Goal: Task Accomplishment & Management: Complete application form

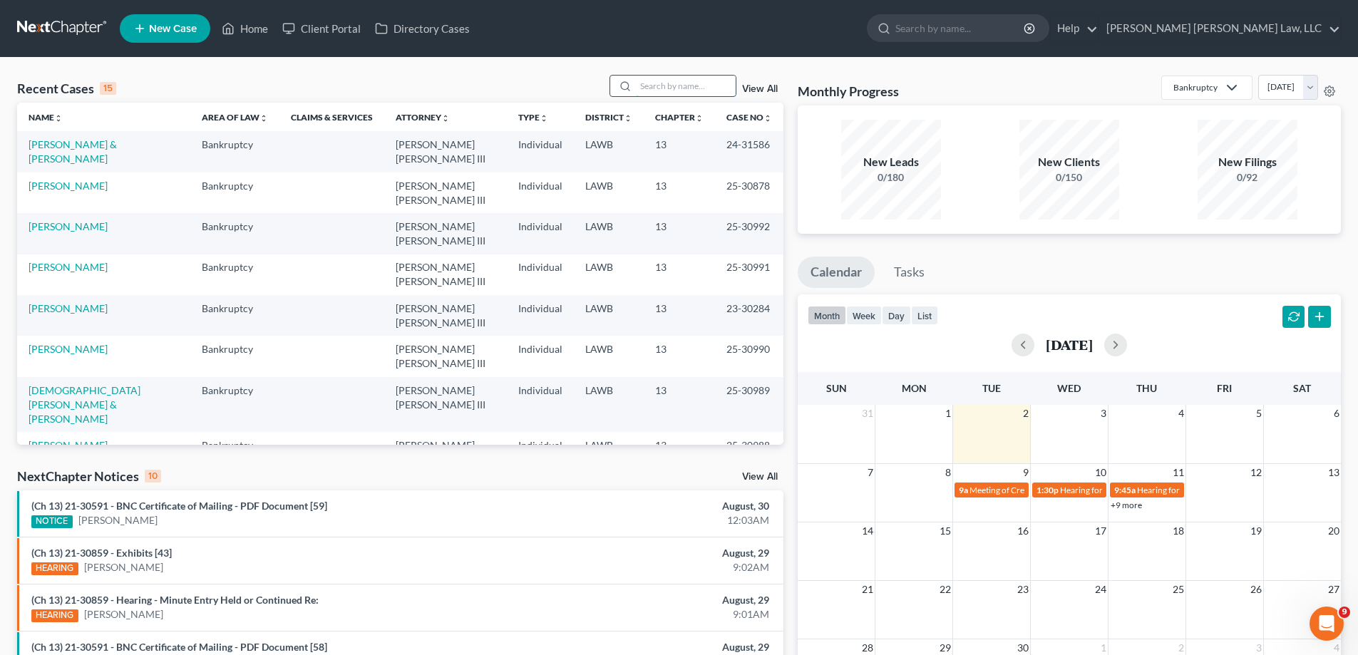
click at [678, 89] on input "search" at bounding box center [686, 86] width 100 height 21
click at [654, 86] on input "2511360" at bounding box center [686, 86] width 100 height 21
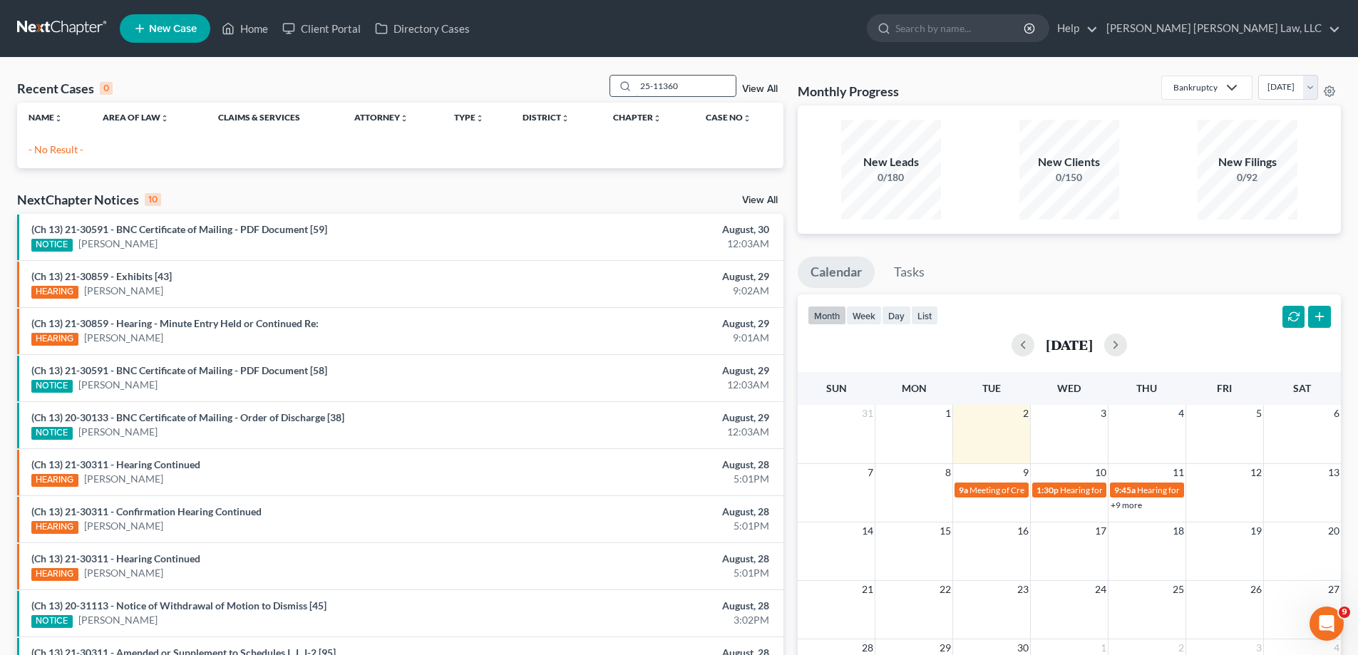
type input "25-11360"
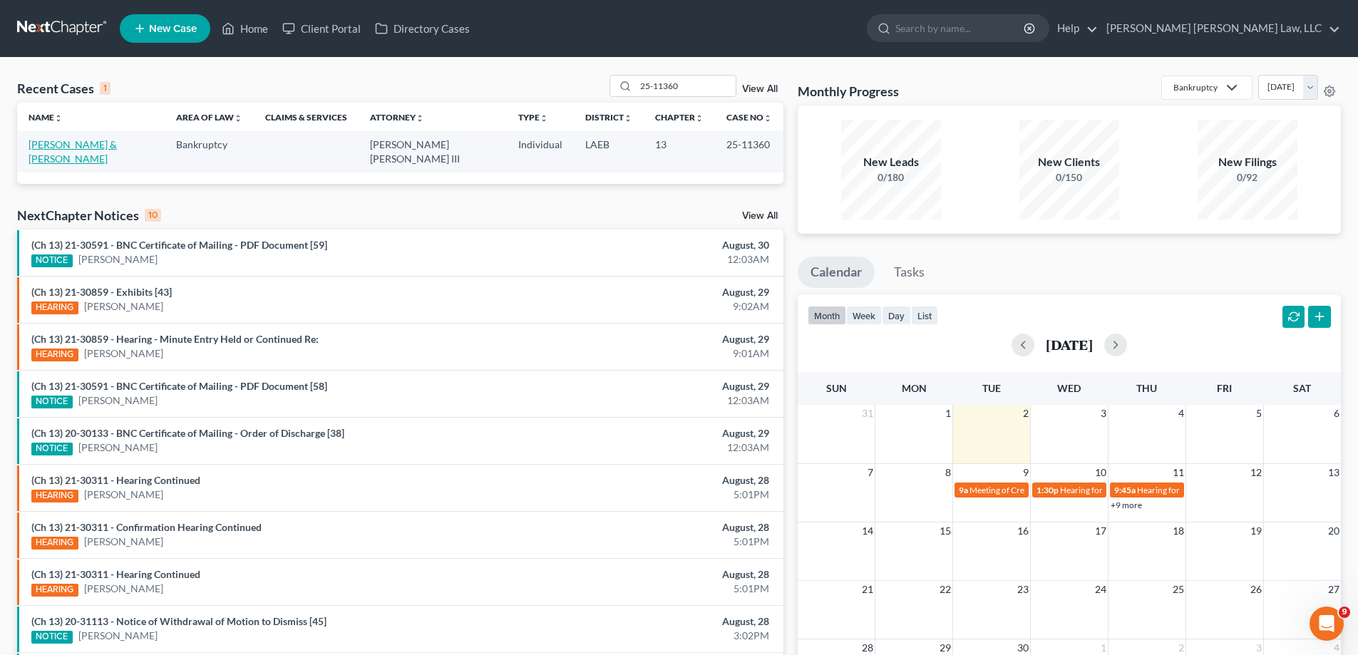
click at [117, 150] on link "[PERSON_NAME] & [PERSON_NAME]" at bounding box center [73, 151] width 88 height 26
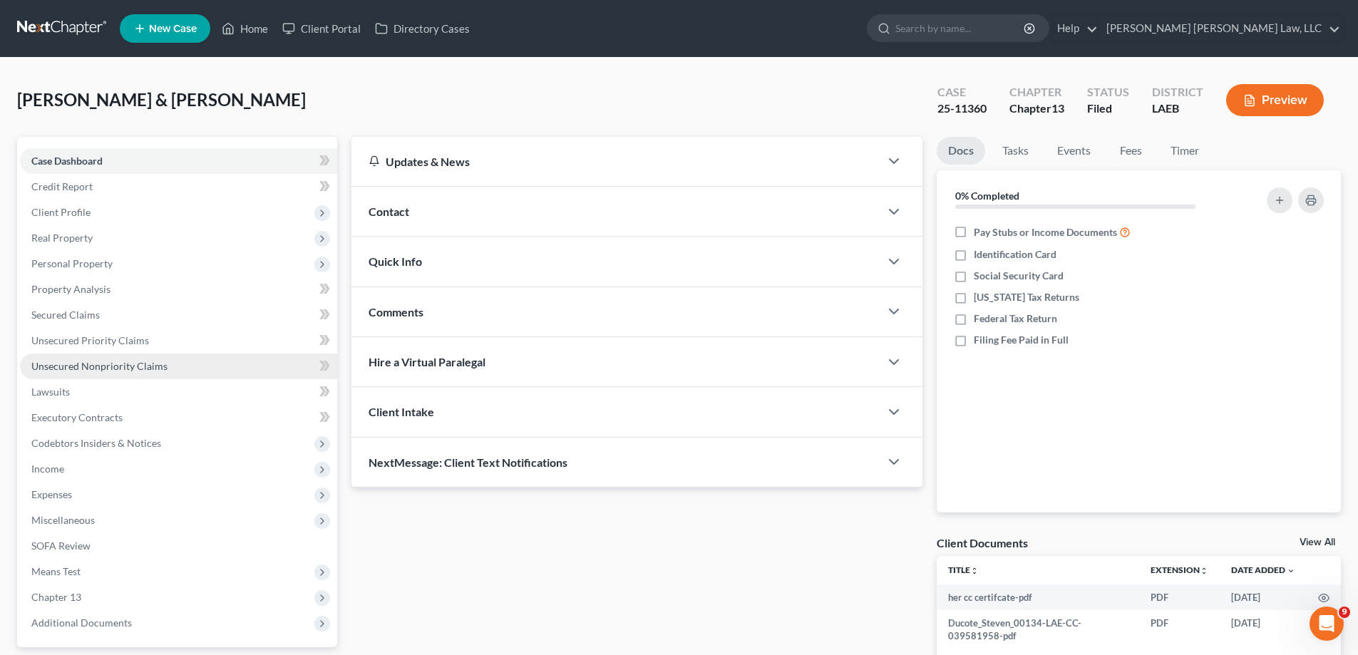
click at [114, 374] on link "Unsecured Nonpriority Claims" at bounding box center [178, 366] width 317 height 26
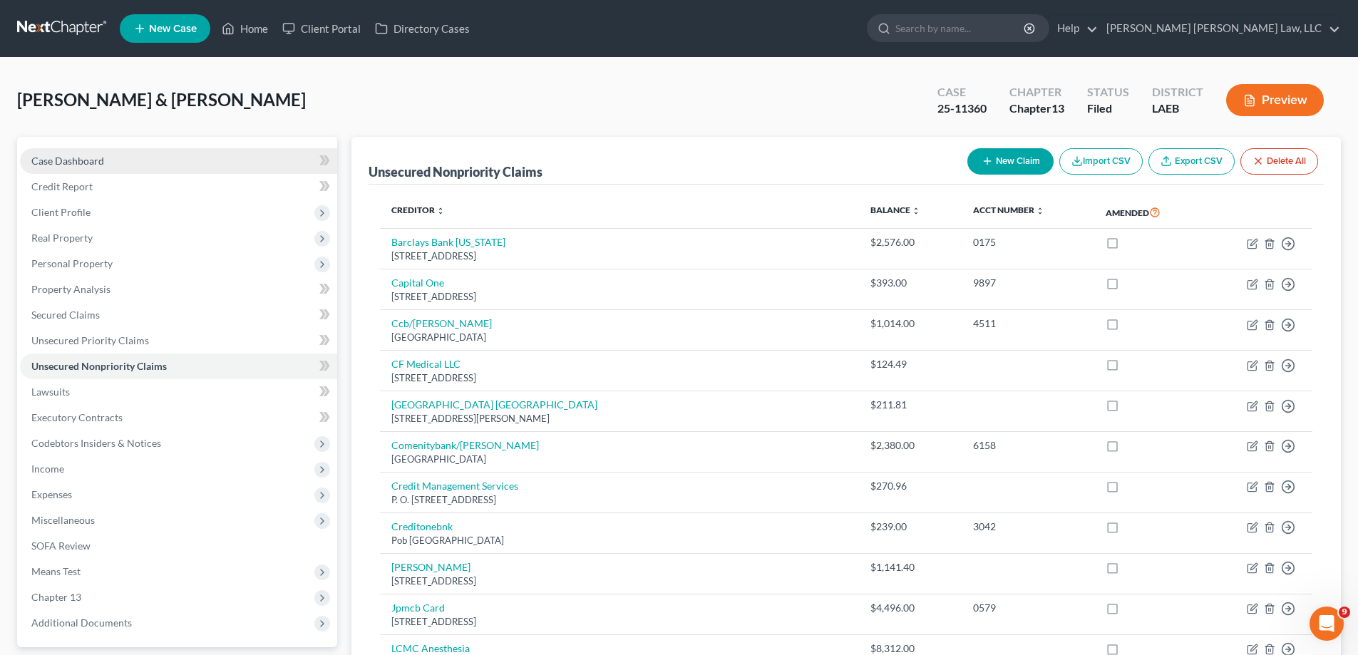
click at [92, 160] on span "Case Dashboard" at bounding box center [67, 161] width 73 height 12
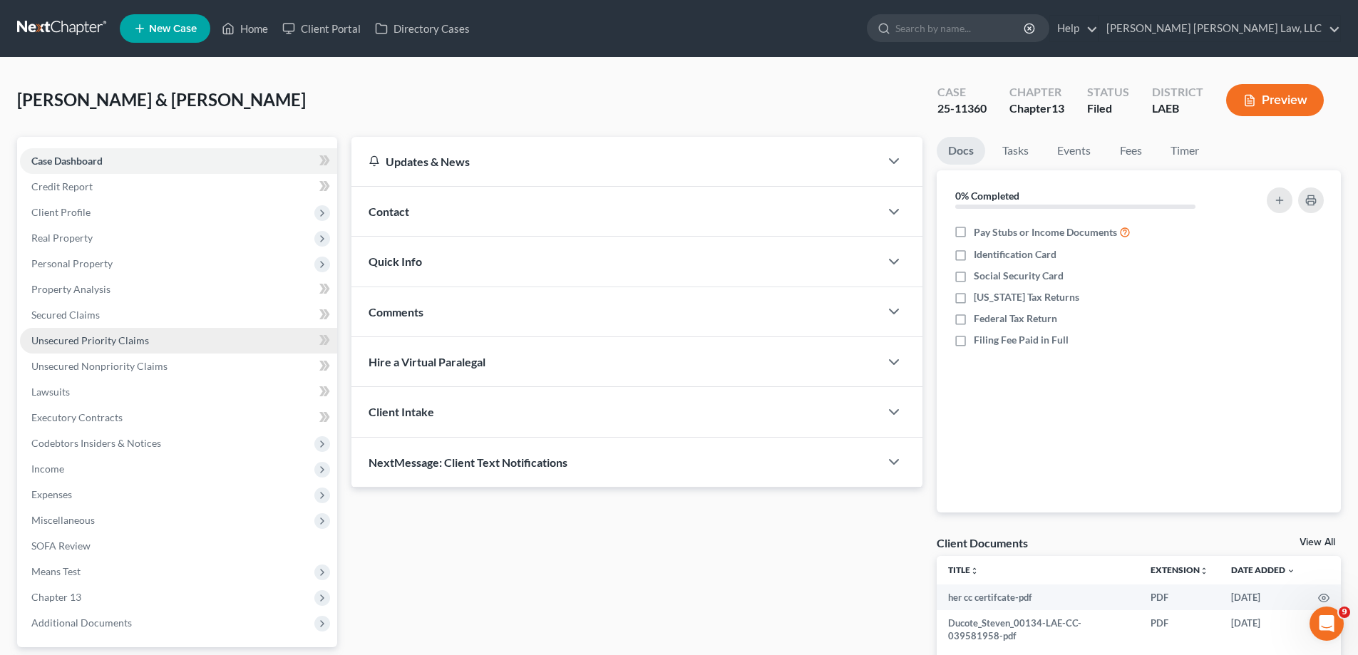
click at [82, 342] on span "Unsecured Priority Claims" at bounding box center [90, 340] width 118 height 12
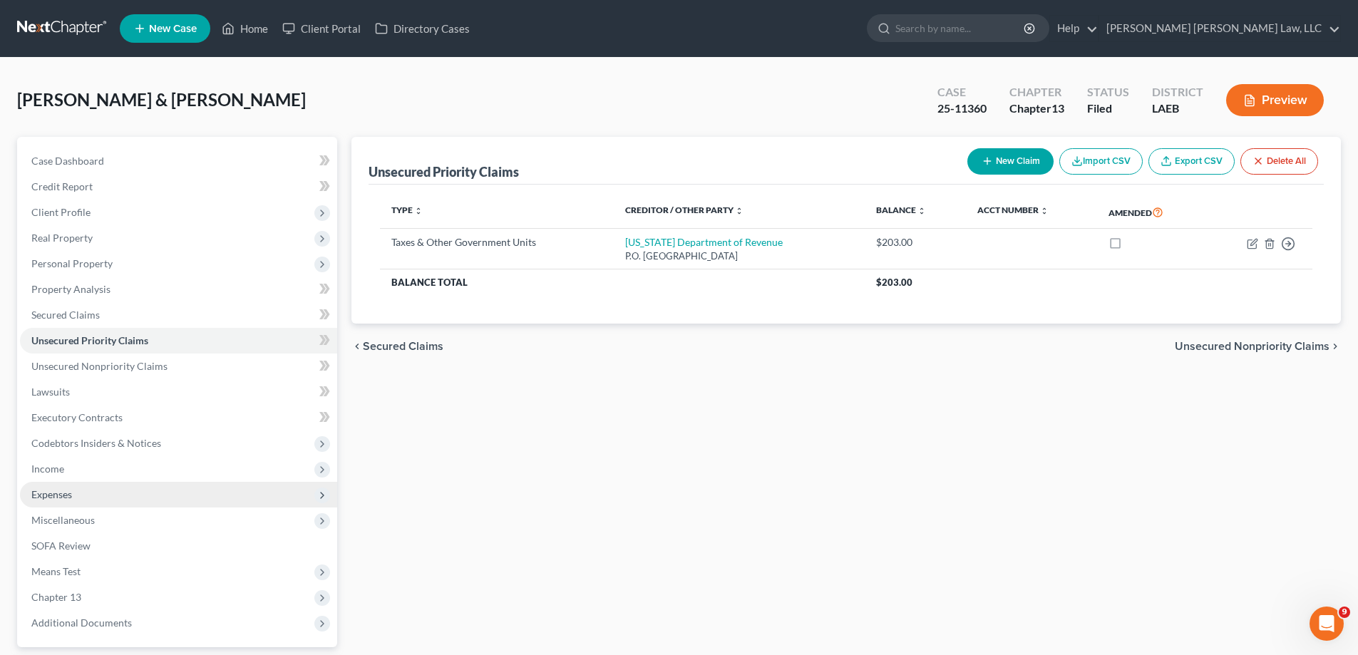
click at [87, 482] on span "Expenses" at bounding box center [178, 495] width 317 height 26
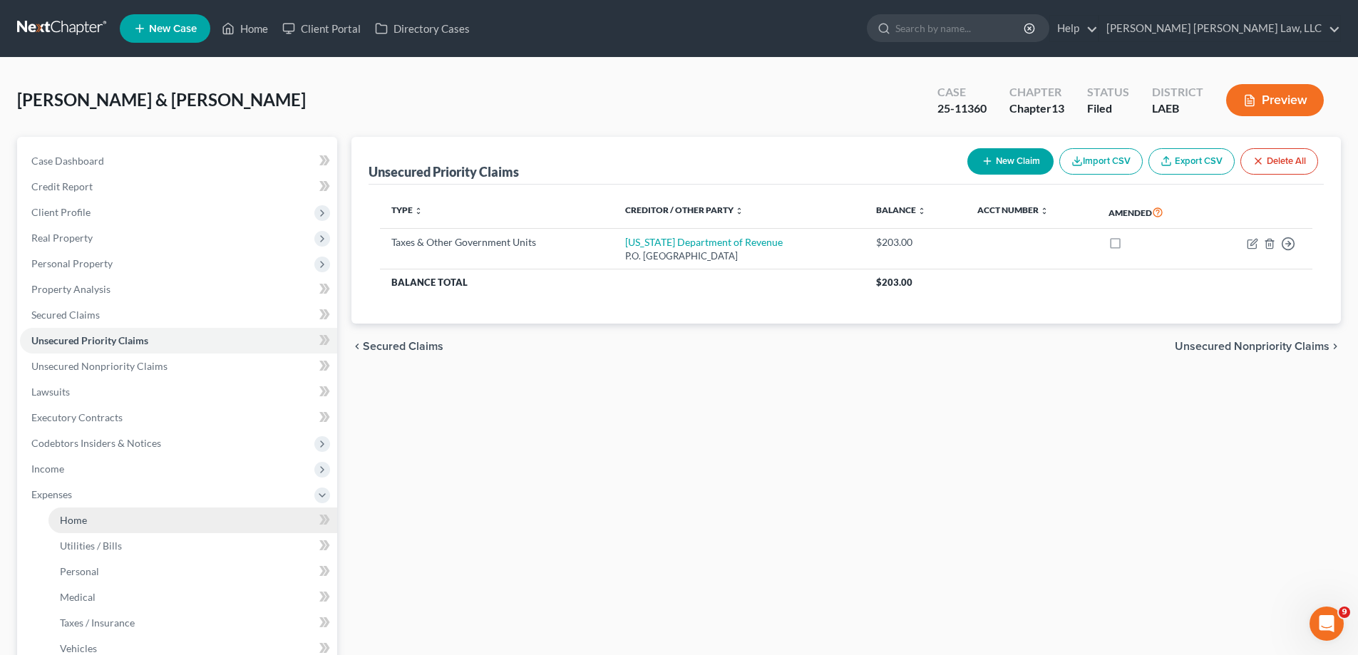
click at [116, 524] on link "Home" at bounding box center [192, 520] width 289 height 26
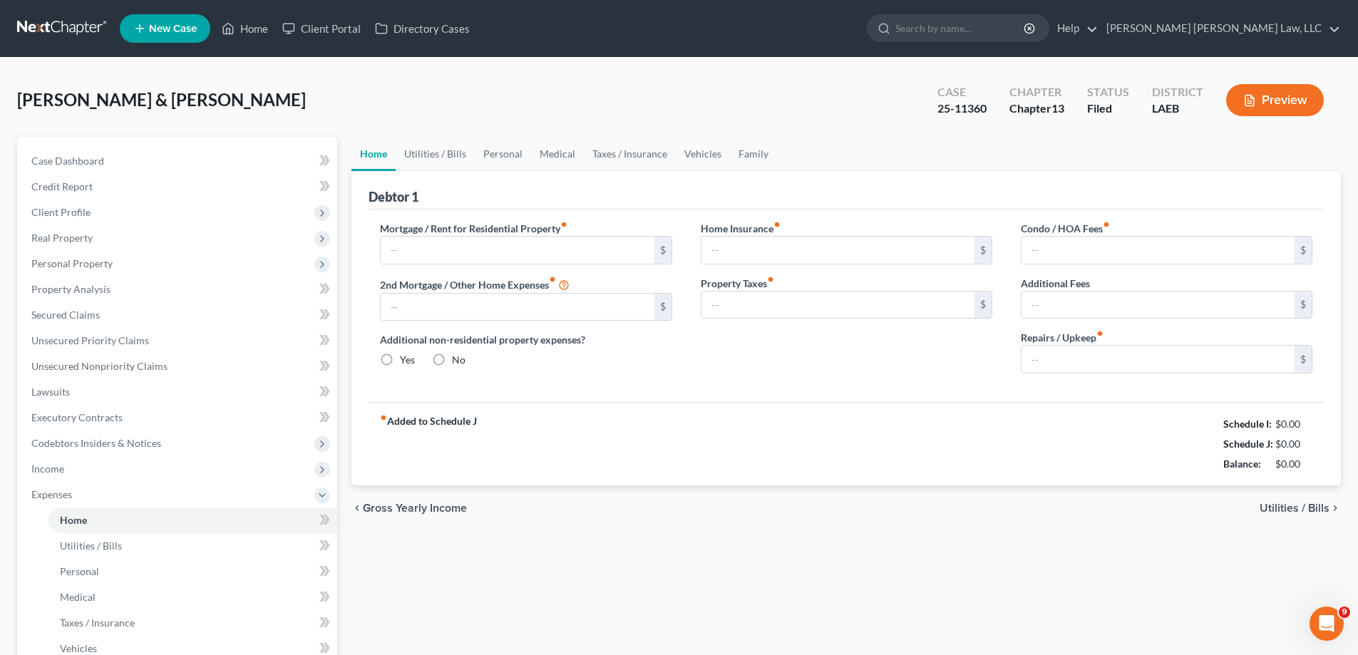
type input "1,603.00"
type input "0.00"
radio input "true"
type input "0.00"
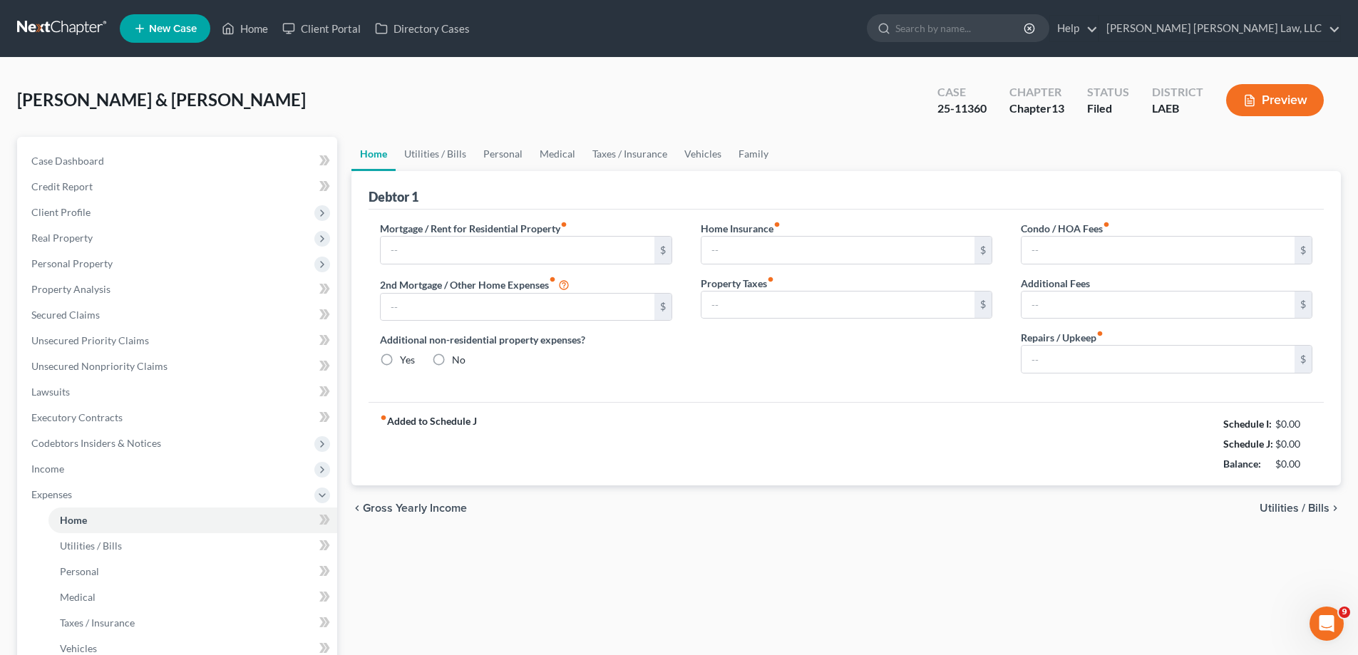
type input "0.00"
type input "80.00"
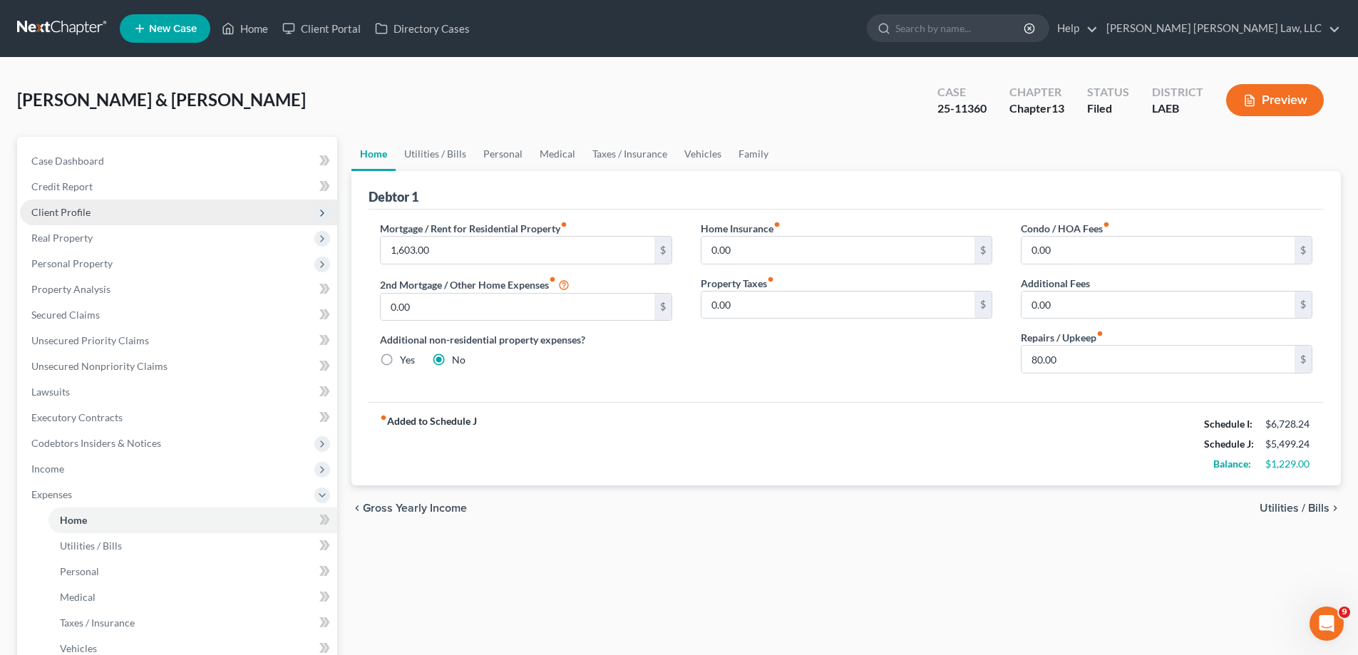
click at [86, 208] on span "Client Profile" at bounding box center [60, 212] width 59 height 12
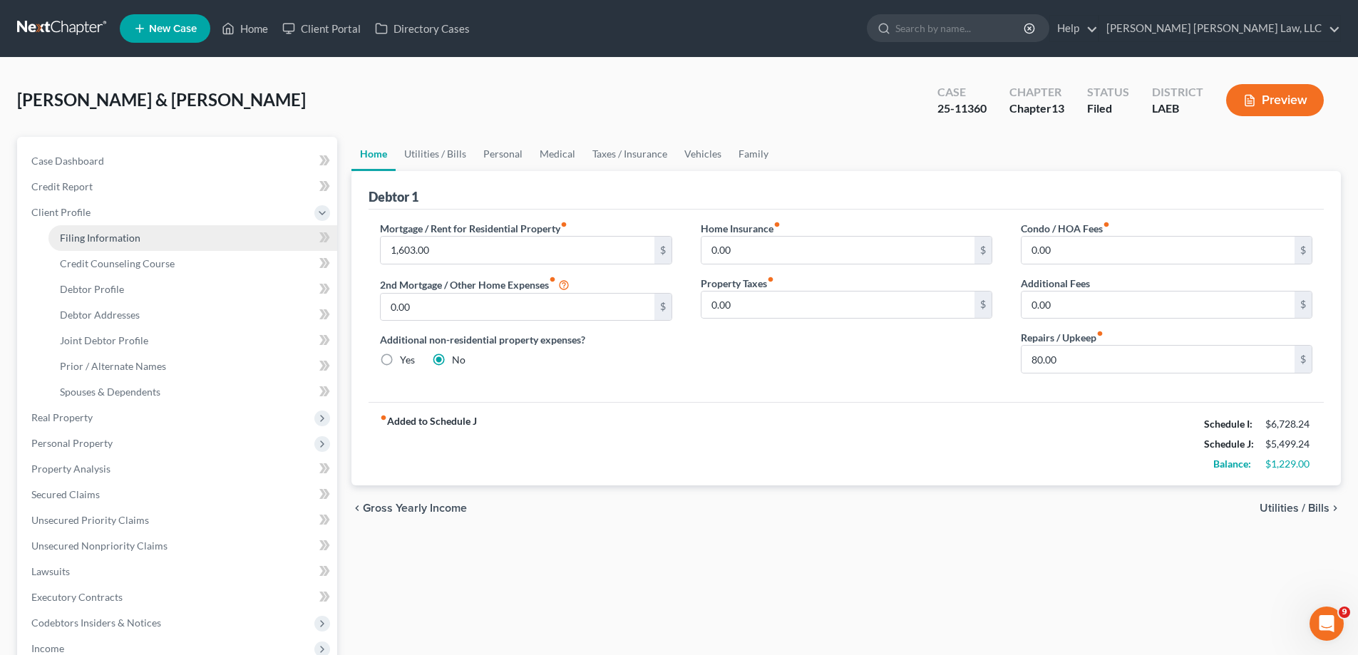
click at [114, 243] on span "Filing Information" at bounding box center [100, 238] width 81 height 12
select select "1"
select select "3"
select select "19"
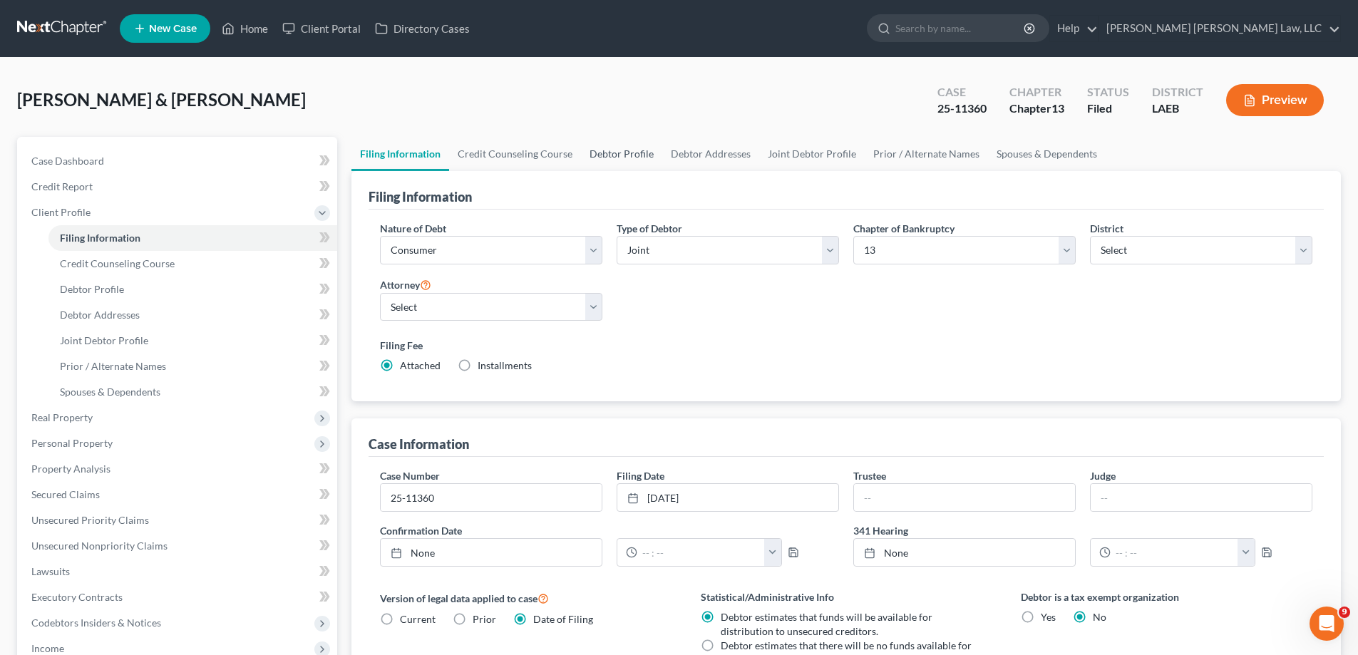
click at [635, 155] on link "Debtor Profile" at bounding box center [621, 154] width 81 height 34
select select "1"
select select "3"
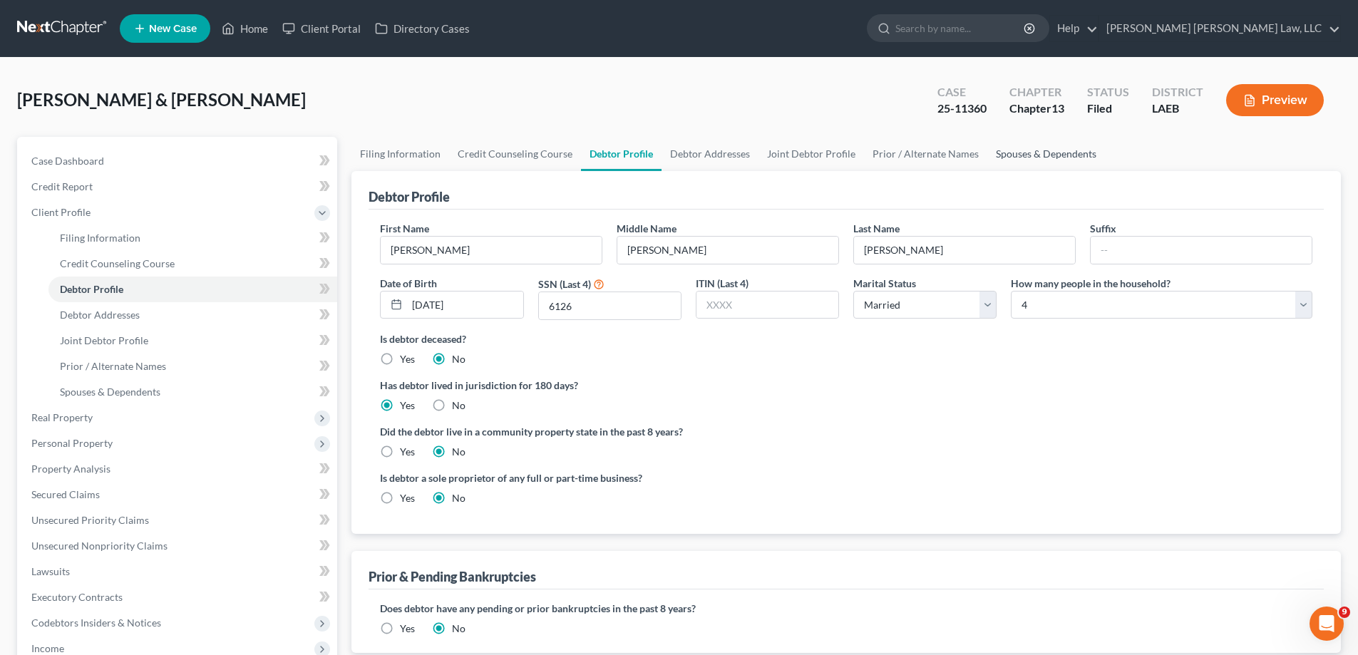
click at [1045, 162] on link "Spouses & Dependents" at bounding box center [1046, 154] width 118 height 34
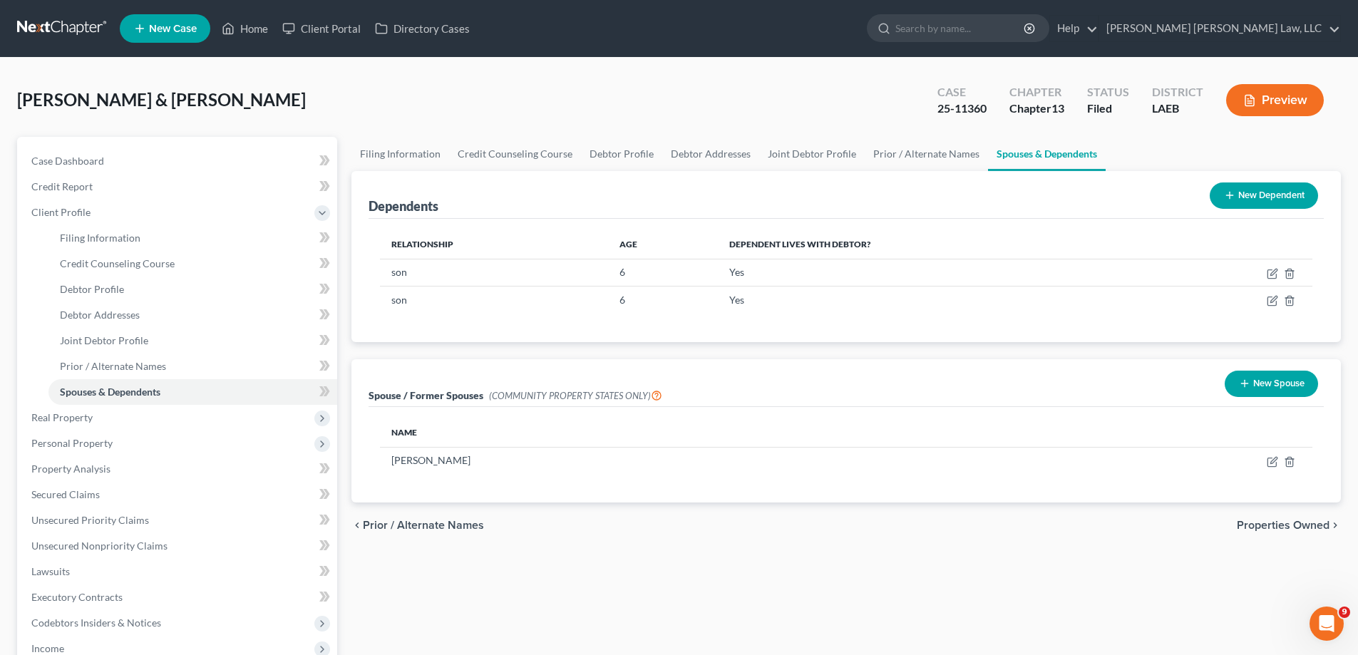
scroll to position [214, 0]
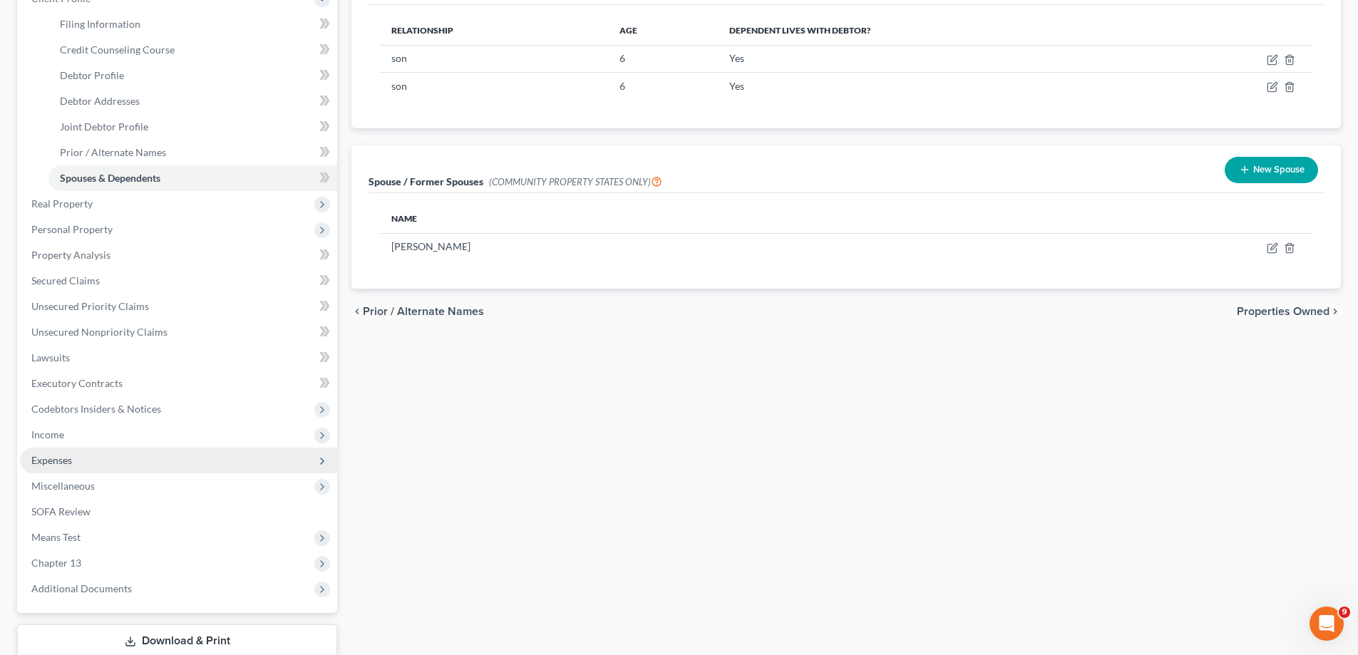
click at [76, 452] on span "Expenses" at bounding box center [178, 461] width 317 height 26
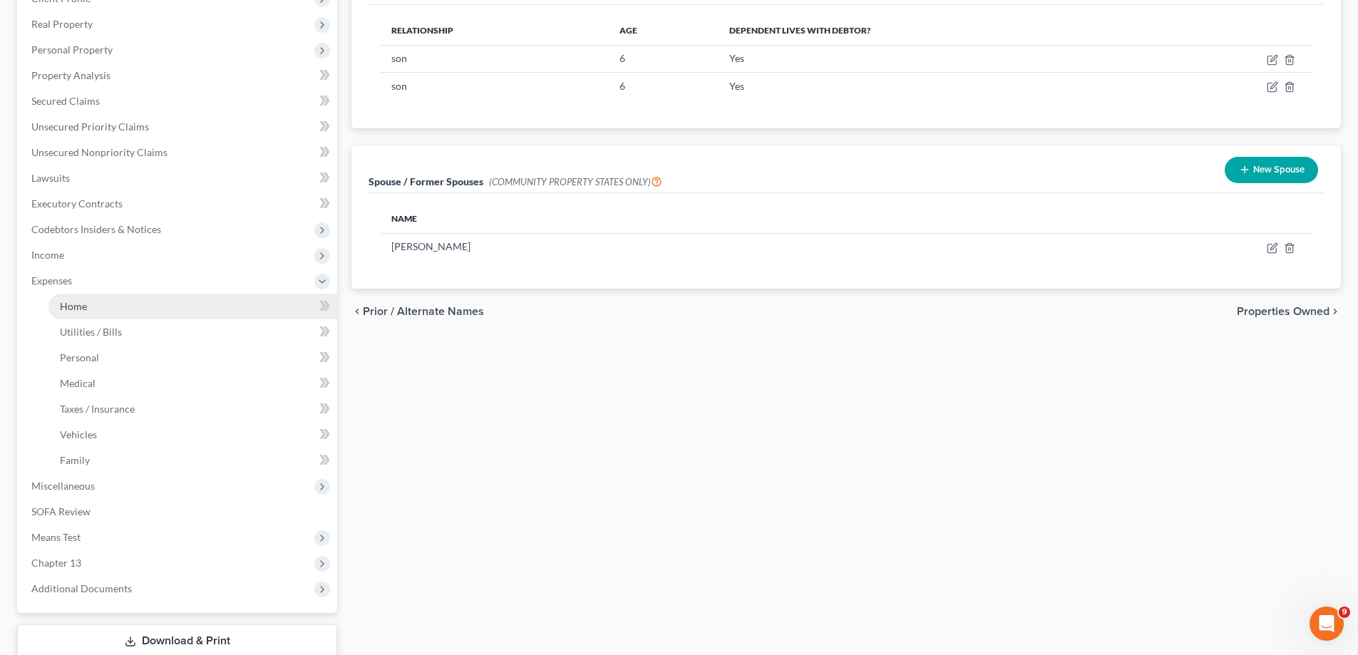
click at [100, 313] on link "Home" at bounding box center [192, 307] width 289 height 26
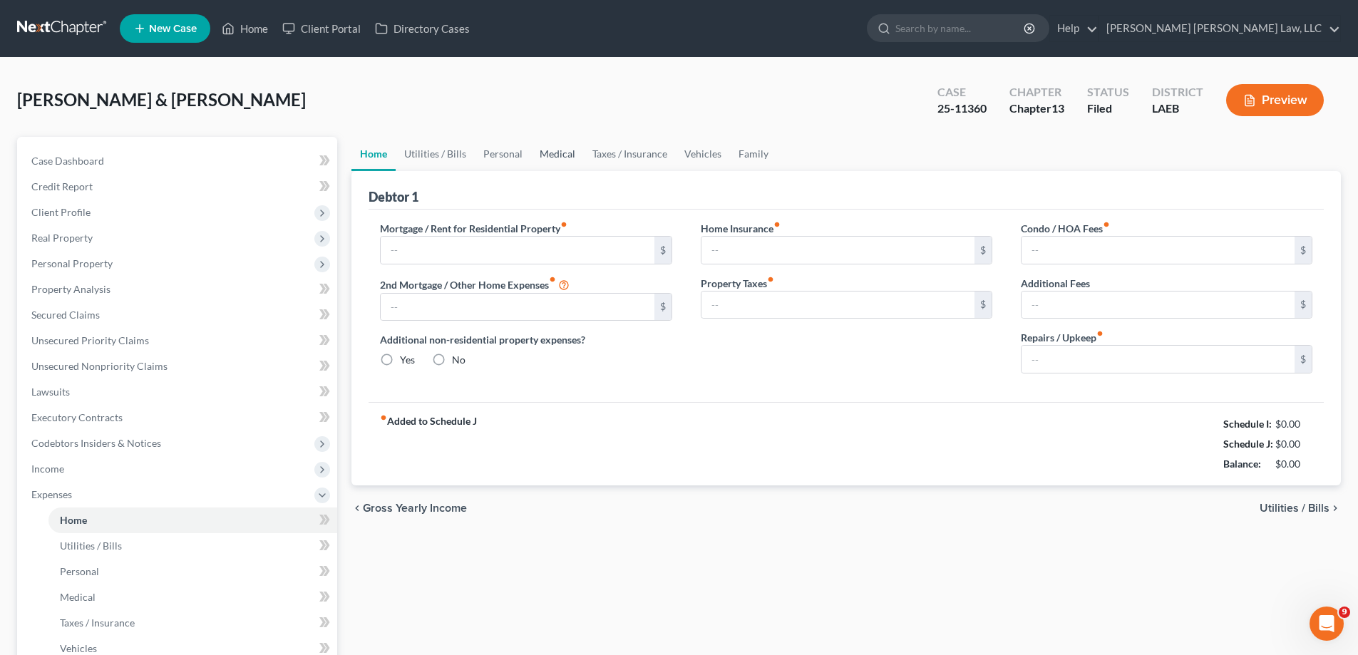
type input "1,603.00"
type input "0.00"
radio input "true"
type input "0.00"
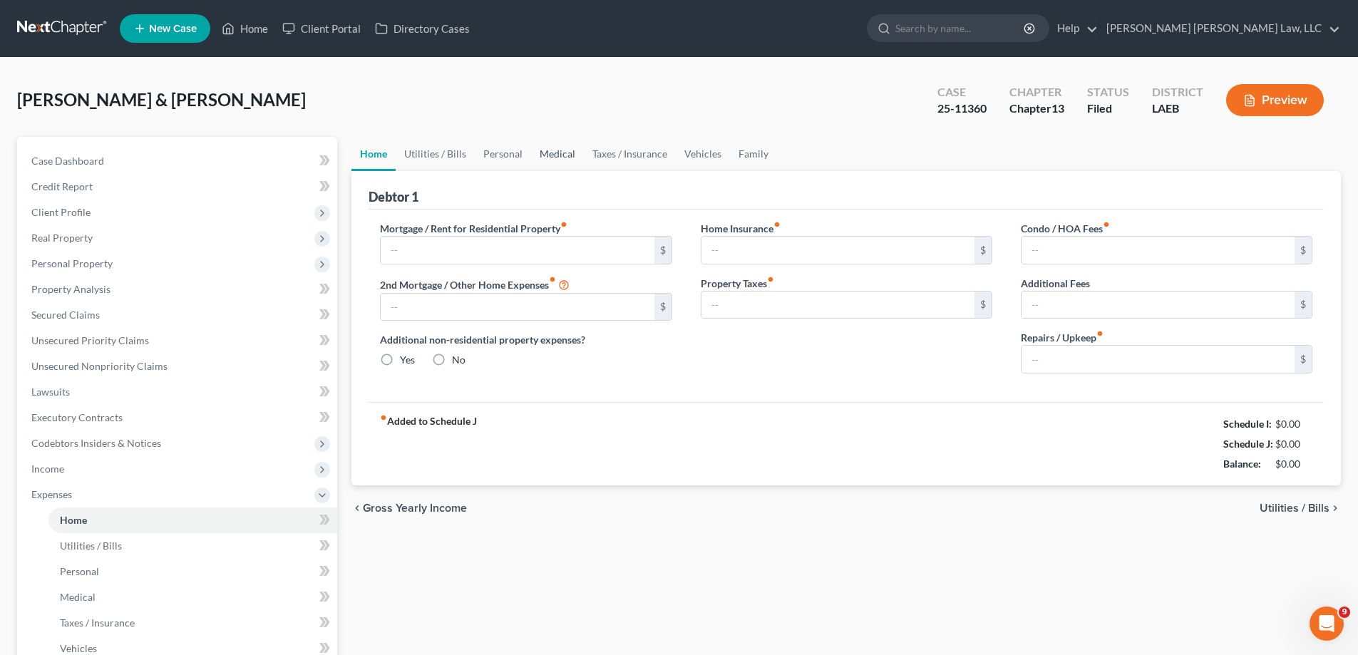
type input "0.00"
type input "80.00"
click at [501, 159] on link "Personal" at bounding box center [503, 154] width 56 height 34
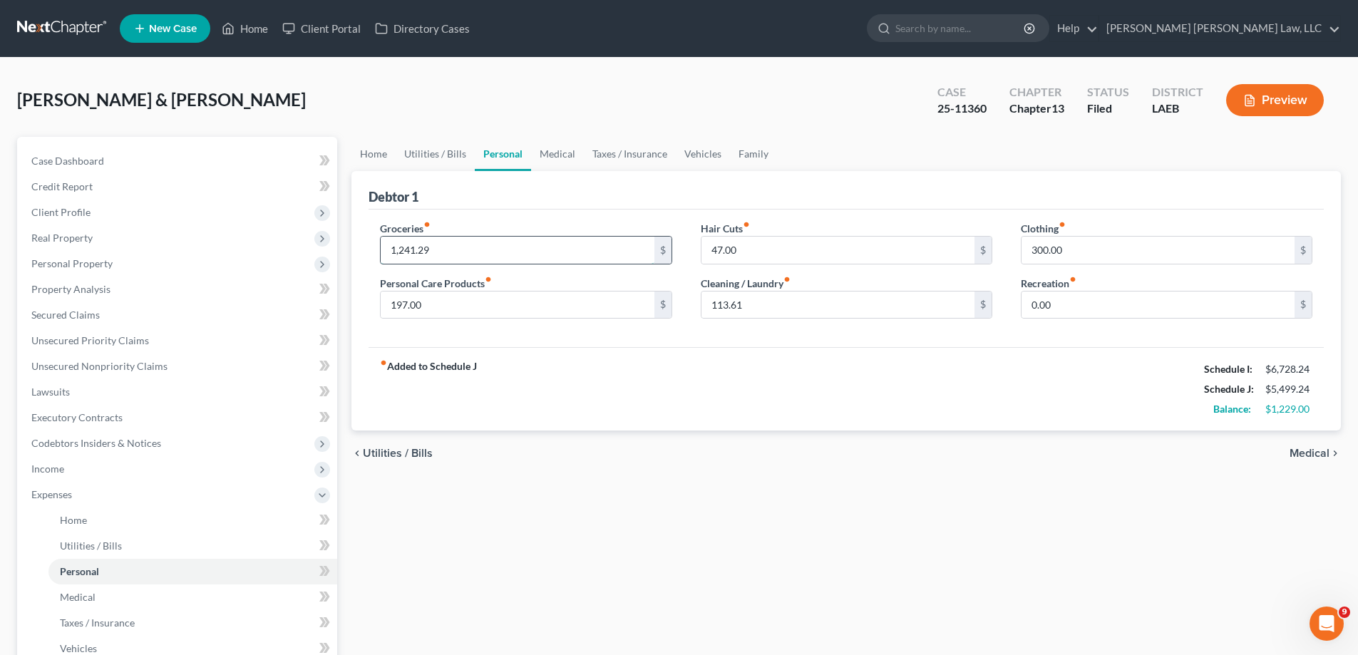
click at [562, 241] on input "1,241.29" at bounding box center [517, 250] width 273 height 27
type input "1,255"
click at [488, 297] on input "197.00" at bounding box center [517, 304] width 273 height 27
type input "390"
click at [1114, 248] on input "300.00" at bounding box center [1157, 250] width 273 height 27
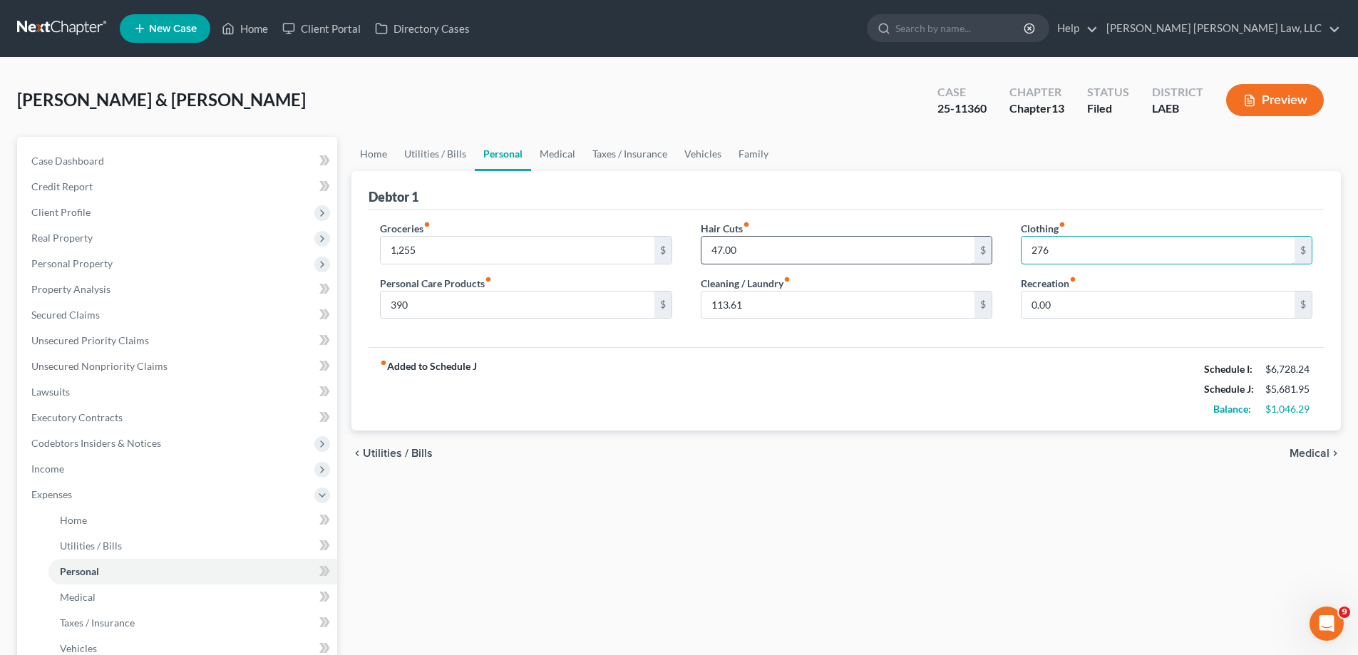
type input "276"
click at [817, 250] on input "47.00" at bounding box center [837, 250] width 273 height 27
type input "117"
click at [805, 316] on input "113.61" at bounding box center [837, 304] width 273 height 27
type input "91"
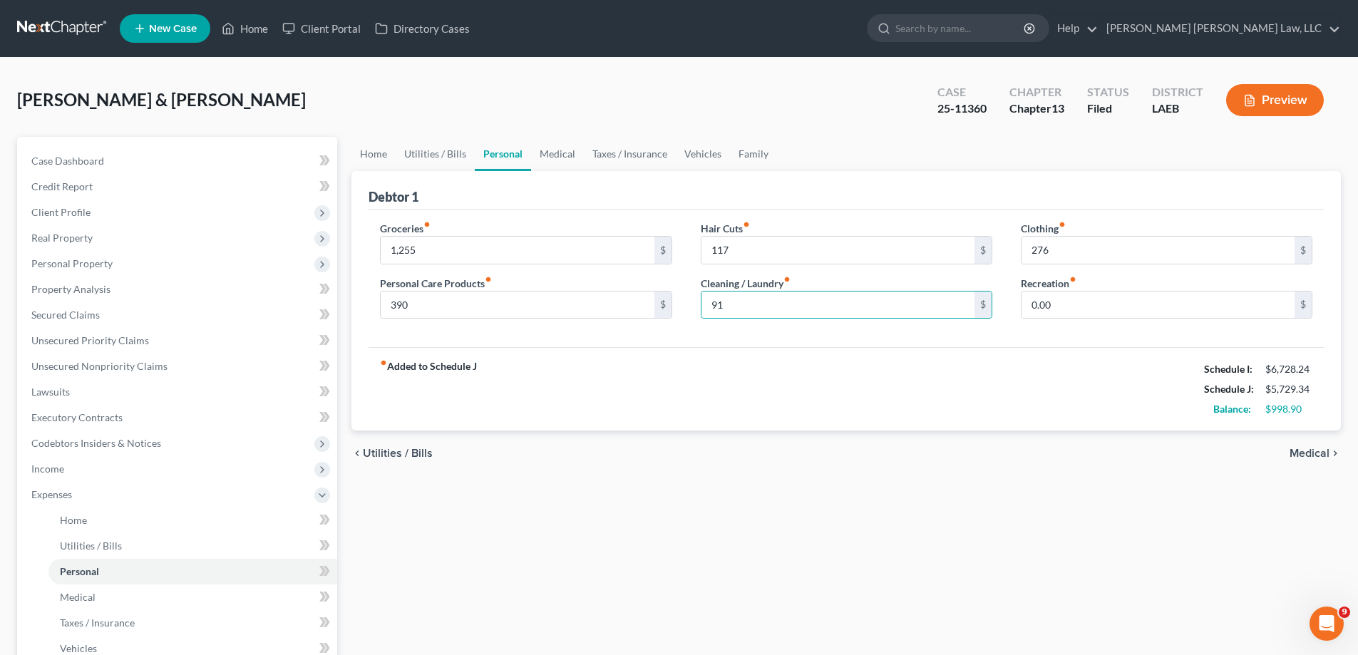
click at [749, 349] on div "fiber_manual_record Added to Schedule J Schedule I: $6,728.24 Schedule J: $5,72…" at bounding box center [845, 388] width 955 height 83
click at [539, 160] on link "Medical" at bounding box center [557, 154] width 53 height 34
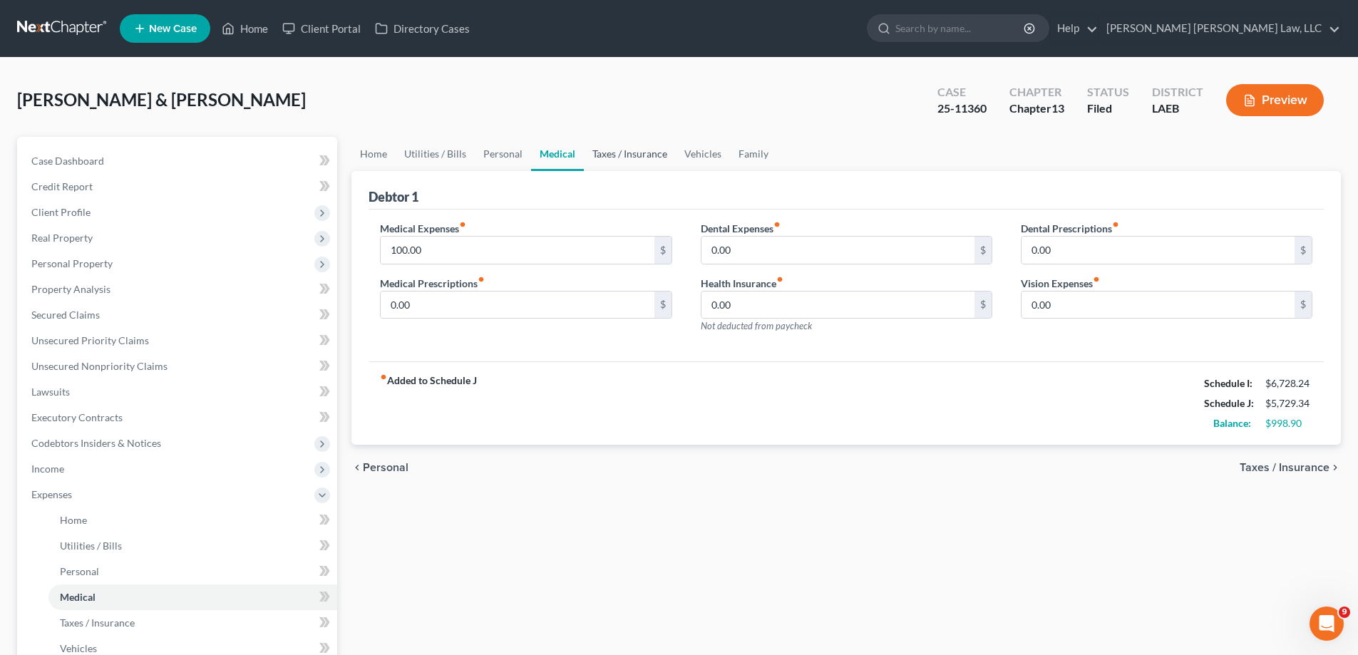
click at [609, 157] on link "Taxes / Insurance" at bounding box center [630, 154] width 92 height 34
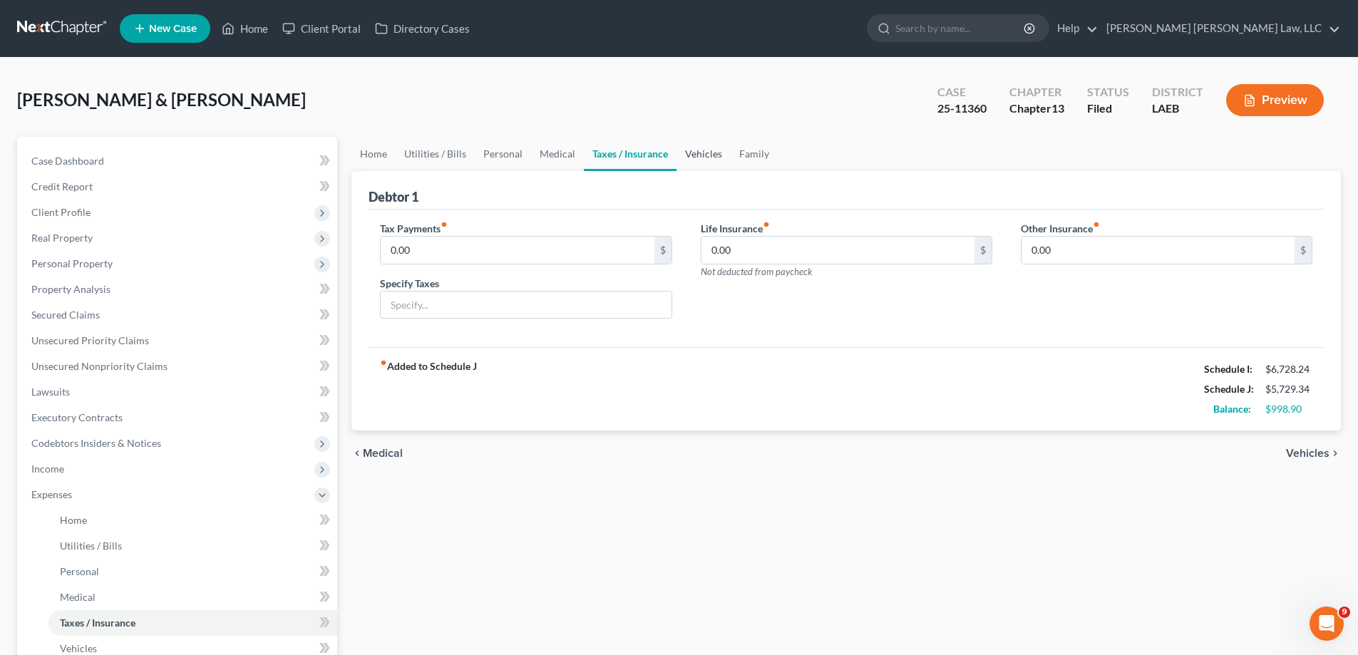
click at [686, 157] on link "Vehicles" at bounding box center [703, 154] width 54 height 34
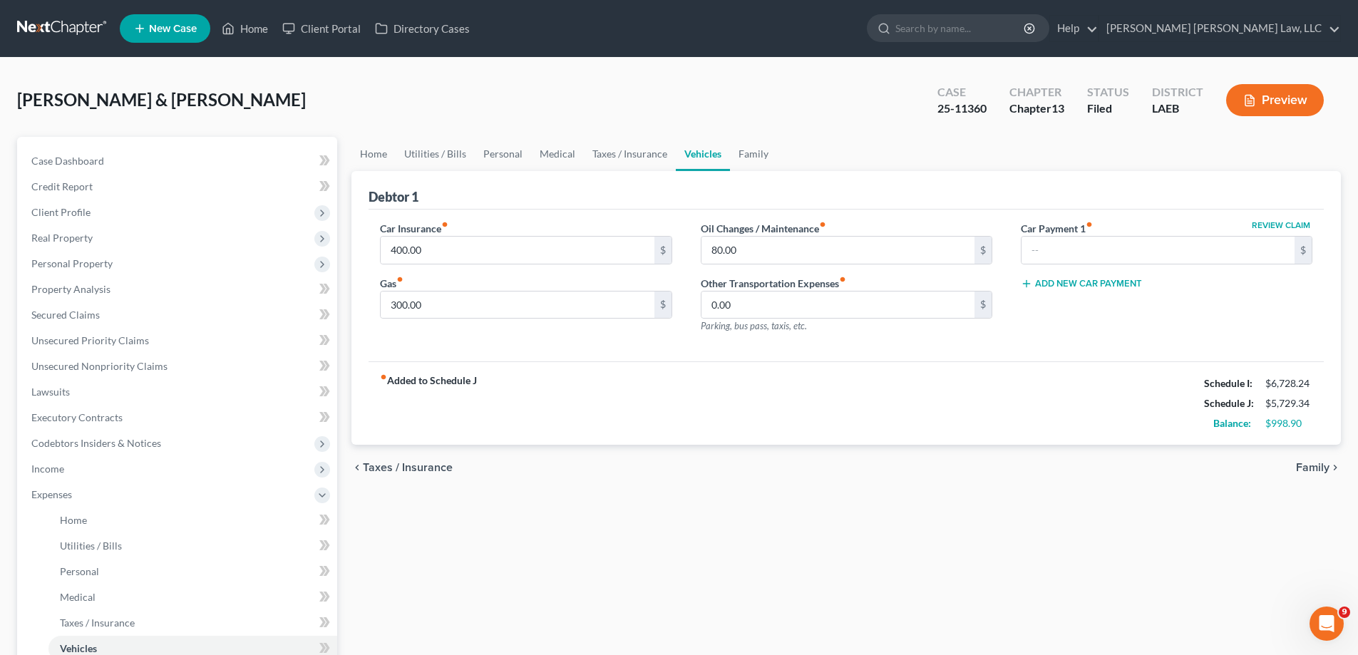
click at [574, 448] on div "chevron_left Taxes / Insurance Family chevron_right" at bounding box center [845, 468] width 989 height 46
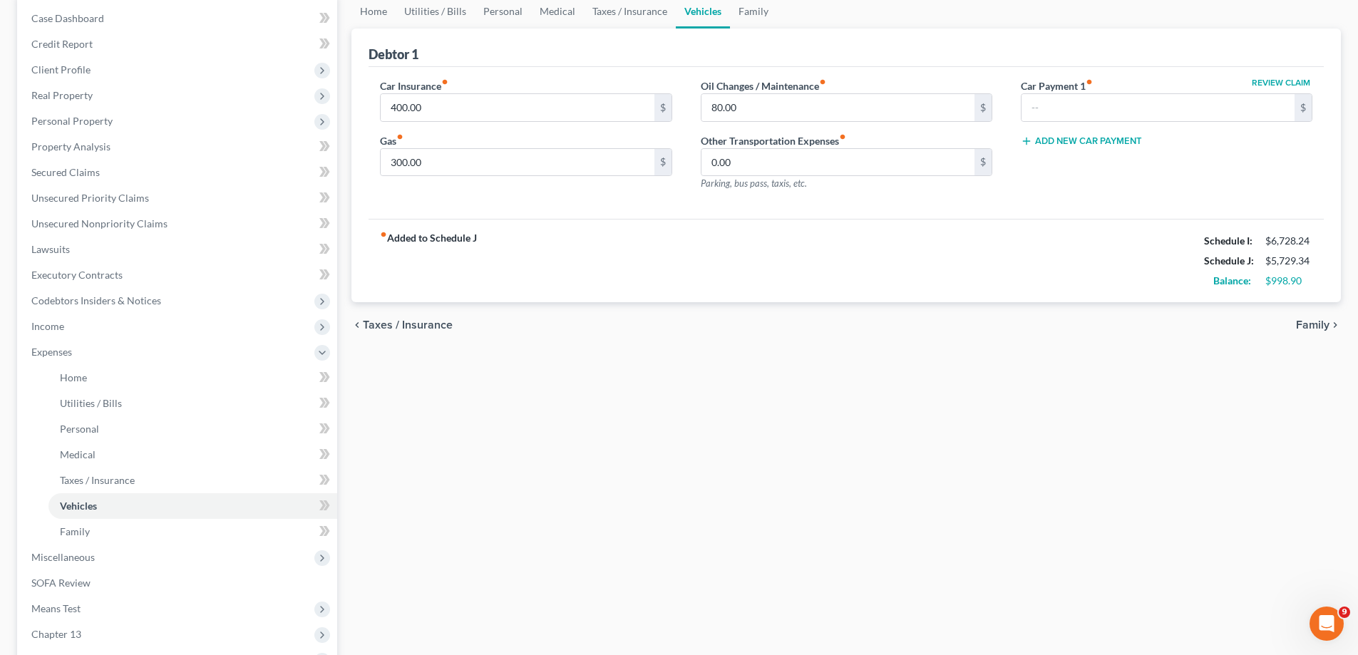
scroll to position [285, 0]
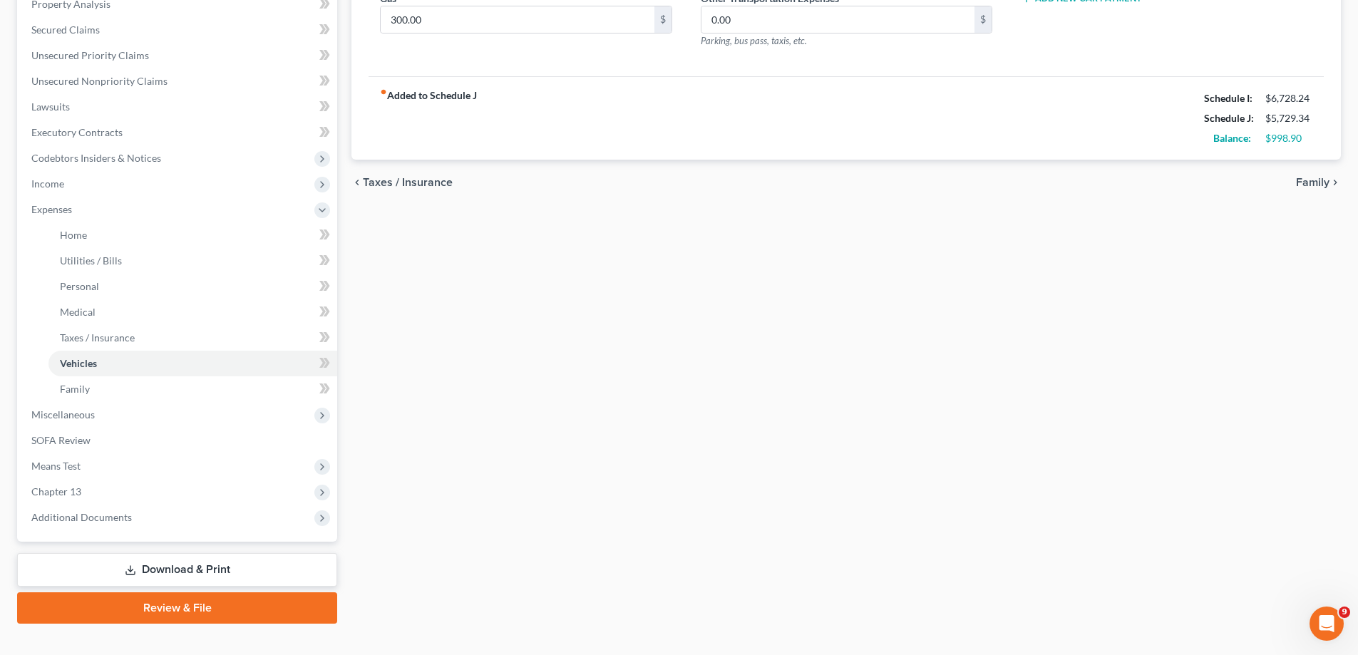
click at [428, 401] on div "Home Utilities / Bills Personal Medical Taxes / Insurance Vehicles Family Debto…" at bounding box center [845, 238] width 1003 height 772
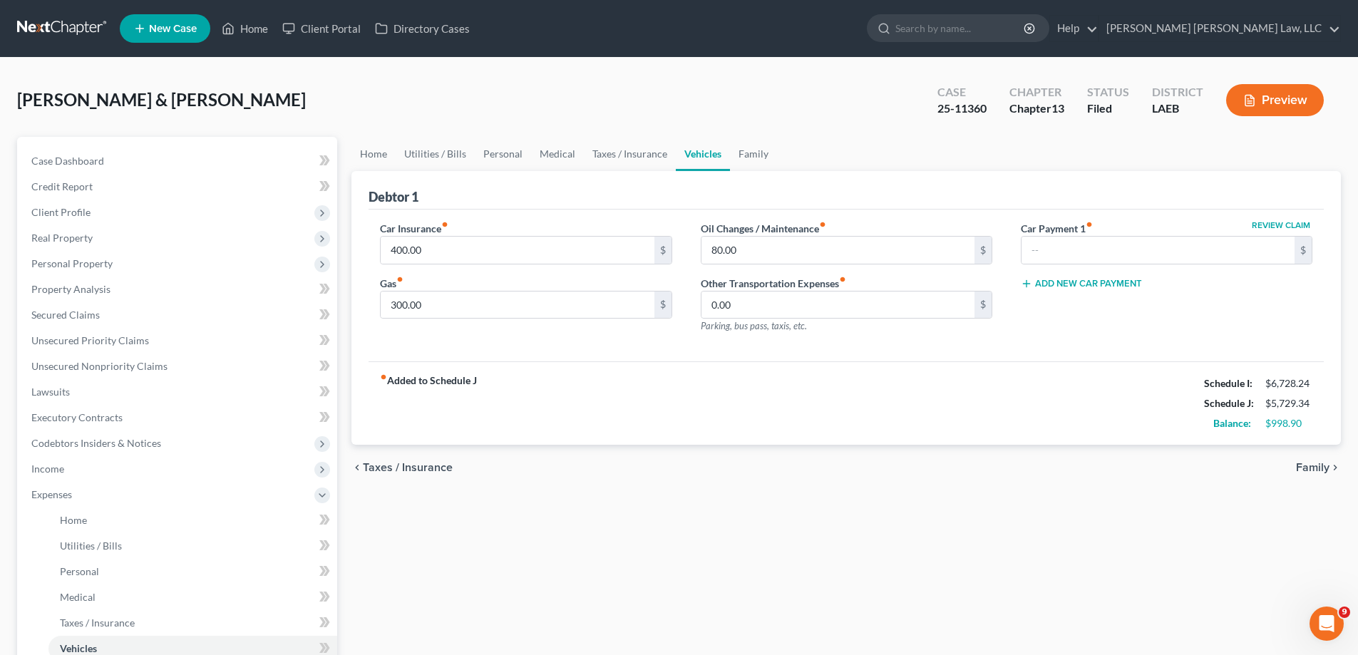
click at [532, 476] on div "chevron_left Taxes / Insurance Family chevron_right" at bounding box center [845, 468] width 989 height 46
click at [433, 164] on link "Utilities / Bills" at bounding box center [435, 154] width 79 height 34
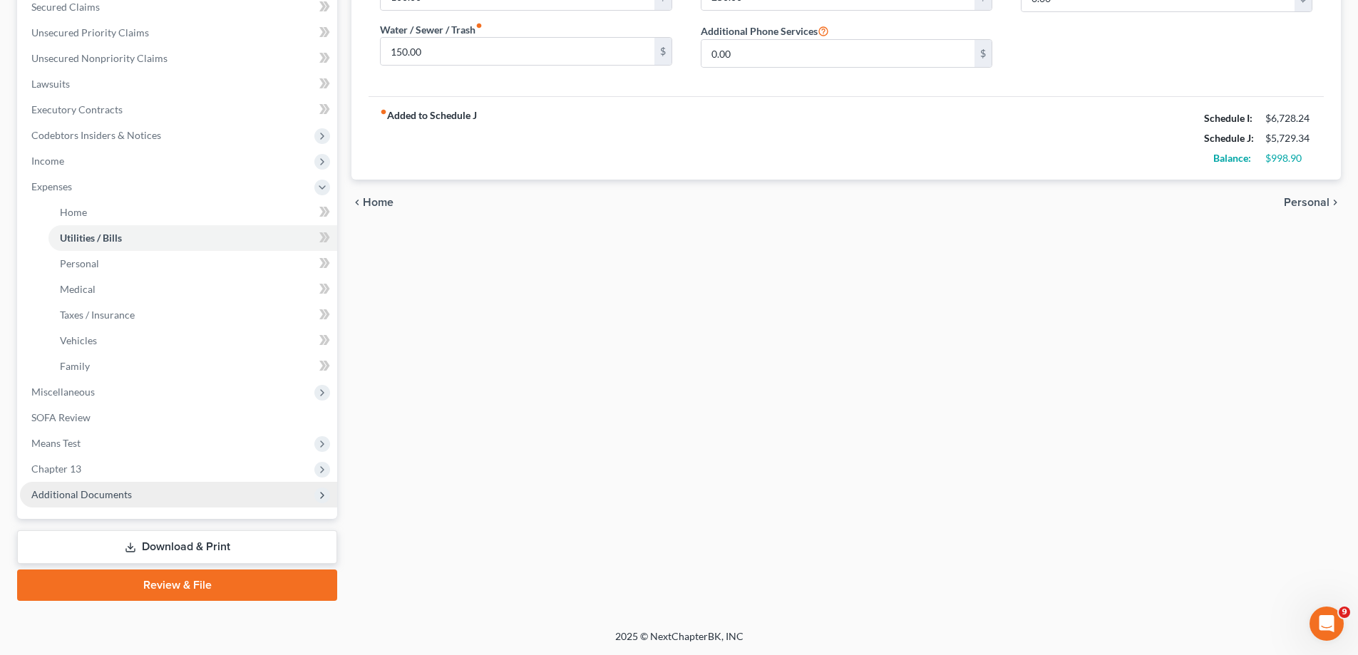
click at [83, 483] on span "Additional Documents" at bounding box center [178, 495] width 317 height 26
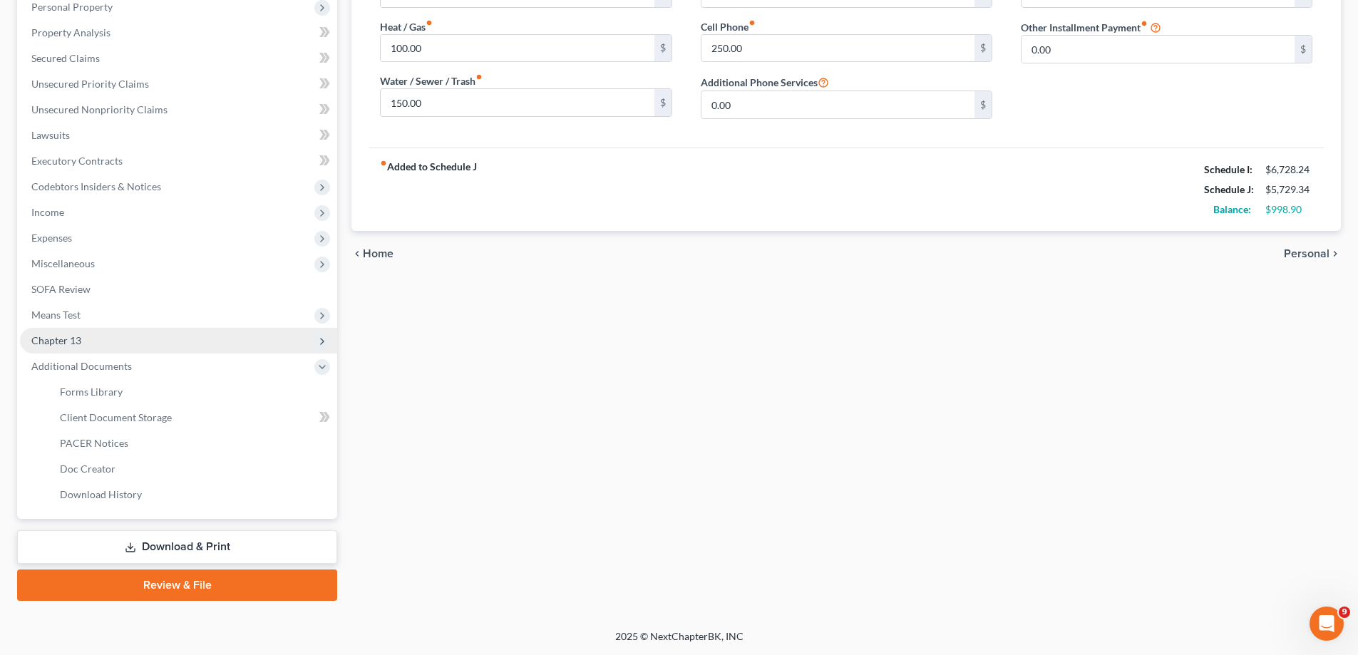
click at [70, 344] on span "Chapter 13" at bounding box center [56, 340] width 50 height 12
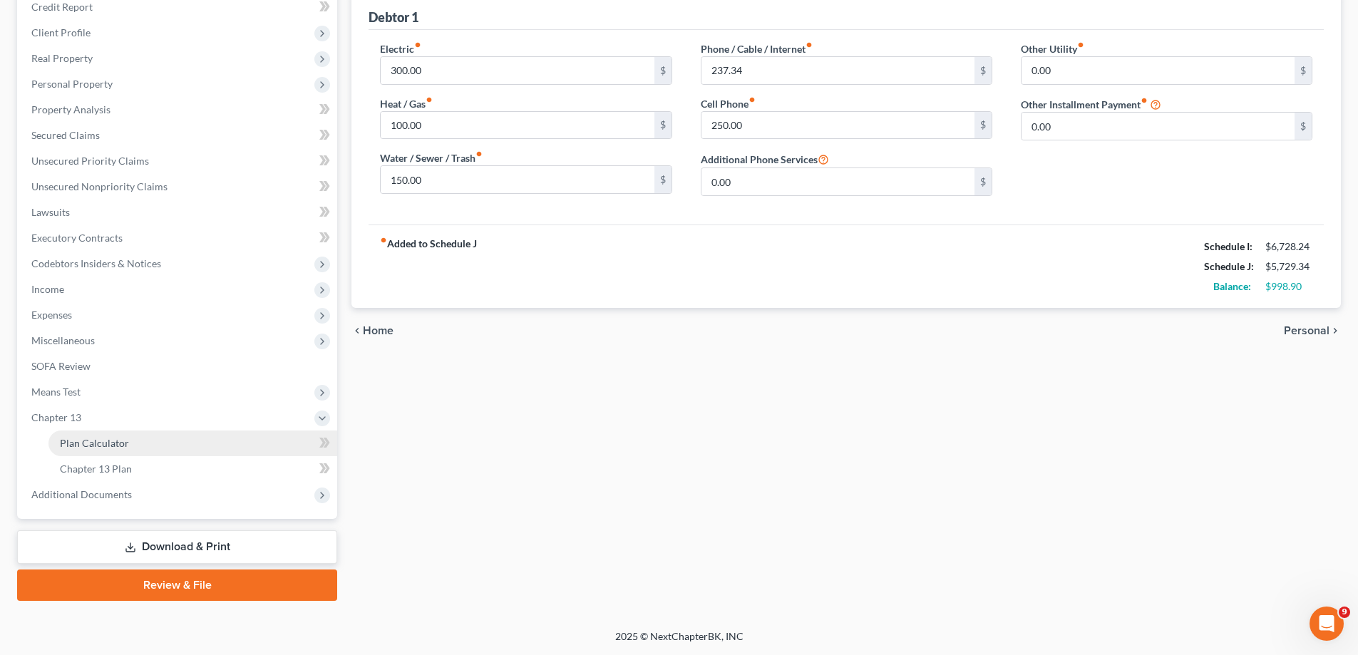
scroll to position [180, 0]
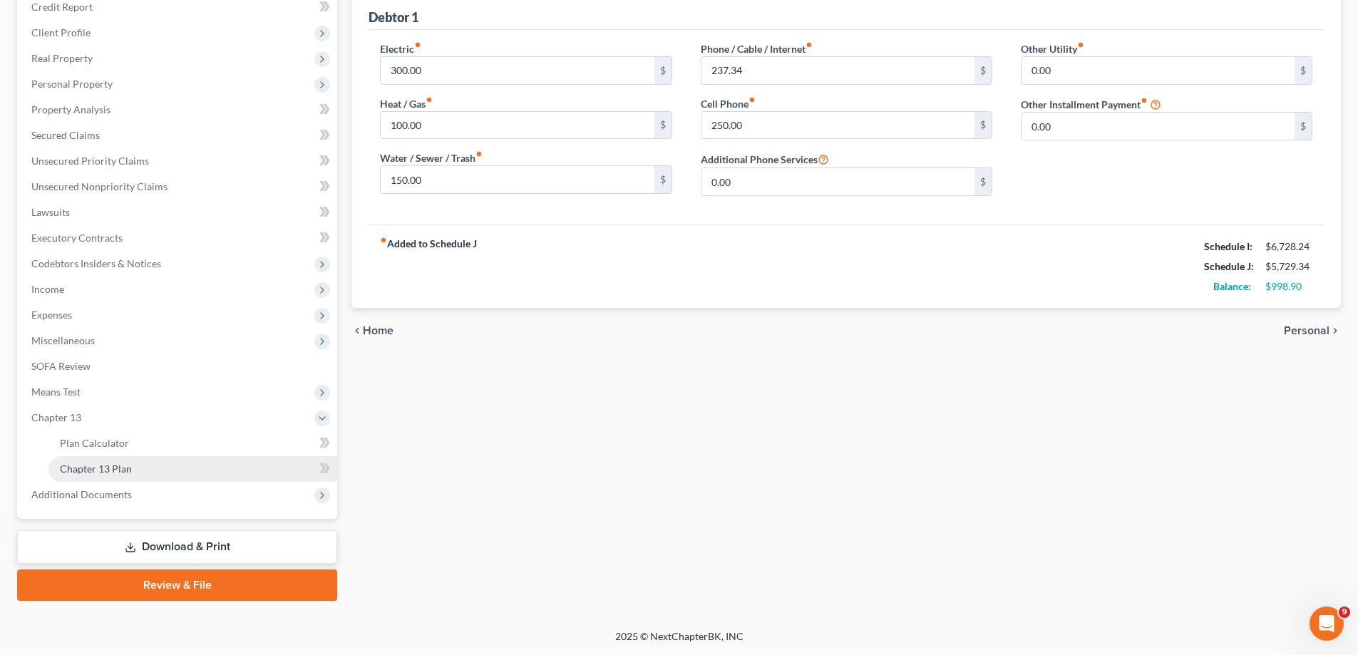
click at [120, 467] on span "Chapter 13 Plan" at bounding box center [96, 469] width 72 height 12
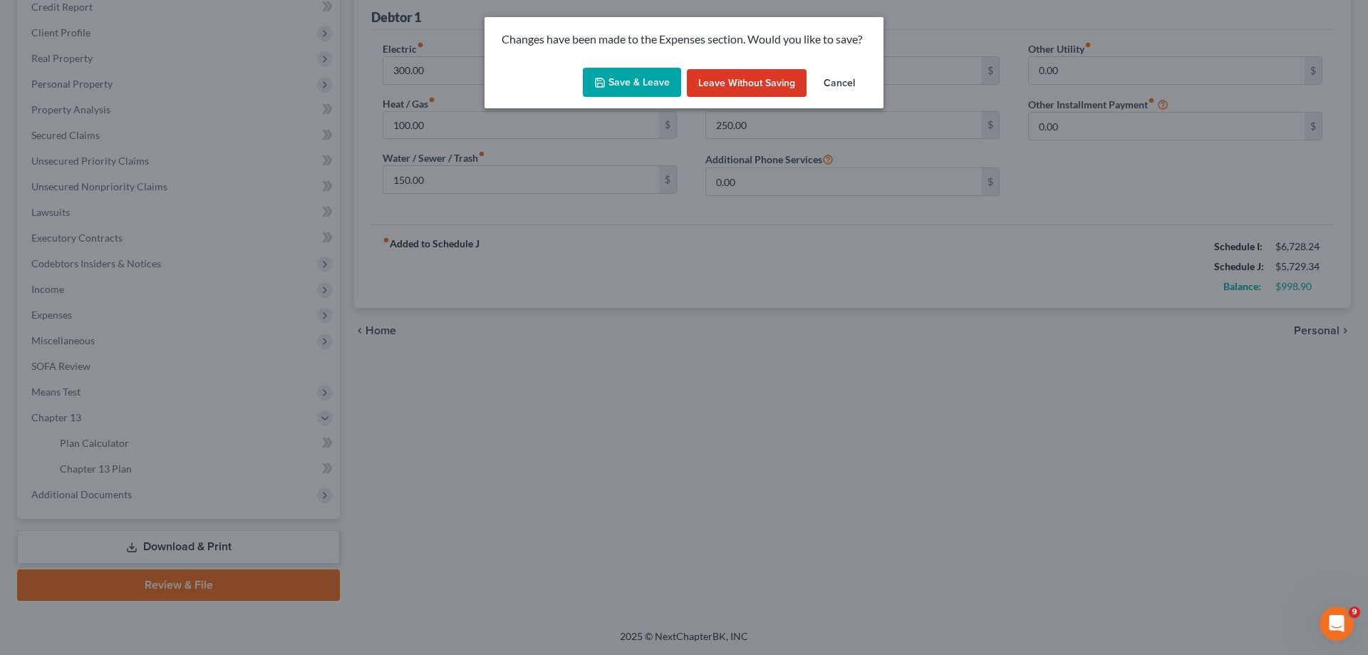
click at [649, 88] on button "Save & Leave" at bounding box center [632, 83] width 98 height 30
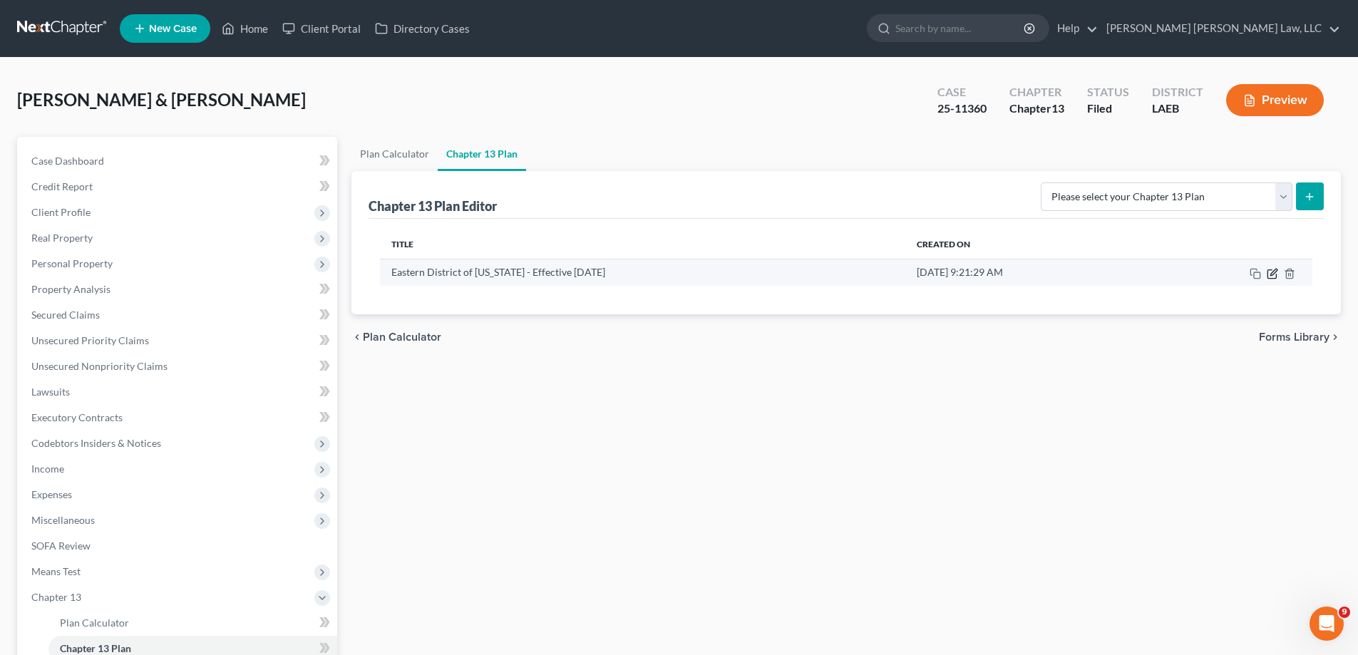
click at [1277, 269] on icon "button" at bounding box center [1271, 273] width 11 height 11
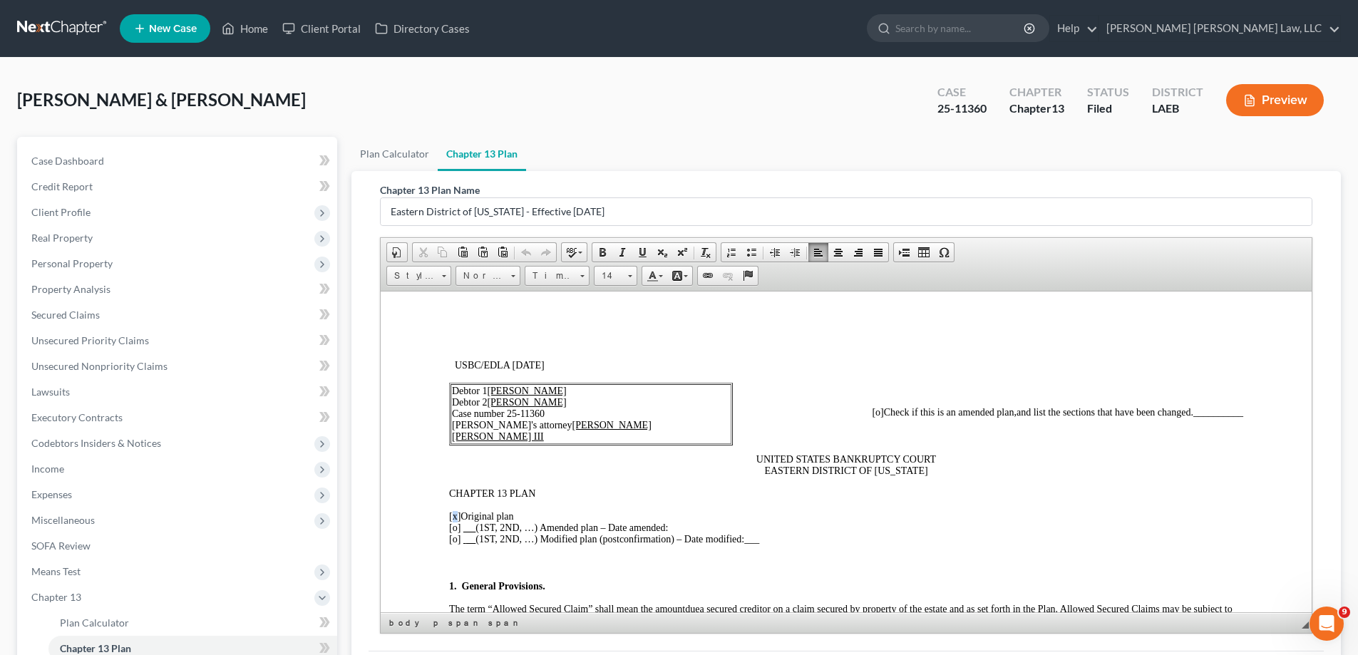
click at [450, 517] on span "[x]" at bounding box center [454, 515] width 11 height 11
click at [456, 532] on span "[o]" at bounding box center [454, 527] width 11 height 11
drag, startPoint x: 462, startPoint y: 527, endPoint x: 482, endPoint y: 530, distance: 20.8
click at [482, 530] on span "[x] (1ST, 2ND, …) Amended plan – Date amended:" at bounding box center [558, 527] width 219 height 11
drag, startPoint x: 479, startPoint y: 525, endPoint x: 522, endPoint y: 527, distance: 42.8
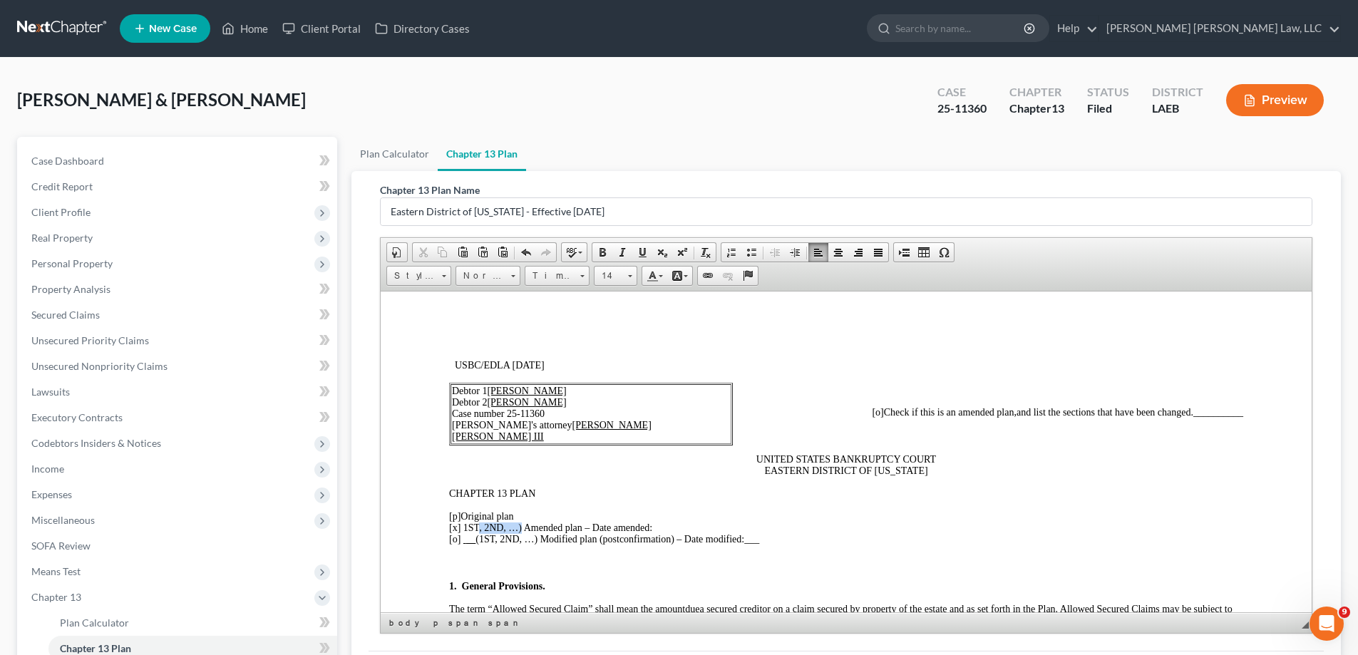
click at [522, 527] on span "[x] 1ST, 2ND, …) Amended plan – Date amended:" at bounding box center [550, 527] width 203 height 11
click at [618, 526] on p "[p] Original plan [x] 1ST Amended plan – Date amended: [o] (1ST, 2ND, …) Modifi…" at bounding box center [846, 527] width 794 height 34
click at [872, 410] on span "[o]" at bounding box center [877, 411] width 11 height 11
drag, startPoint x: 1184, startPoint y: 414, endPoint x: 1223, endPoint y: 421, distance: 39.1
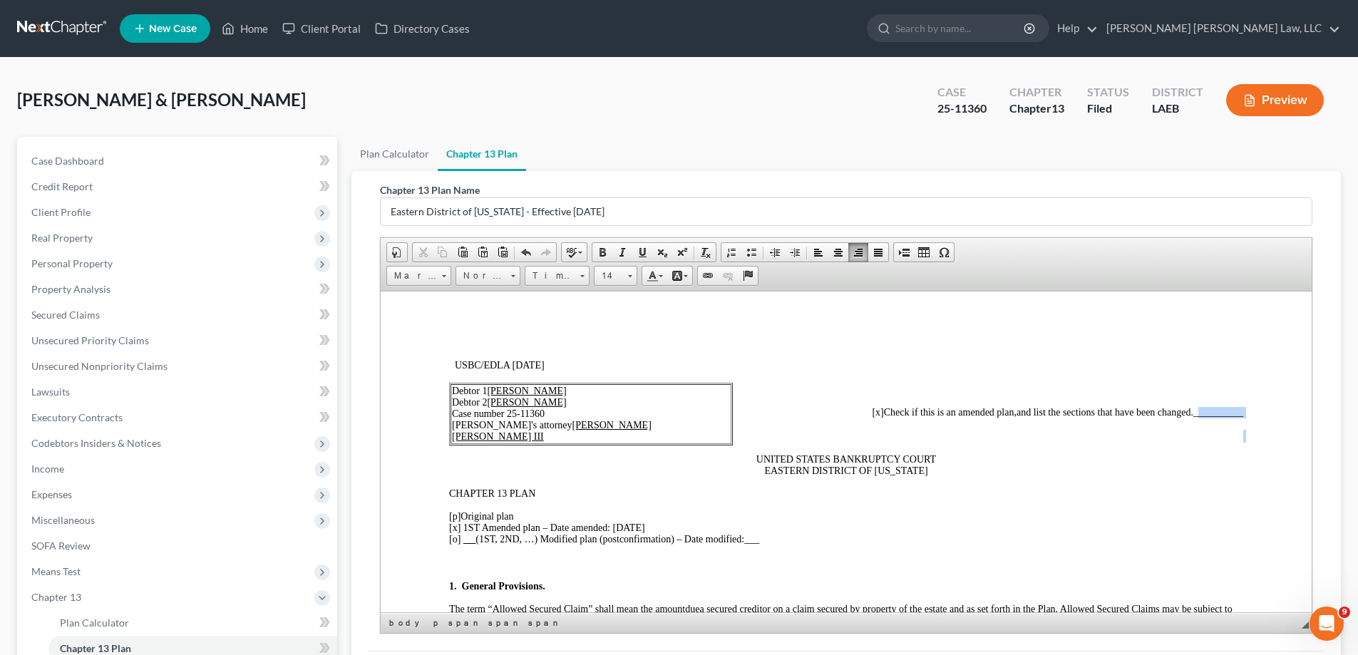
click at [1125, 556] on p at bounding box center [846, 562] width 794 height 13
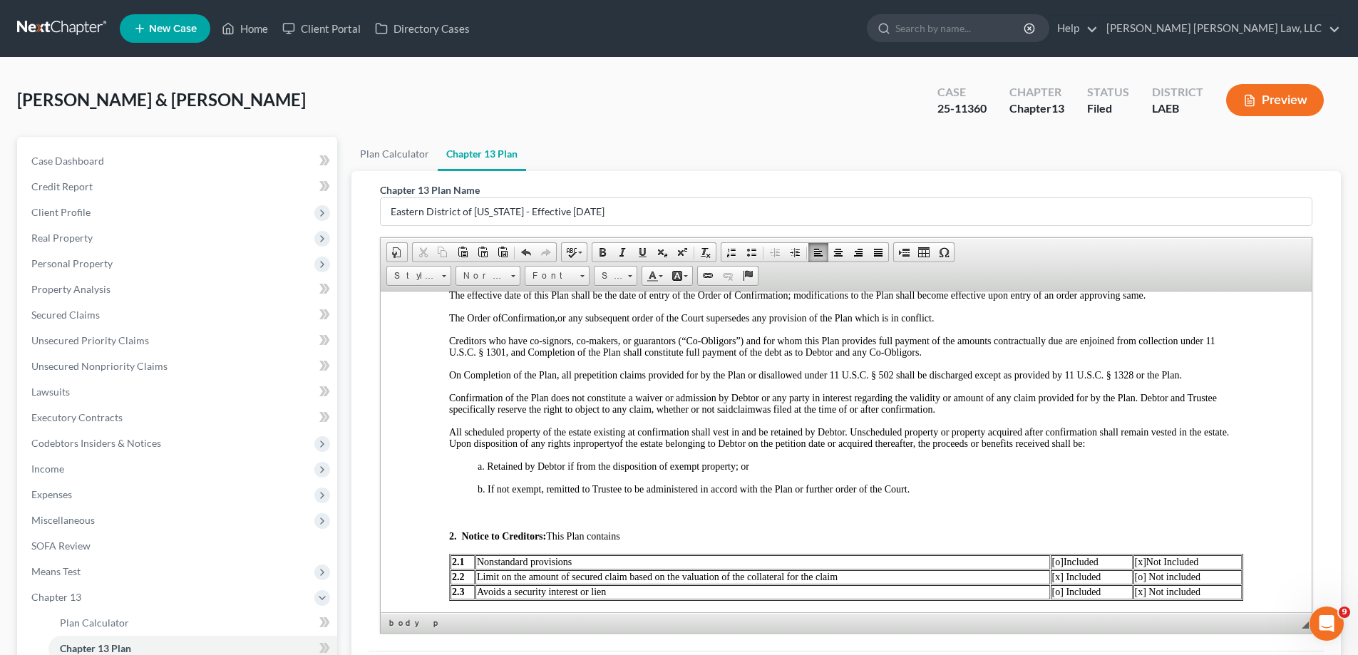
scroll to position [641, 0]
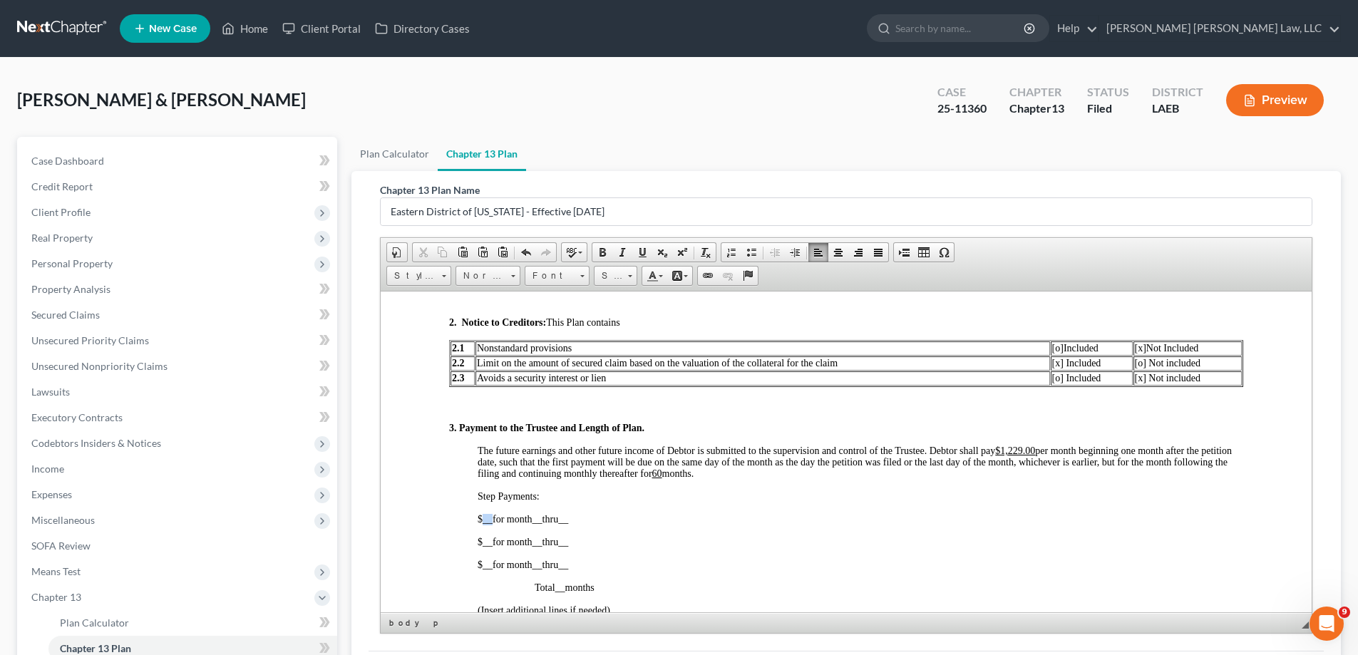
drag, startPoint x: 480, startPoint y: 517, endPoint x: 492, endPoint y: 520, distance: 12.6
click at [492, 520] on span "$ __ for month __ thru __" at bounding box center [522, 518] width 91 height 11
drag, startPoint x: 562, startPoint y: 518, endPoint x: 571, endPoint y: 519, distance: 9.3
click at [567, 519] on span "__" at bounding box center [562, 518] width 10 height 11
drag, startPoint x: 569, startPoint y: 519, endPoint x: 603, endPoint y: 520, distance: 34.2
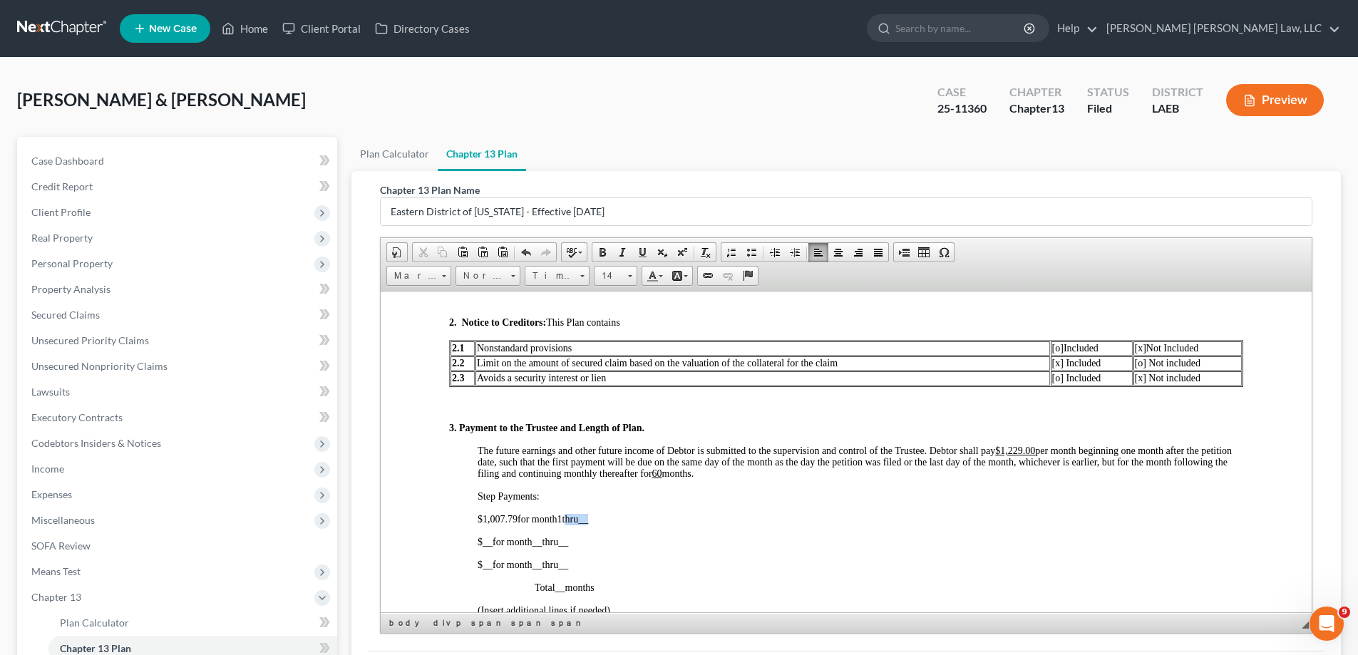
click at [603, 520] on p "$ 1,007.79 for month 1 thru __" at bounding box center [859, 518] width 765 height 11
drag, startPoint x: 480, startPoint y: 539, endPoint x: 490, endPoint y: 541, distance: 10.8
click at [490, 541] on span "$ __ for month __" at bounding box center [509, 541] width 65 height 11
click at [500, 543] on span "1,335.75" at bounding box center [499, 541] width 35 height 11
drag, startPoint x: 561, startPoint y: 544, endPoint x: 570, endPoint y: 544, distance: 9.3
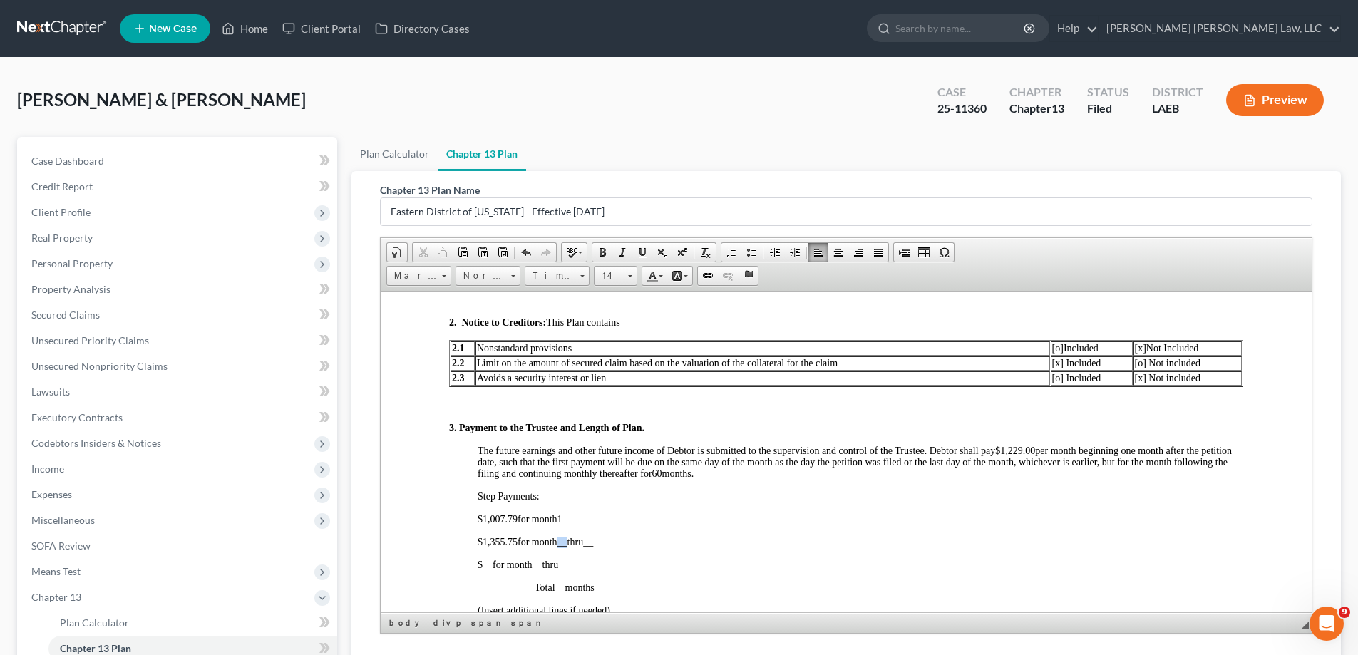
click at [567, 544] on span "__" at bounding box center [562, 541] width 10 height 11
drag, startPoint x: 570, startPoint y: 544, endPoint x: 599, endPoint y: 547, distance: 29.4
click at [599, 547] on p "$ 1,355.75 for month 2 thru __" at bounding box center [859, 541] width 765 height 11
drag, startPoint x: 481, startPoint y: 567, endPoint x: 492, endPoint y: 567, distance: 11.4
click at [492, 567] on span "$ __ for month __" at bounding box center [509, 564] width 65 height 11
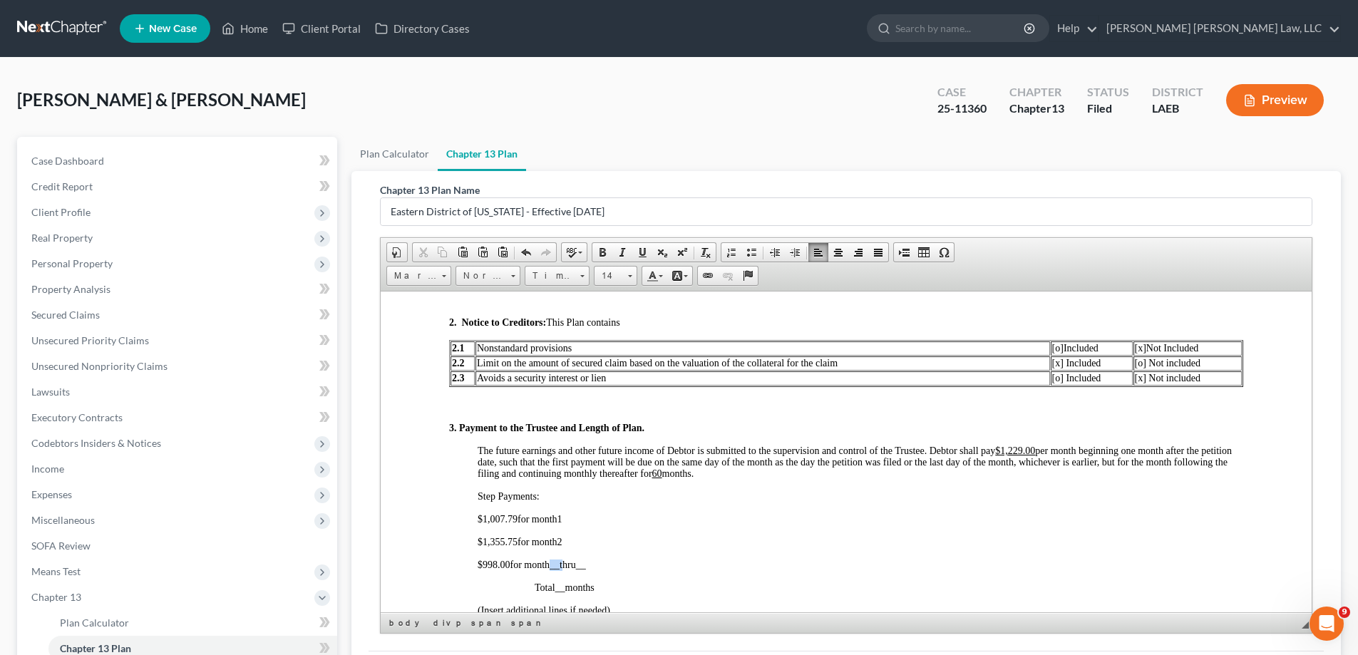
drag, startPoint x: 555, startPoint y: 567, endPoint x: 566, endPoint y: 569, distance: 10.8
click at [566, 569] on p "$ 998.00 for month __ thru __" at bounding box center [859, 564] width 765 height 11
click at [559, 565] on span "__" at bounding box center [554, 564] width 10 height 11
drag, startPoint x: 554, startPoint y: 563, endPoint x: 563, endPoint y: 567, distance: 9.3
click at [559, 567] on span "__" at bounding box center [554, 564] width 10 height 11
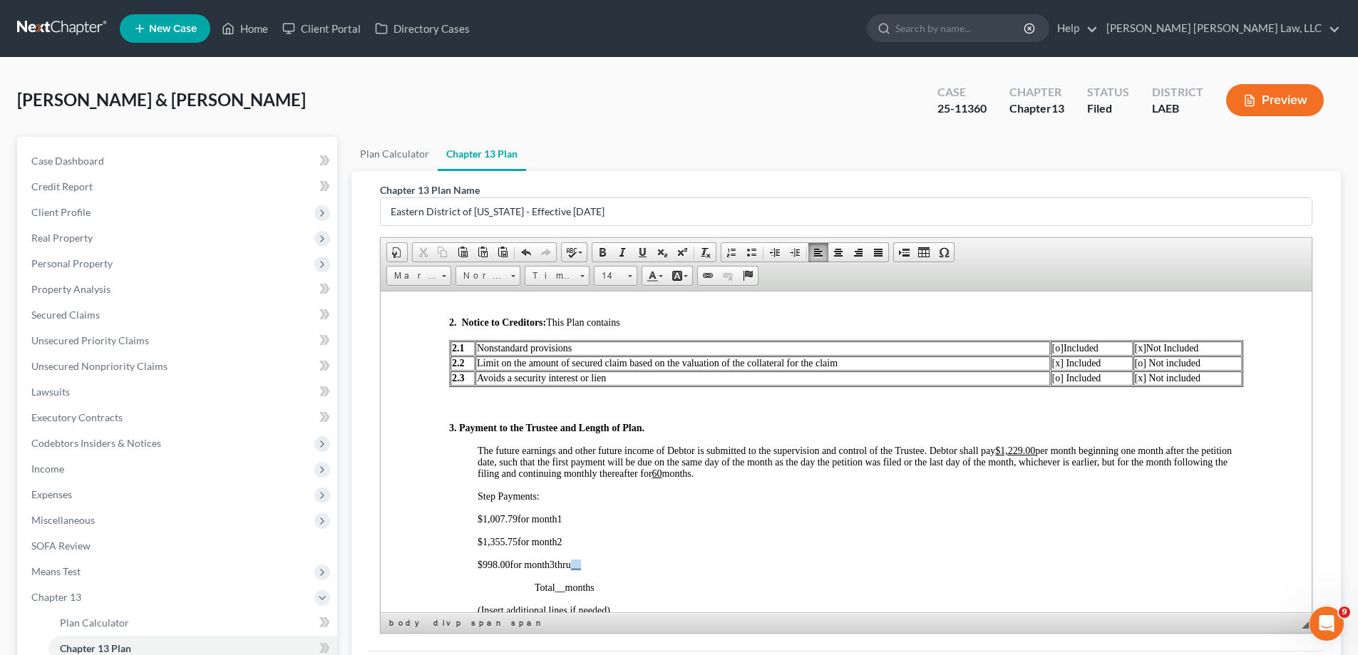
drag, startPoint x: 580, startPoint y: 564, endPoint x: 594, endPoint y: 569, distance: 15.1
click at [594, 569] on p "$ 998.00 for month 3 thru __" at bounding box center [859, 564] width 765 height 11
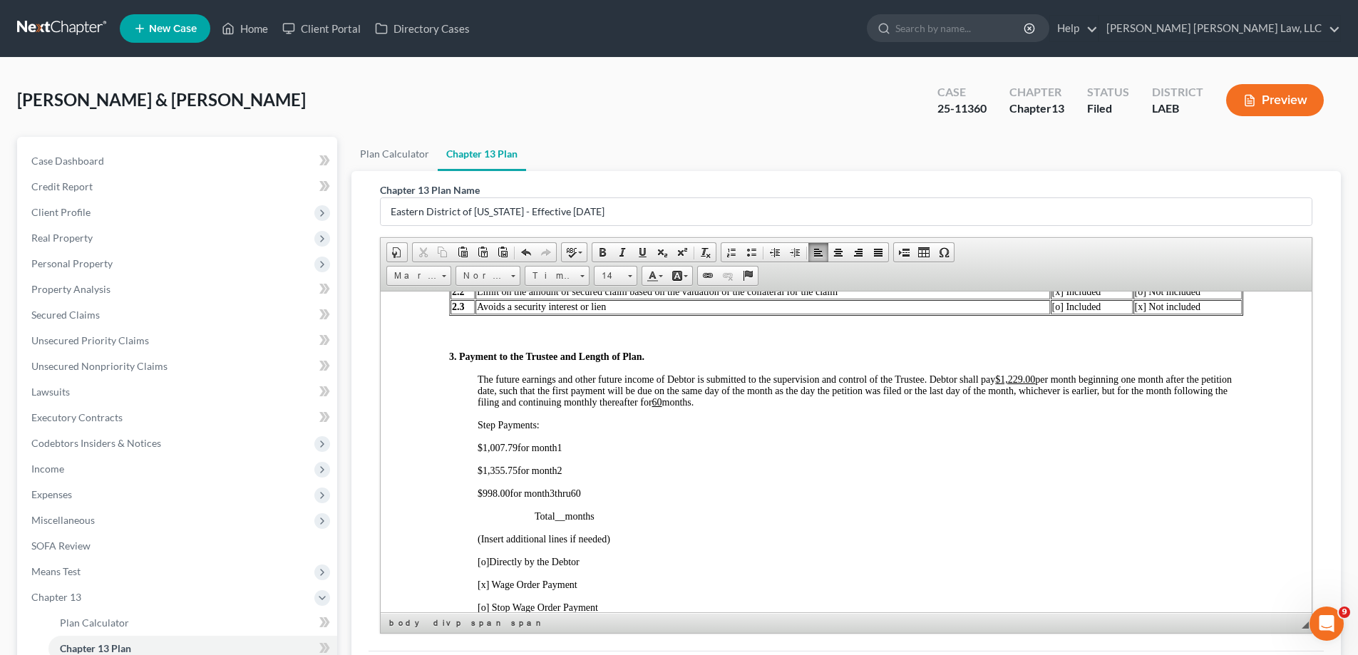
scroll to position [855, 0]
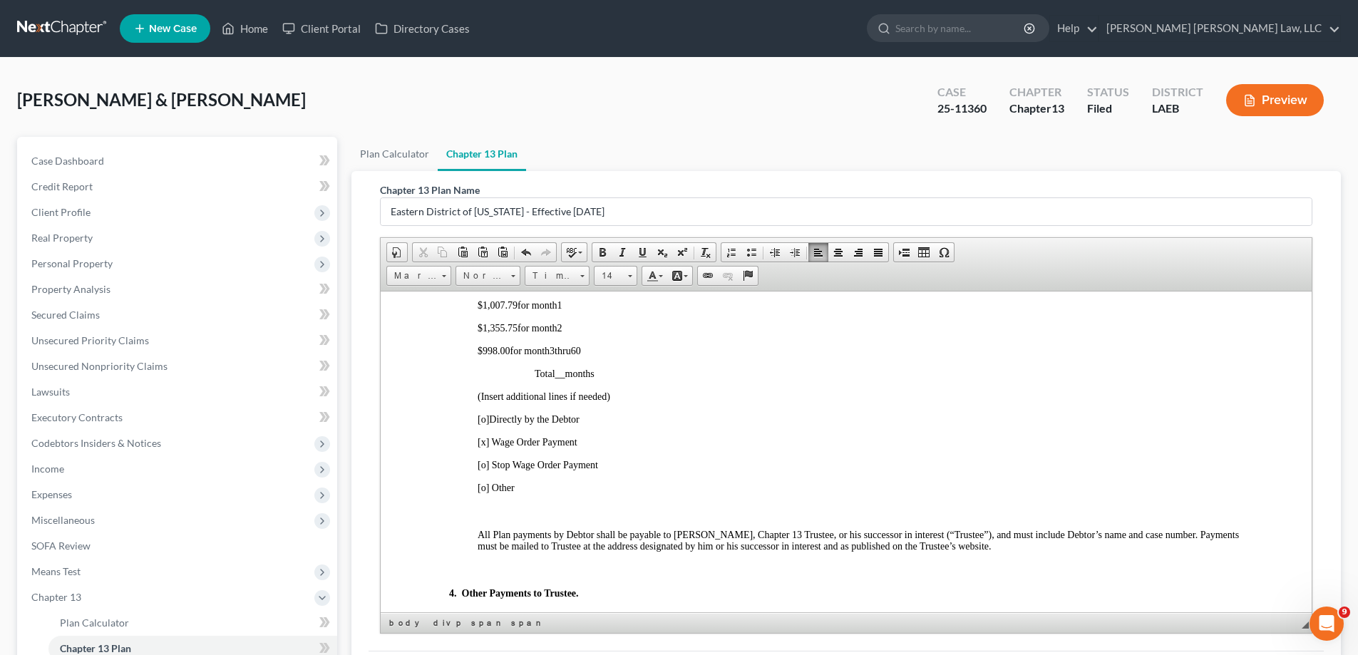
click at [559, 373] on span "__" at bounding box center [560, 373] width 10 height 11
drag, startPoint x: 558, startPoint y: 373, endPoint x: 567, endPoint y: 377, distance: 9.3
click at [567, 377] on p "Total __ months" at bounding box center [889, 373] width 708 height 11
click at [713, 408] on div "3. Payment to the Trustee and Length of Plan. The future earnings and other fut…" at bounding box center [846, 594] width 794 height 772
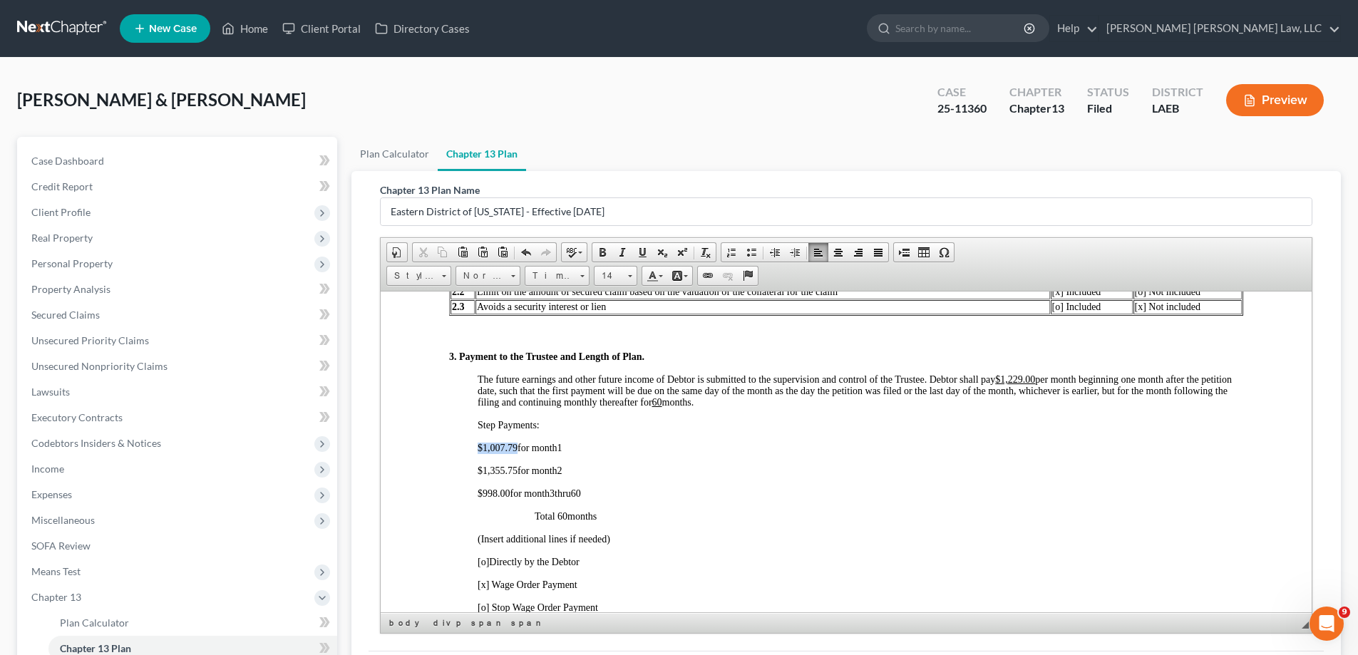
drag, startPoint x: 477, startPoint y: 446, endPoint x: 516, endPoint y: 448, distance: 39.2
click at [516, 448] on span "$ 1,007.79 for month 1" at bounding box center [520, 447] width 87 height 11
drag, startPoint x: 639, startPoint y: 252, endPoint x: 142, endPoint y: 123, distance: 513.9
click at [639, 252] on span at bounding box center [641, 252] width 11 height 11
click at [564, 449] on span "$ 1,007.79 for month 1" at bounding box center [520, 447] width 87 height 11
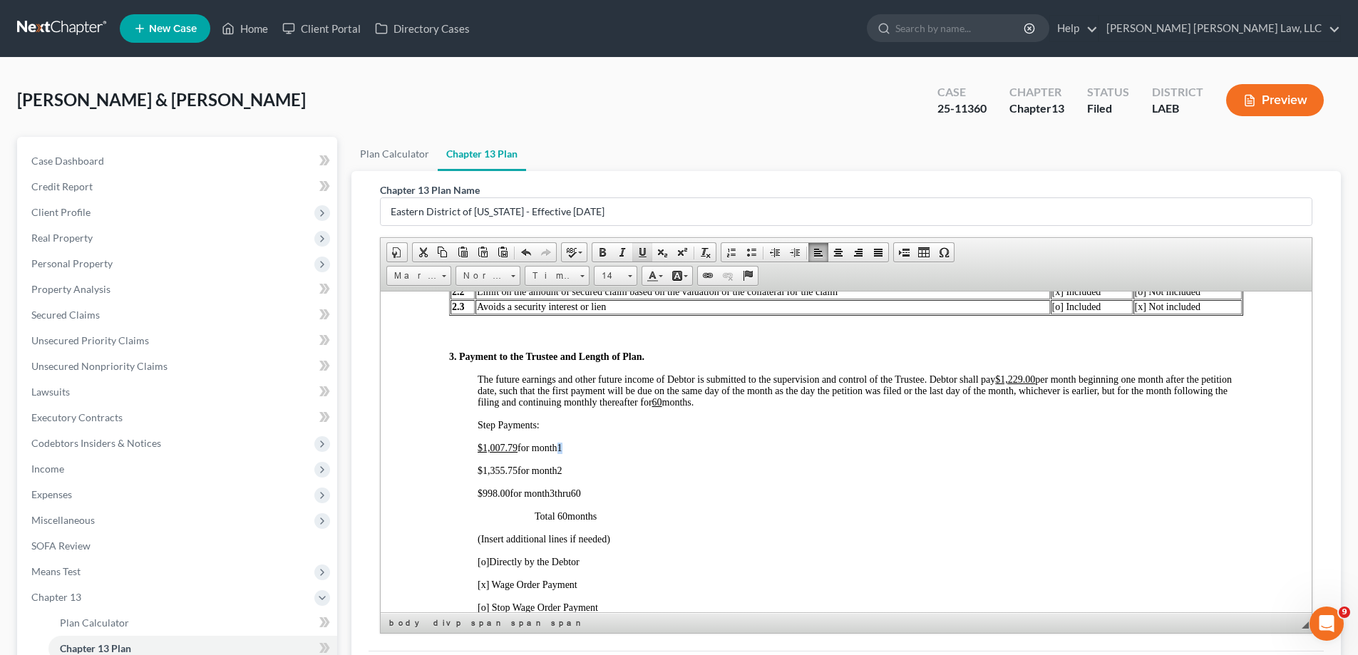
click at [643, 255] on span at bounding box center [641, 252] width 11 height 11
drag, startPoint x: 482, startPoint y: 472, endPoint x: 518, endPoint y: 475, distance: 35.7
click at [518, 475] on span "$ 1,355.75 for month 2" at bounding box center [519, 470] width 85 height 11
click at [649, 249] on link "Underline" at bounding box center [642, 252] width 20 height 19
click at [566, 475] on p "$ 1,355.75 for month 2" at bounding box center [859, 470] width 765 height 11
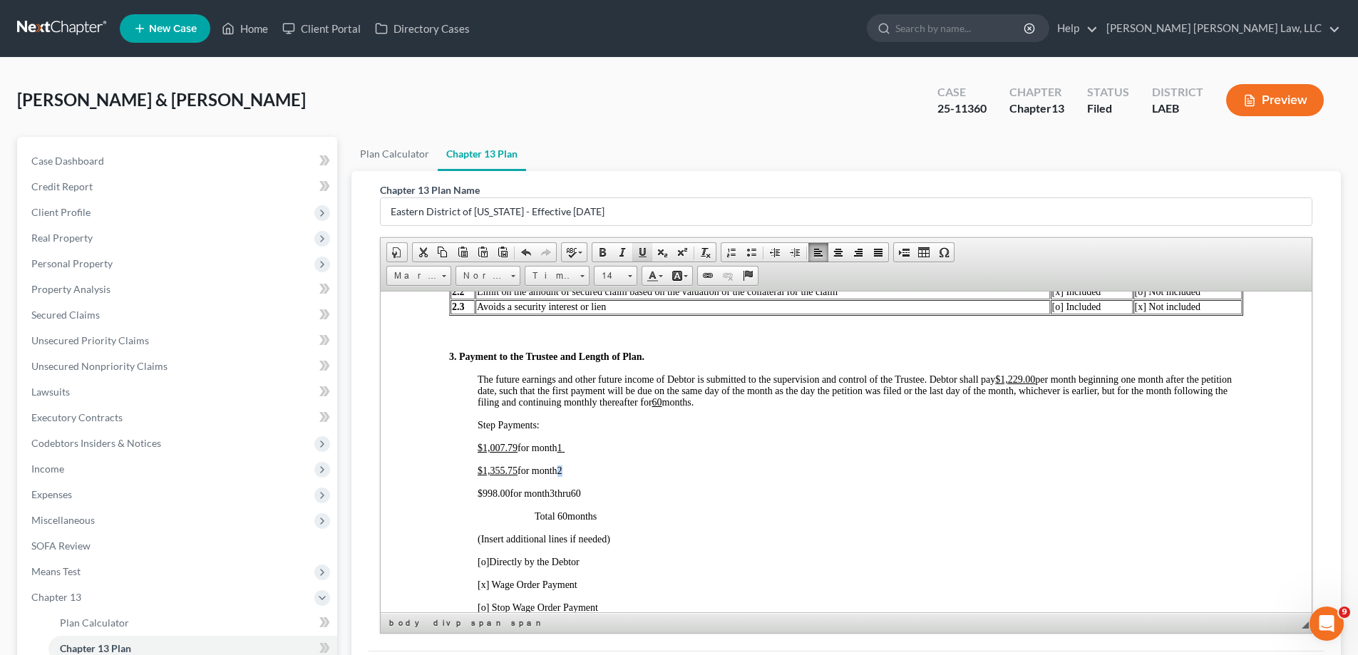
drag, startPoint x: 646, startPoint y: 254, endPoint x: 223, endPoint y: 22, distance: 481.9
click at [646, 254] on span at bounding box center [641, 252] width 11 height 11
drag, startPoint x: 480, startPoint y: 497, endPoint x: 507, endPoint y: 489, distance: 28.2
click at [507, 489] on span "$ 998.00 for month 3" at bounding box center [515, 492] width 77 height 11
click at [643, 244] on link "Underline" at bounding box center [642, 252] width 20 height 19
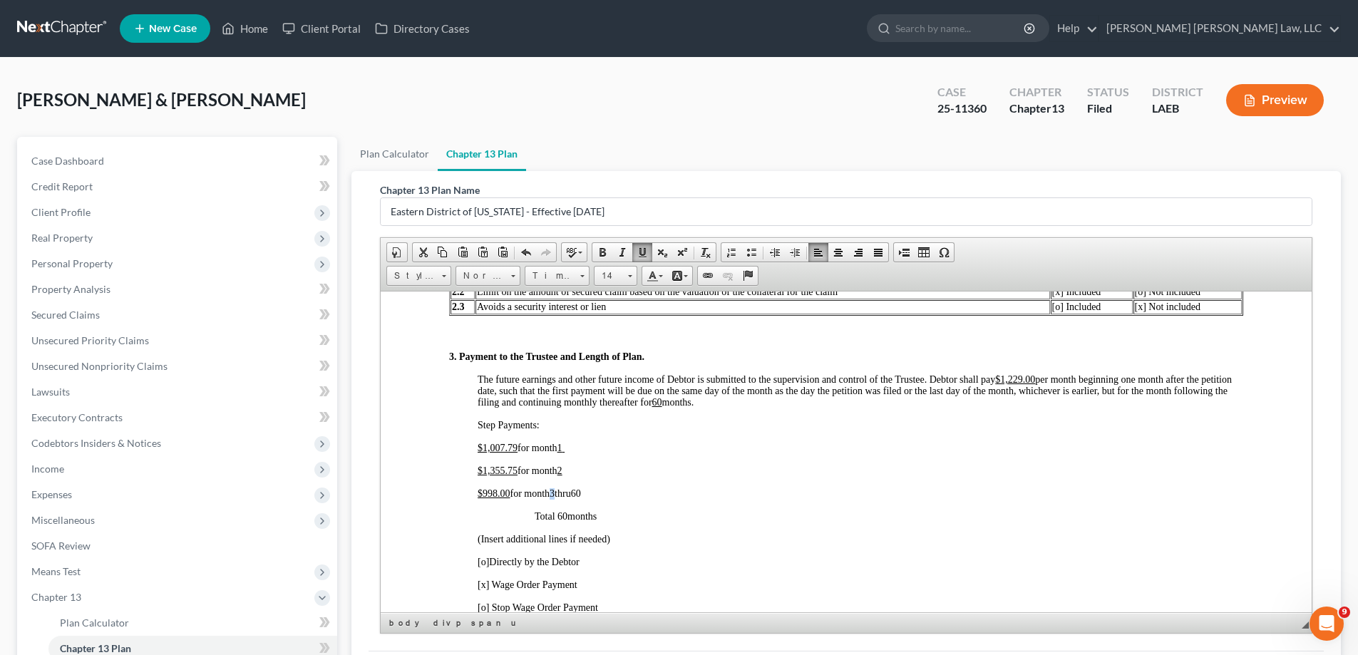
click at [559, 497] on p "$ 998.00 for month 3 thru 60" at bounding box center [859, 492] width 765 height 11
click at [646, 252] on span at bounding box center [641, 252] width 11 height 11
drag, startPoint x: 581, startPoint y: 495, endPoint x: 592, endPoint y: 497, distance: 11.5
click at [592, 497] on p "$ 998.00 for month 3 thru 60" at bounding box center [859, 492] width 765 height 11
click at [644, 253] on span at bounding box center [641, 252] width 11 height 11
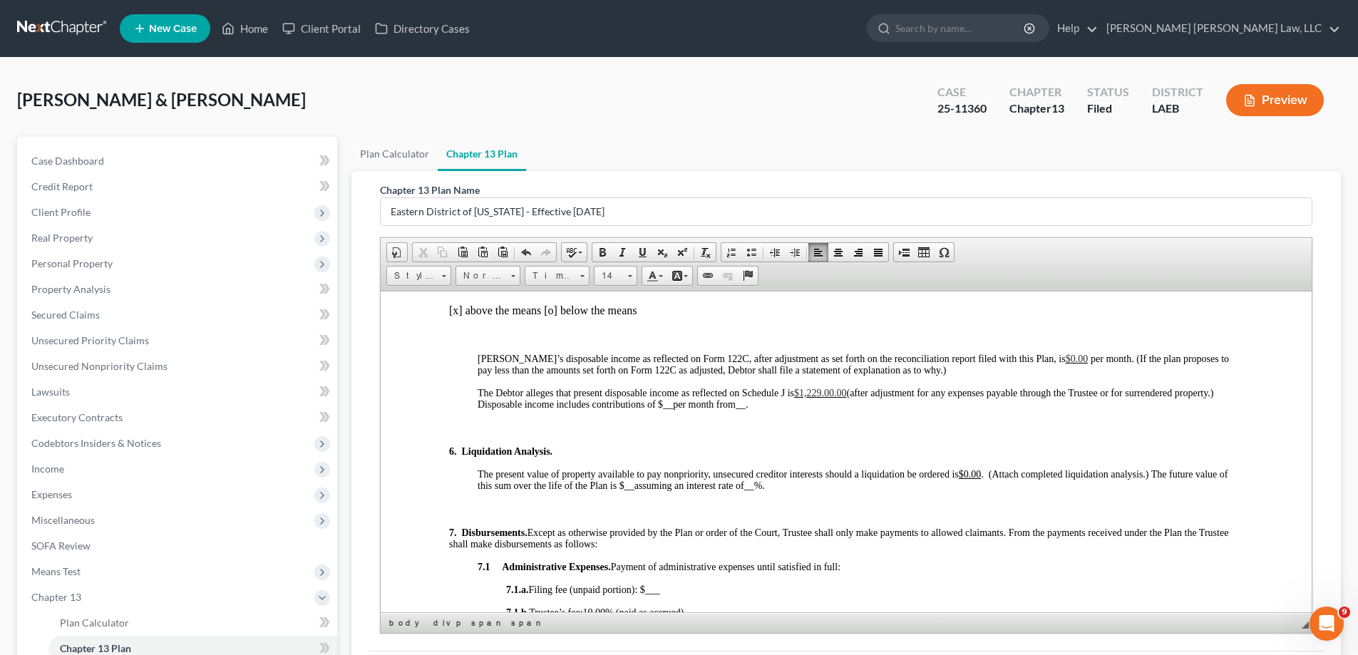
scroll to position [1497, 0]
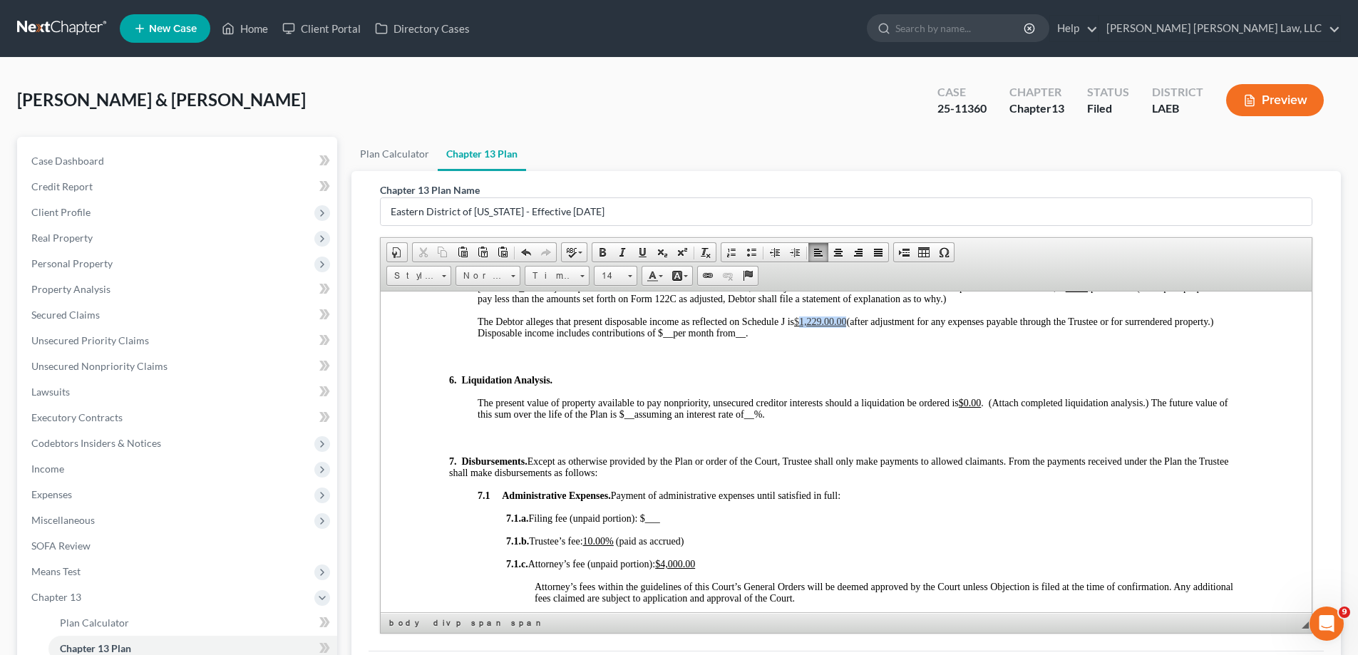
drag, startPoint x: 800, startPoint y: 319, endPoint x: 848, endPoint y: 322, distance: 48.6
click at [848, 322] on p "The Debtor alleges that present disposable income as reflected on Schedule J is…" at bounding box center [859, 327] width 765 height 23
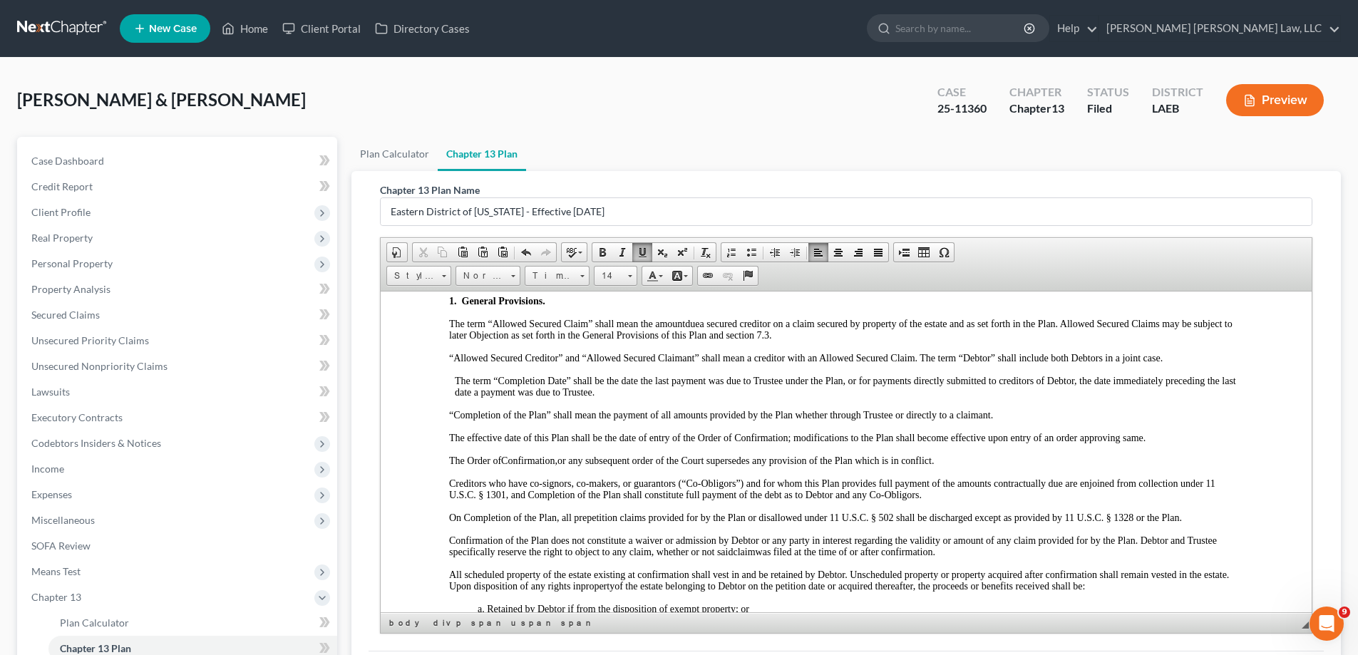
scroll to position [0, 0]
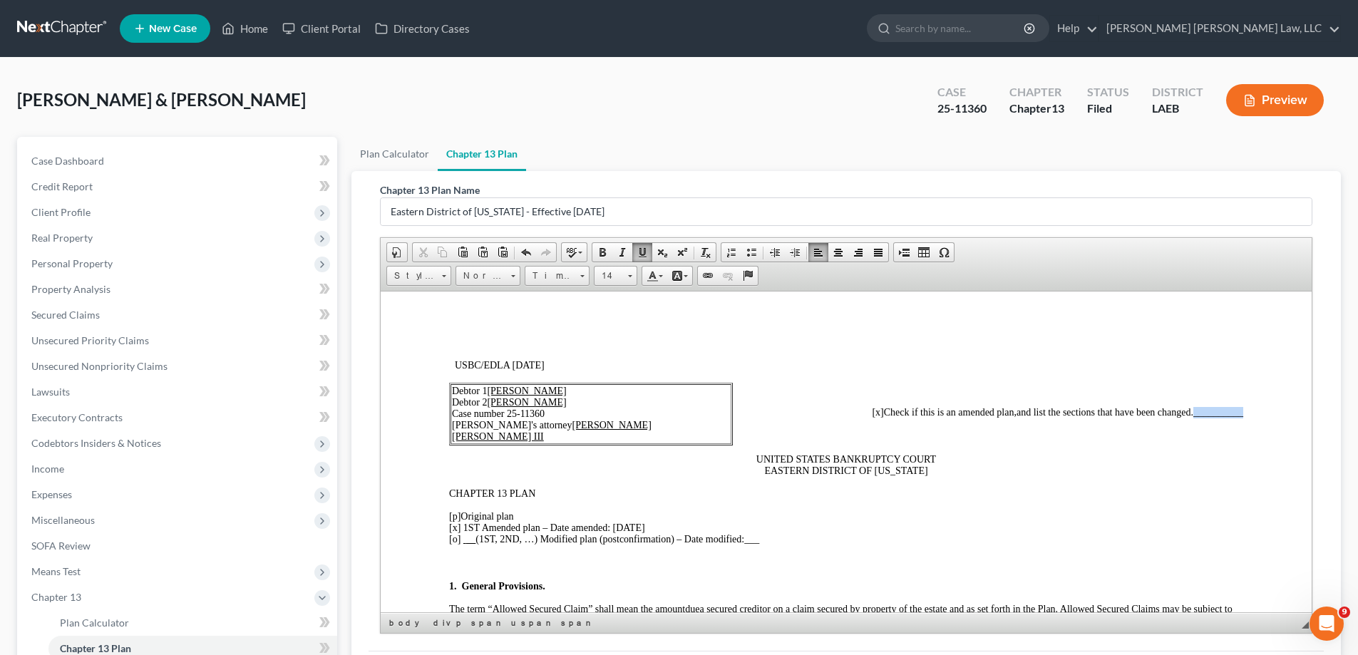
drag, startPoint x: 1180, startPoint y: 415, endPoint x: 1231, endPoint y: 413, distance: 51.4
click at [1231, 413] on span "and list the sections that have been changed. __________" at bounding box center [1129, 411] width 227 height 11
click at [1184, 413] on span "and list the sections that have been changed. __________" at bounding box center [1129, 411] width 227 height 11
click at [1193, 416] on span "__________" at bounding box center [1218, 411] width 50 height 11
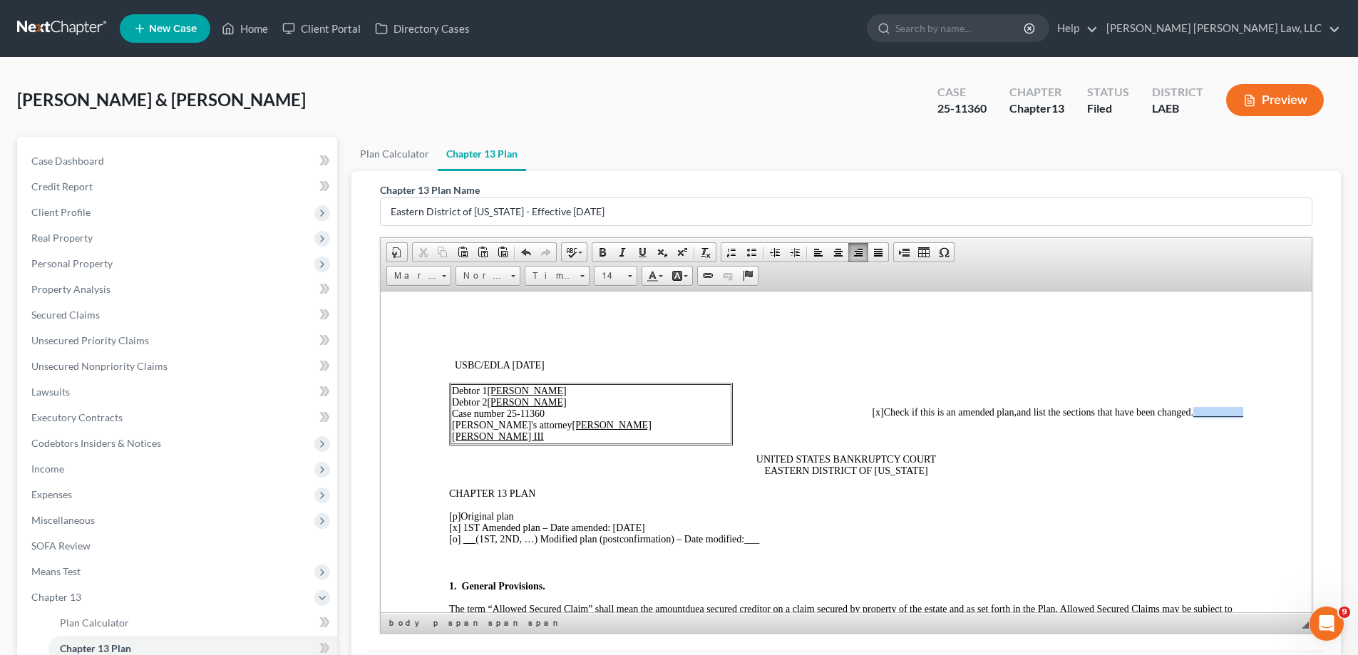
drag, startPoint x: 1182, startPoint y: 412, endPoint x: 1236, endPoint y: 413, distance: 54.2
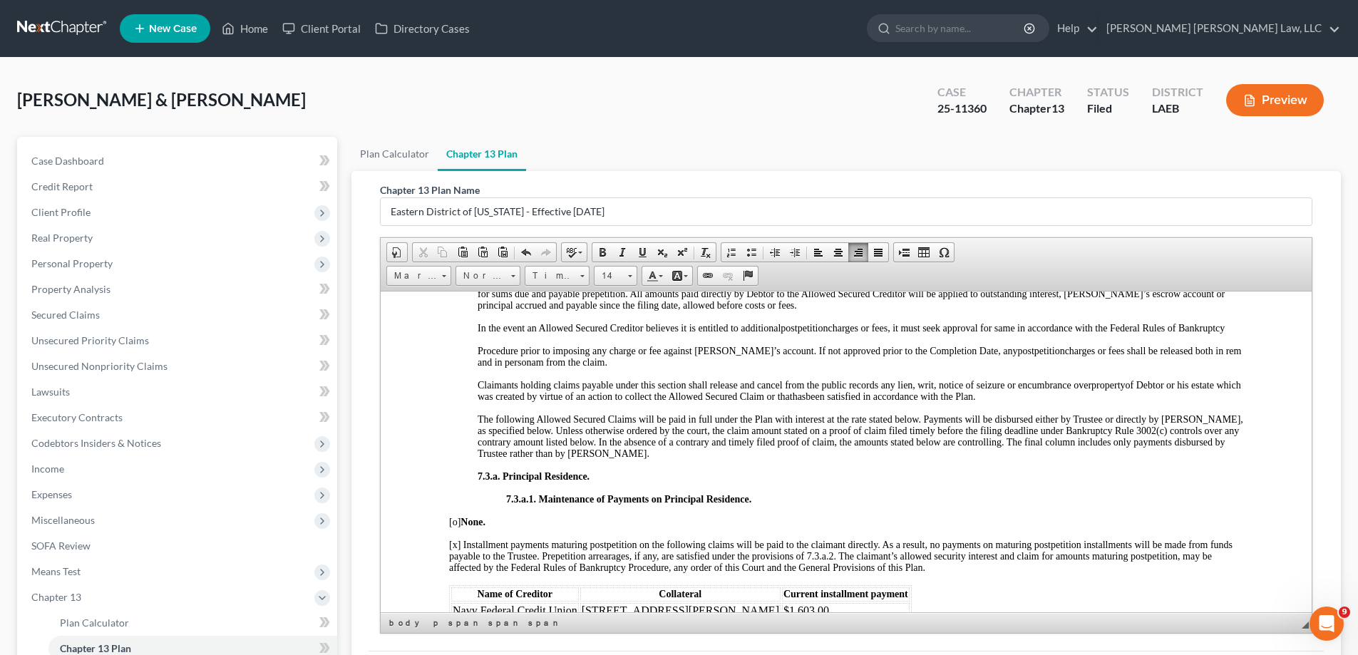
scroll to position [2922, 0]
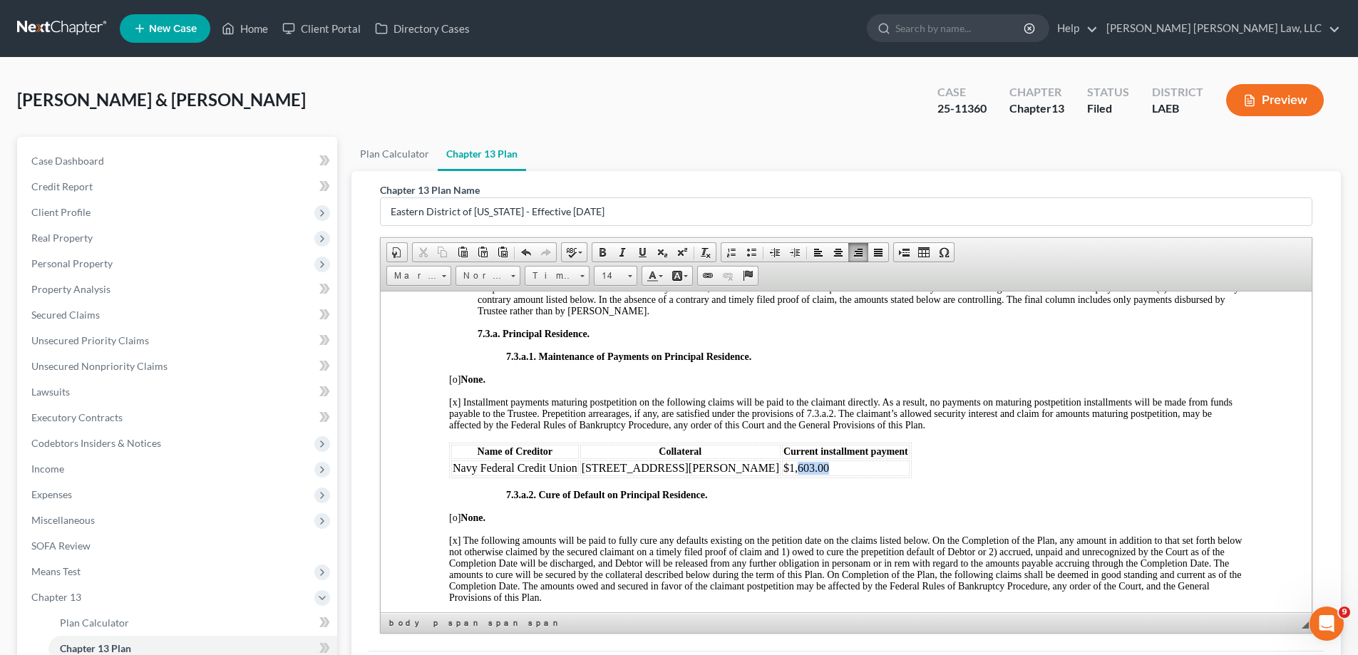
drag, startPoint x: 686, startPoint y: 478, endPoint x: 726, endPoint y: 479, distance: 40.6
click at [782, 475] on td "$1,603.00" at bounding box center [846, 468] width 128 height 16
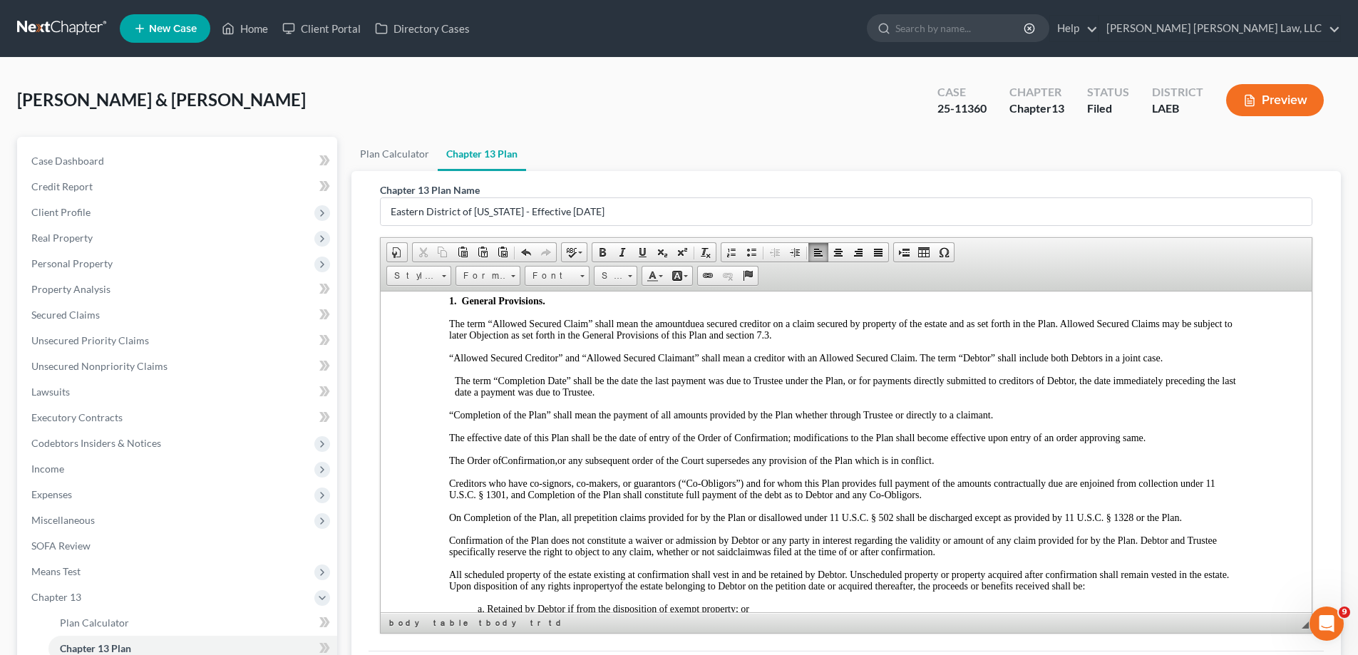
scroll to position [0, 0]
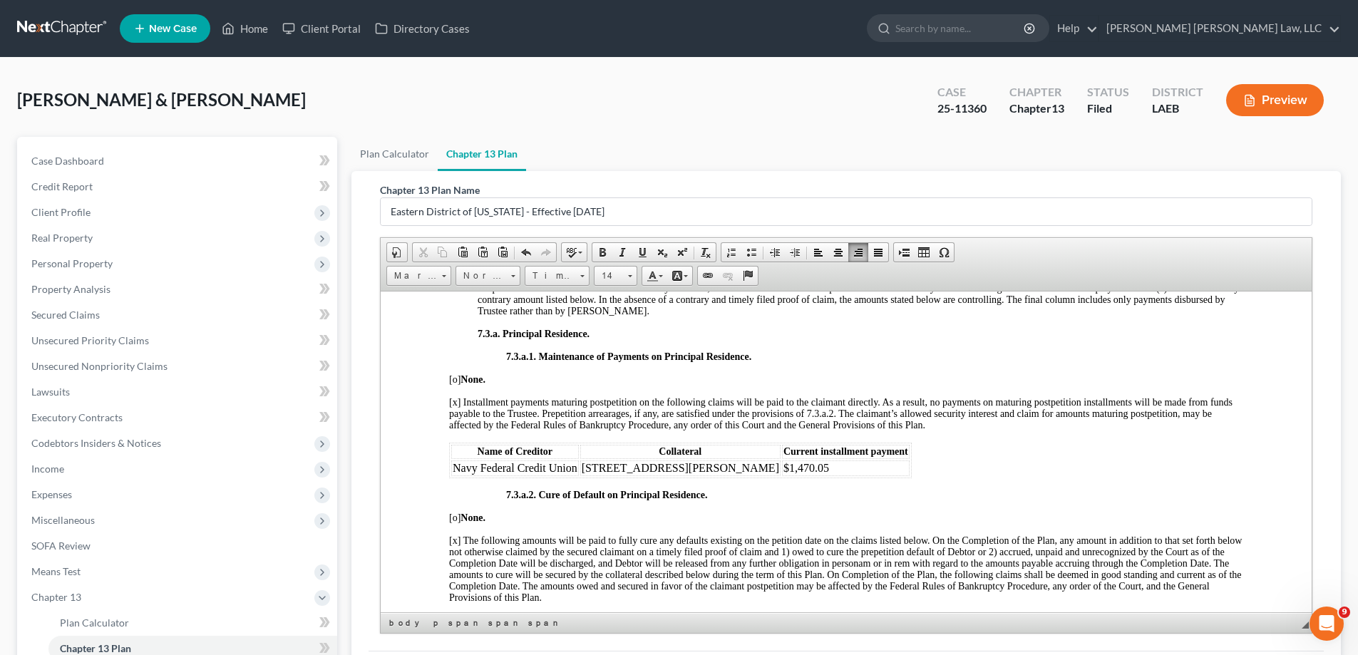
scroll to position [3136, 0]
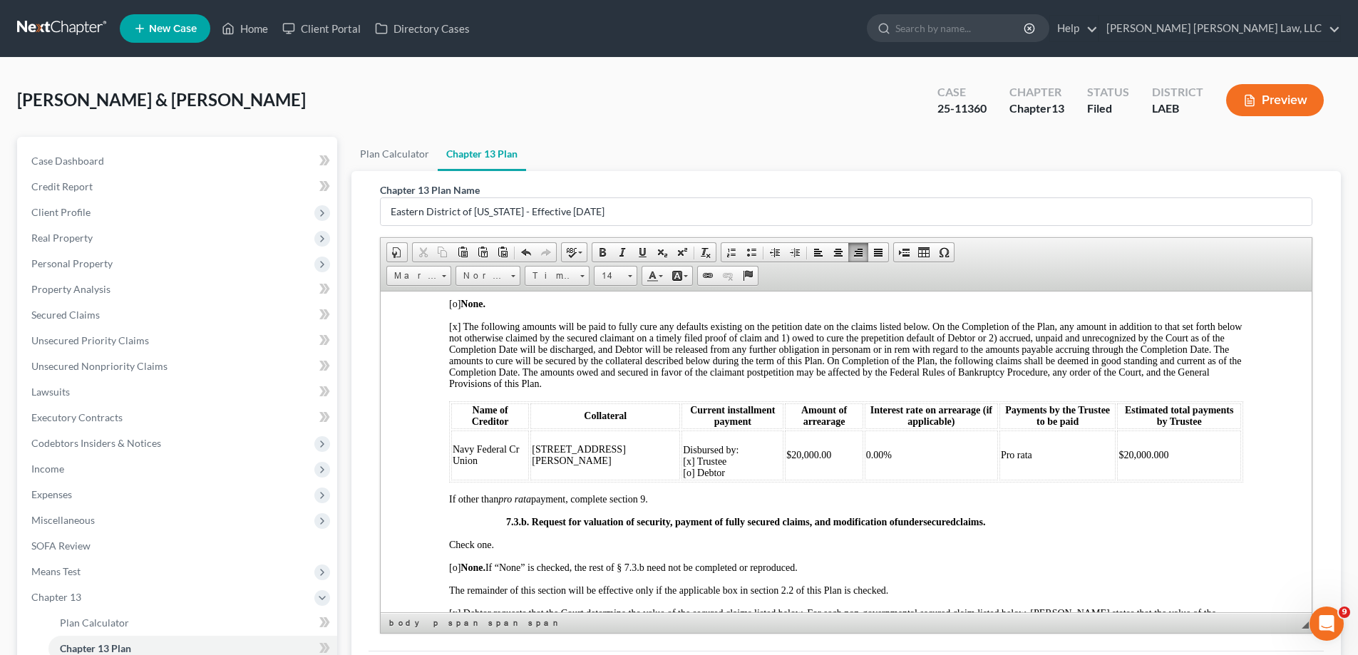
click at [786, 460] on span "$20,000.00" at bounding box center [808, 454] width 45 height 11
drag, startPoint x: 728, startPoint y: 466, endPoint x: 771, endPoint y: 470, distance: 42.9
click at [785, 470] on td "$20,000.00" at bounding box center [824, 455] width 78 height 50
drag, startPoint x: 1101, startPoint y: 467, endPoint x: 1160, endPoint y: 471, distance: 59.3
click at [1160, 471] on td "$20,000.000" at bounding box center [1179, 455] width 124 height 50
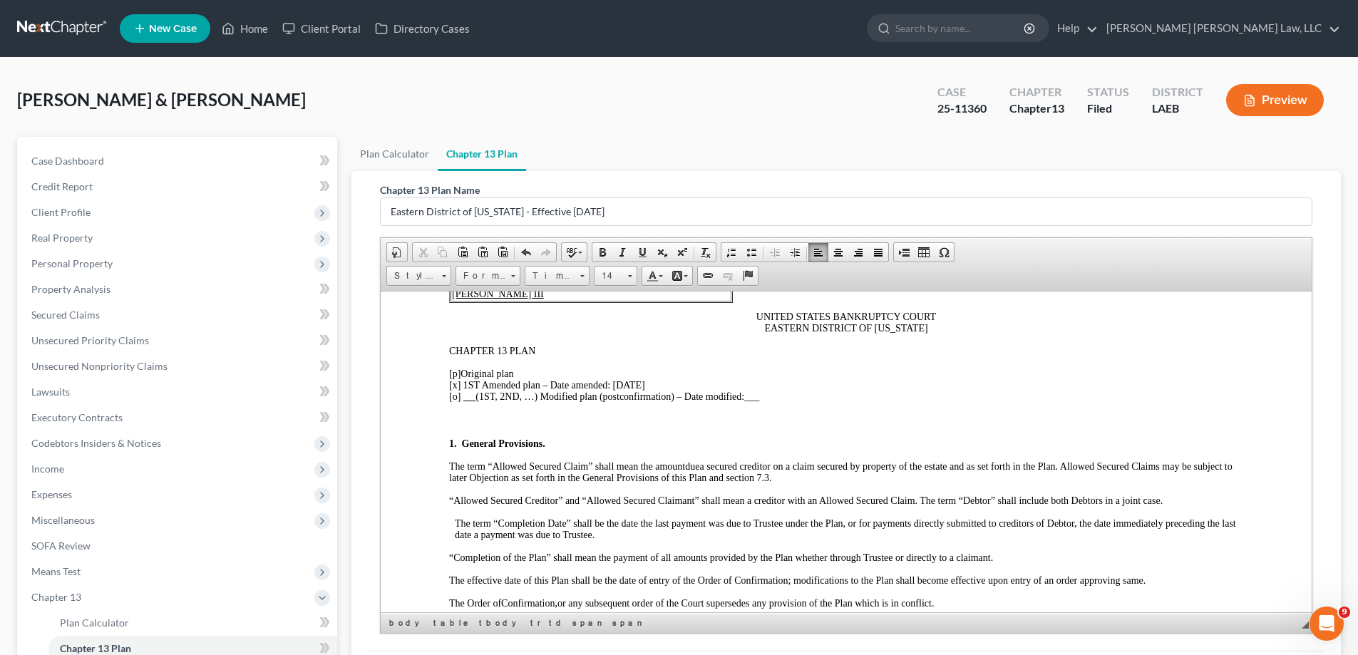
scroll to position [0, 0]
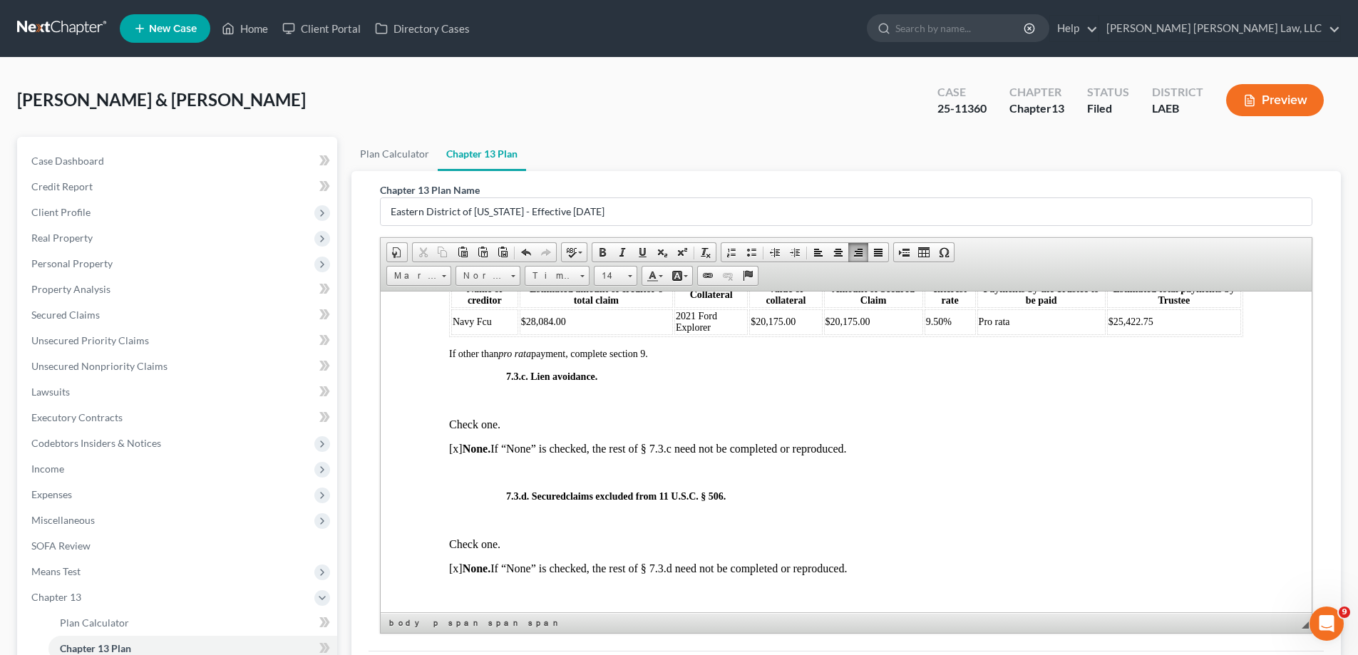
scroll to position [3492, 0]
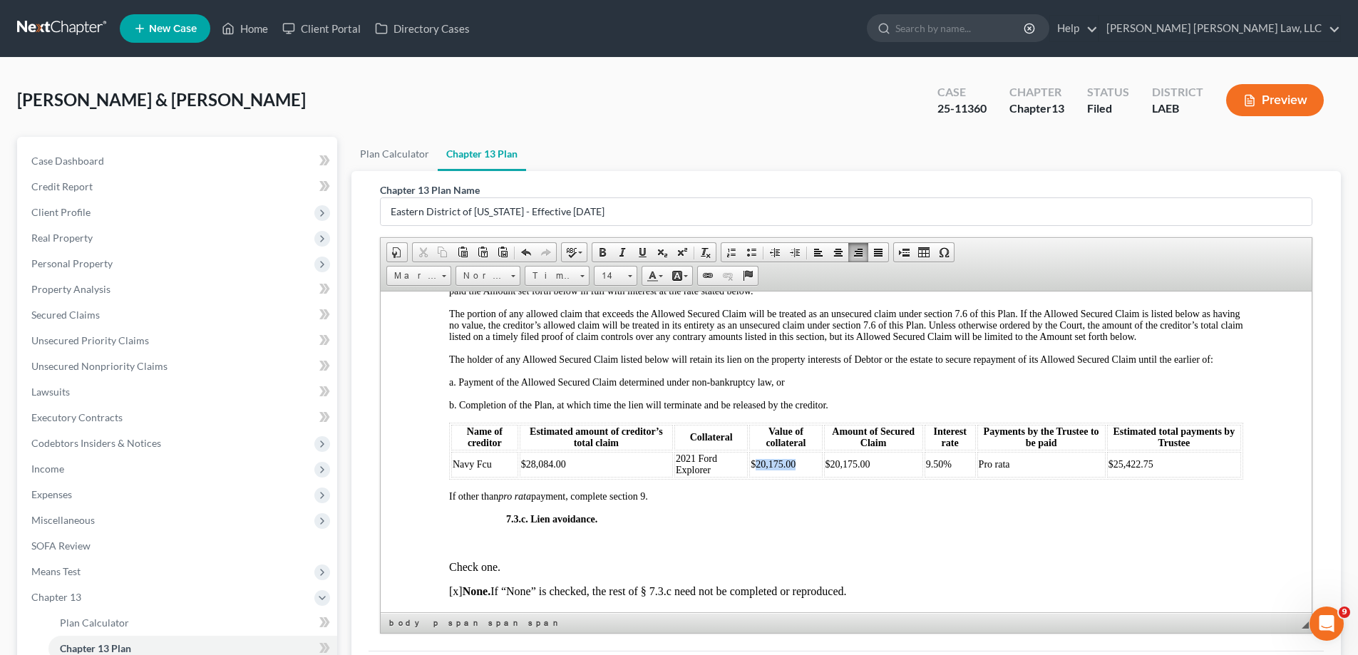
drag, startPoint x: 753, startPoint y: 475, endPoint x: 792, endPoint y: 479, distance: 39.4
click at [792, 477] on td "$20,175.00" at bounding box center [785, 464] width 73 height 26
drag, startPoint x: 825, startPoint y: 475, endPoint x: 867, endPoint y: 470, distance: 42.3
click at [867, 470] on td "$20,175.00" at bounding box center [873, 464] width 99 height 26
drag, startPoint x: 1142, startPoint y: 477, endPoint x: 1105, endPoint y: 470, distance: 37.7
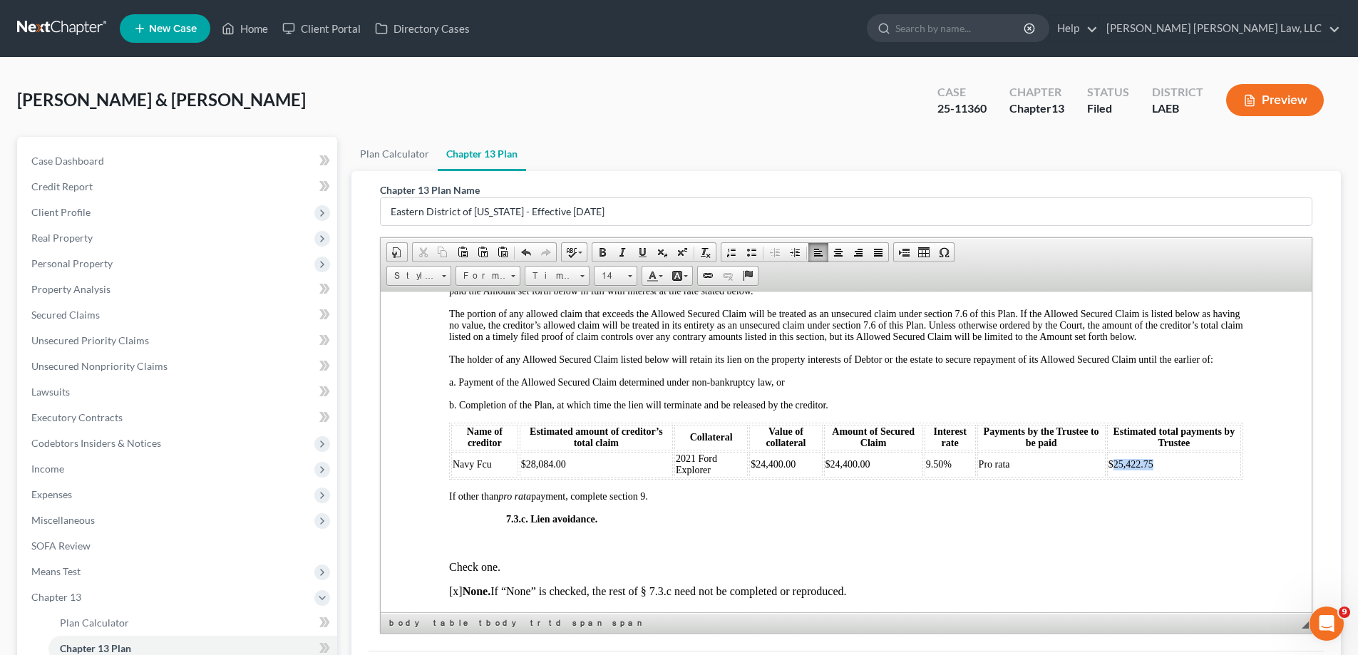
click at [1107, 470] on td "$25,422.75" at bounding box center [1174, 464] width 134 height 26
click at [1093, 572] on p "Check one." at bounding box center [846, 566] width 794 height 13
click at [544, 469] on span "$28,084.00" at bounding box center [543, 463] width 45 height 11
drag, startPoint x: 554, startPoint y: 475, endPoint x: 573, endPoint y: 472, distance: 18.7
click at [573, 472] on td "$28,044.00" at bounding box center [596, 464] width 153 height 26
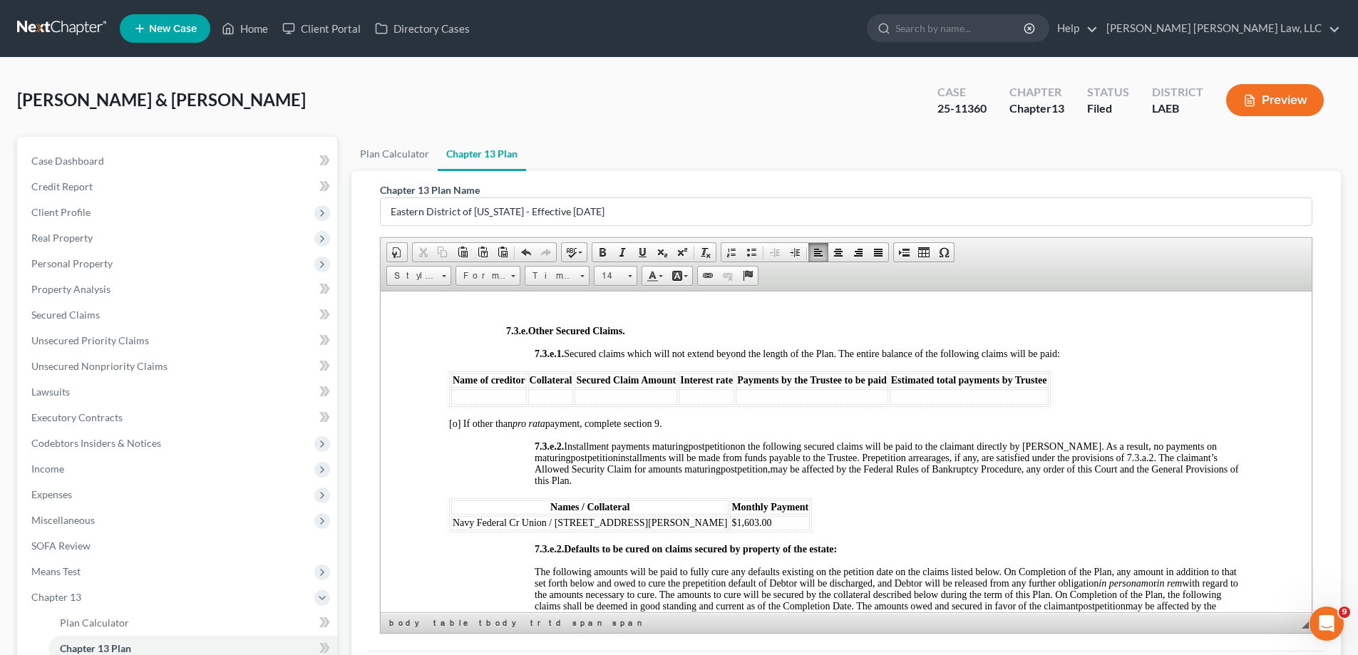
scroll to position [4062, 0]
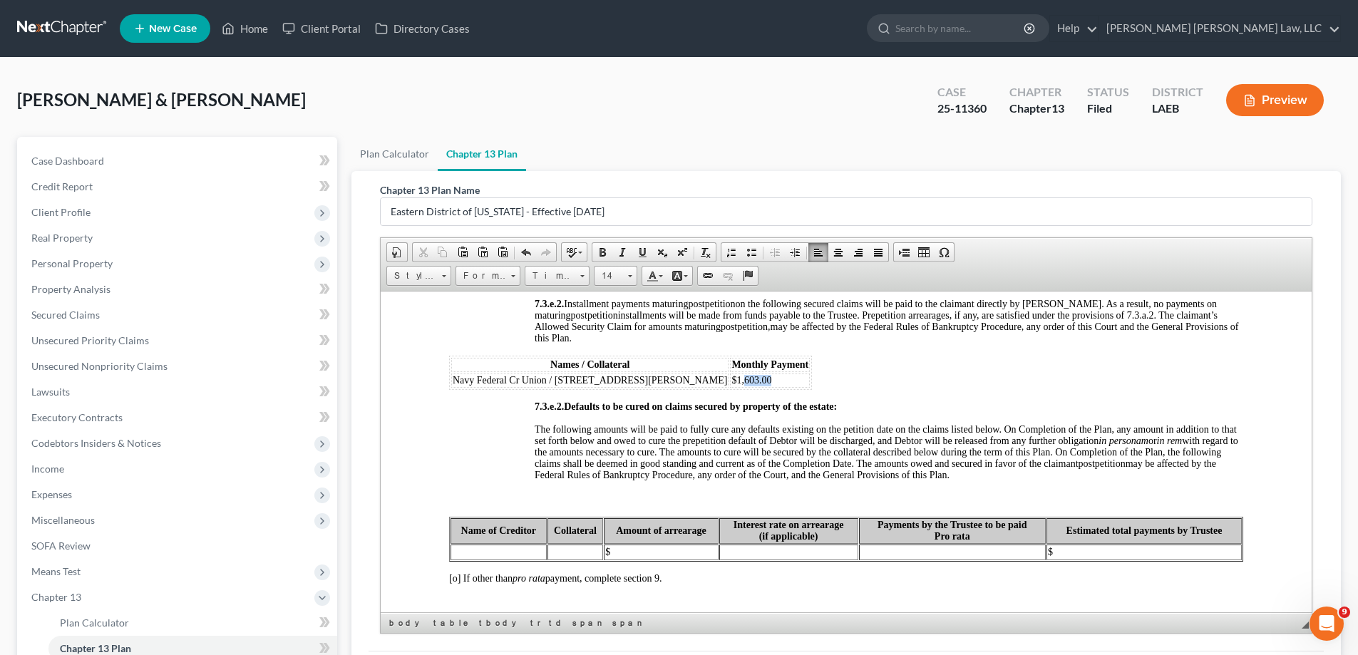
drag, startPoint x: 642, startPoint y: 393, endPoint x: 678, endPoint y: 391, distance: 36.5
click at [730, 387] on td "$1,603.00" at bounding box center [770, 380] width 80 height 14
click at [882, 465] on span "The following amounts will be paid to fully cure any defaults existing on the p…" at bounding box center [886, 445] width 703 height 45
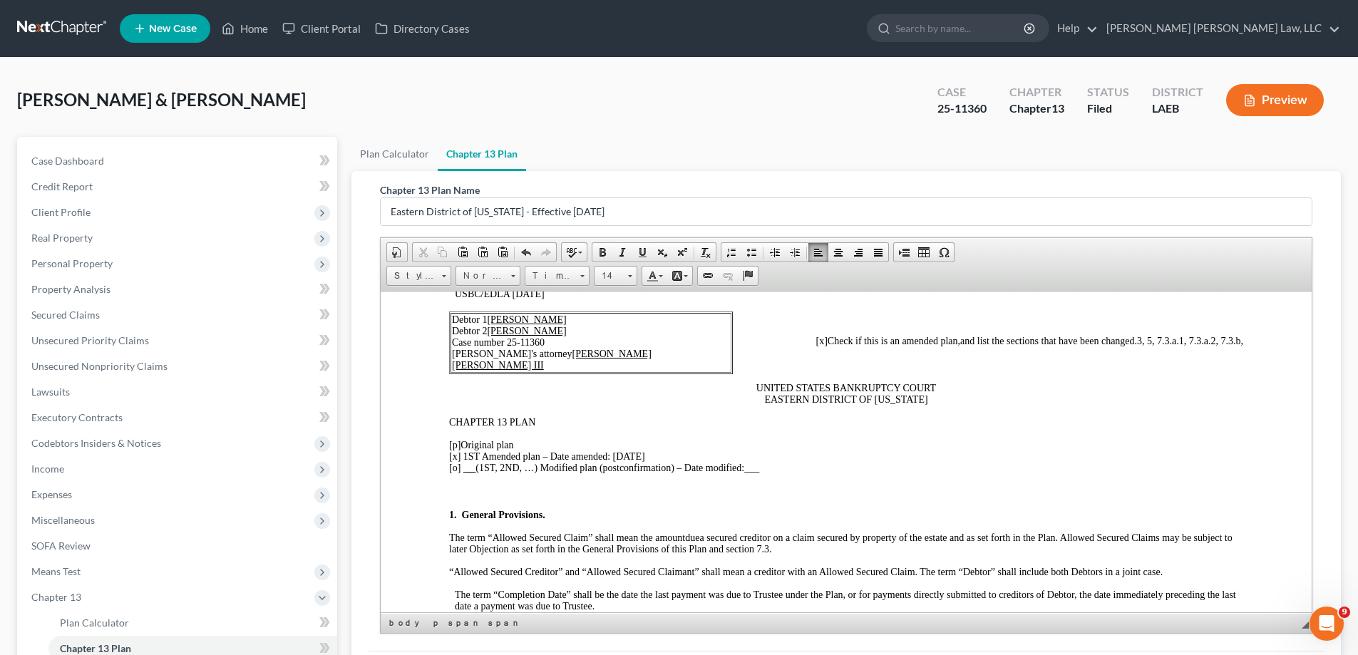
scroll to position [0, 0]
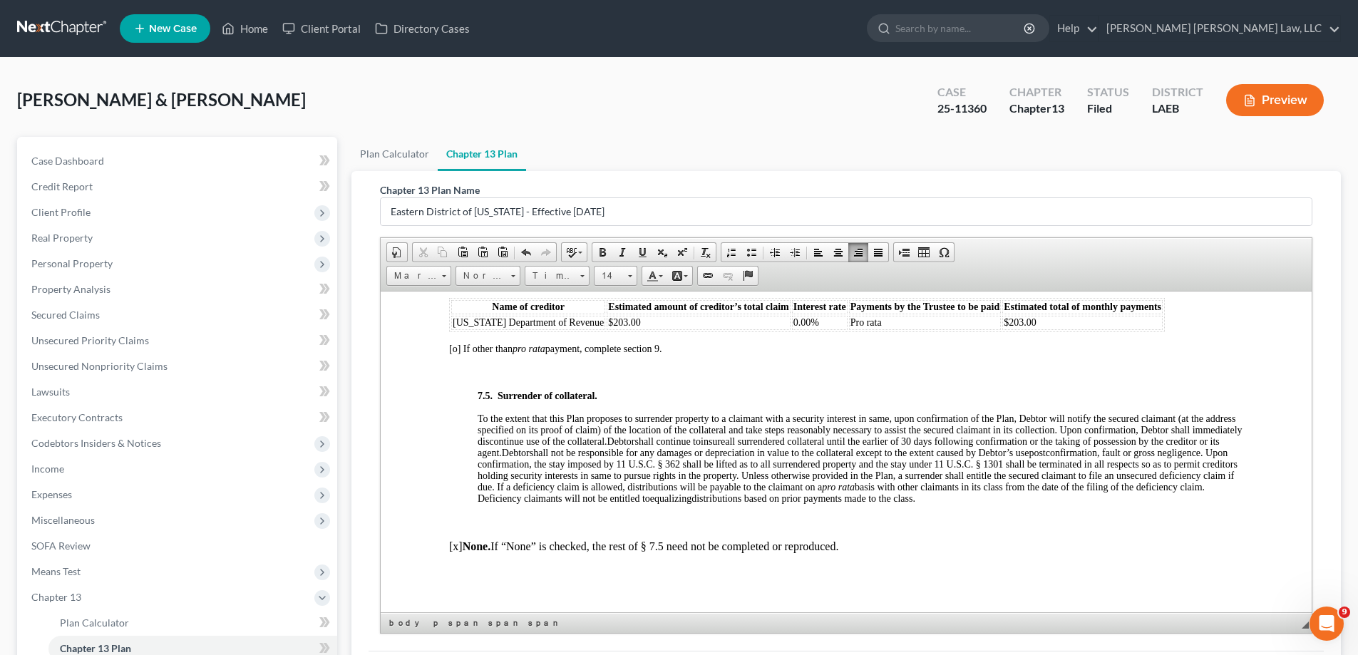
scroll to position [4276, 0]
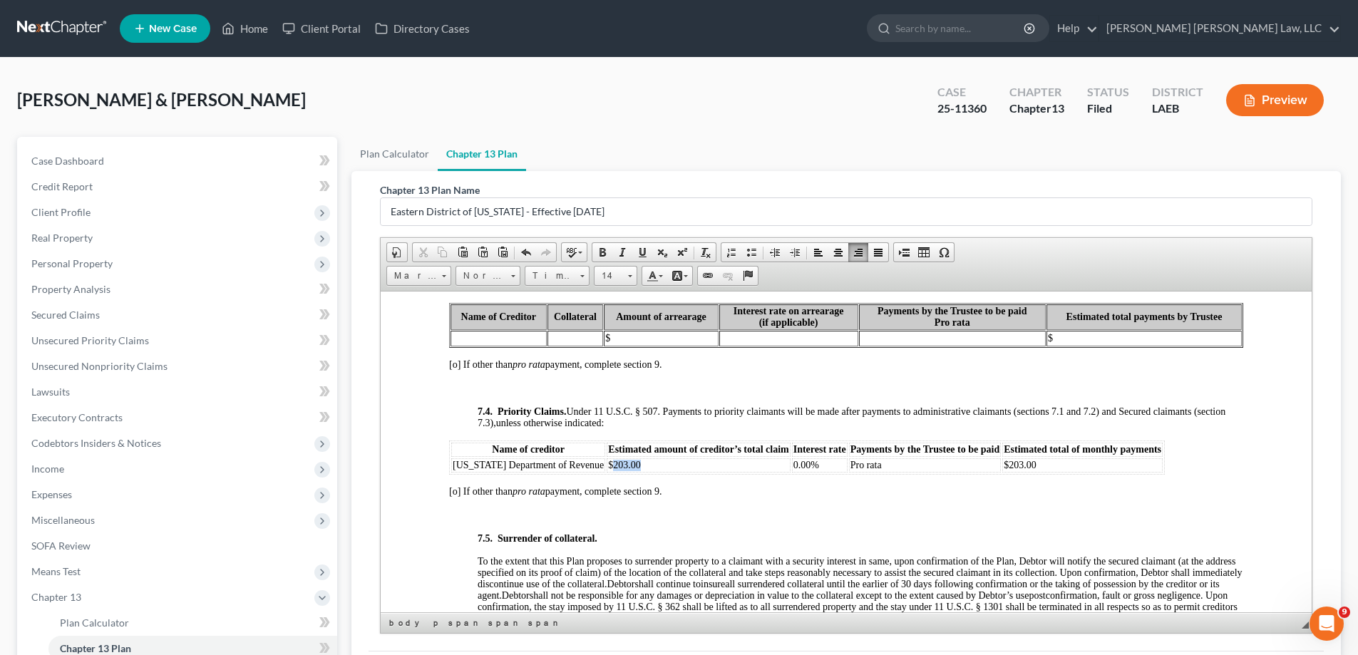
drag, startPoint x: 601, startPoint y: 476, endPoint x: 634, endPoint y: 477, distance: 32.8
click at [634, 472] on td "$203.00" at bounding box center [697, 465] width 183 height 14
drag, startPoint x: 1053, startPoint y: 482, endPoint x: 993, endPoint y: 475, distance: 59.6
click at [1002, 472] on td "$203.00" at bounding box center [1082, 465] width 160 height 14
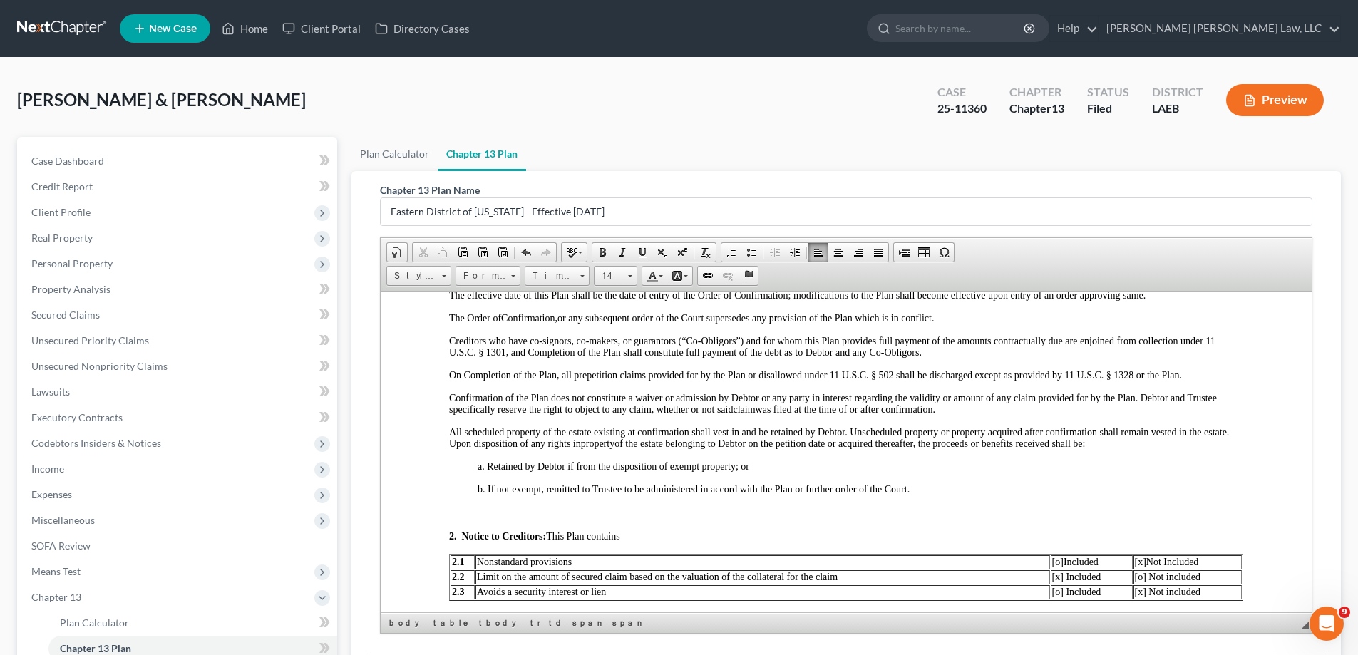
scroll to position [0, 0]
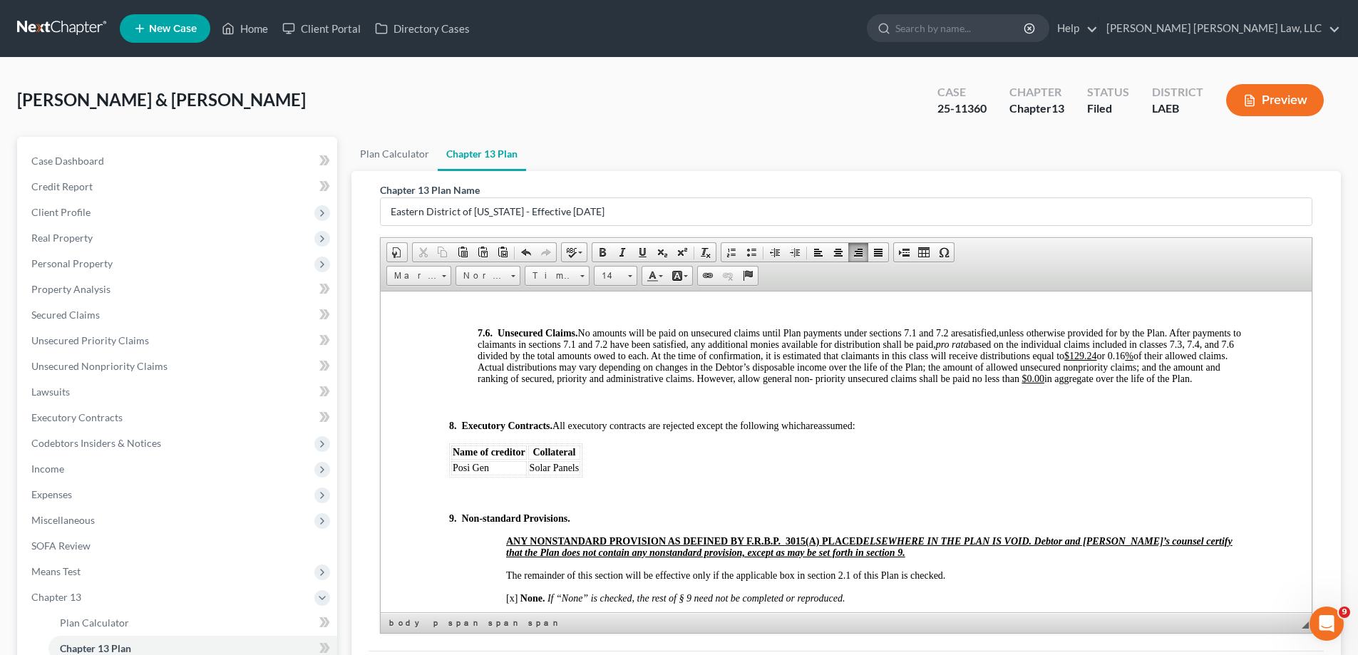
scroll to position [4846, 0]
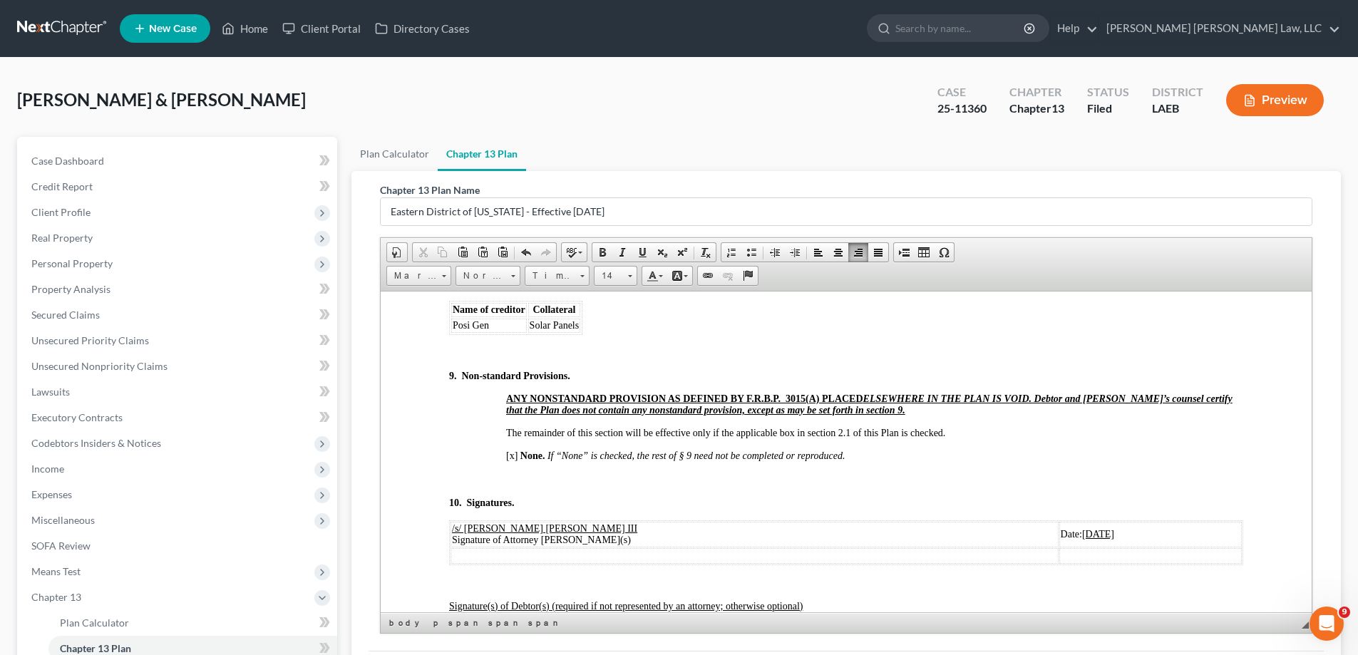
drag, startPoint x: 978, startPoint y: 550, endPoint x: 1033, endPoint y: 552, distance: 54.9
click at [1059, 547] on td "Date: [DATE]" at bounding box center [1150, 534] width 182 height 26
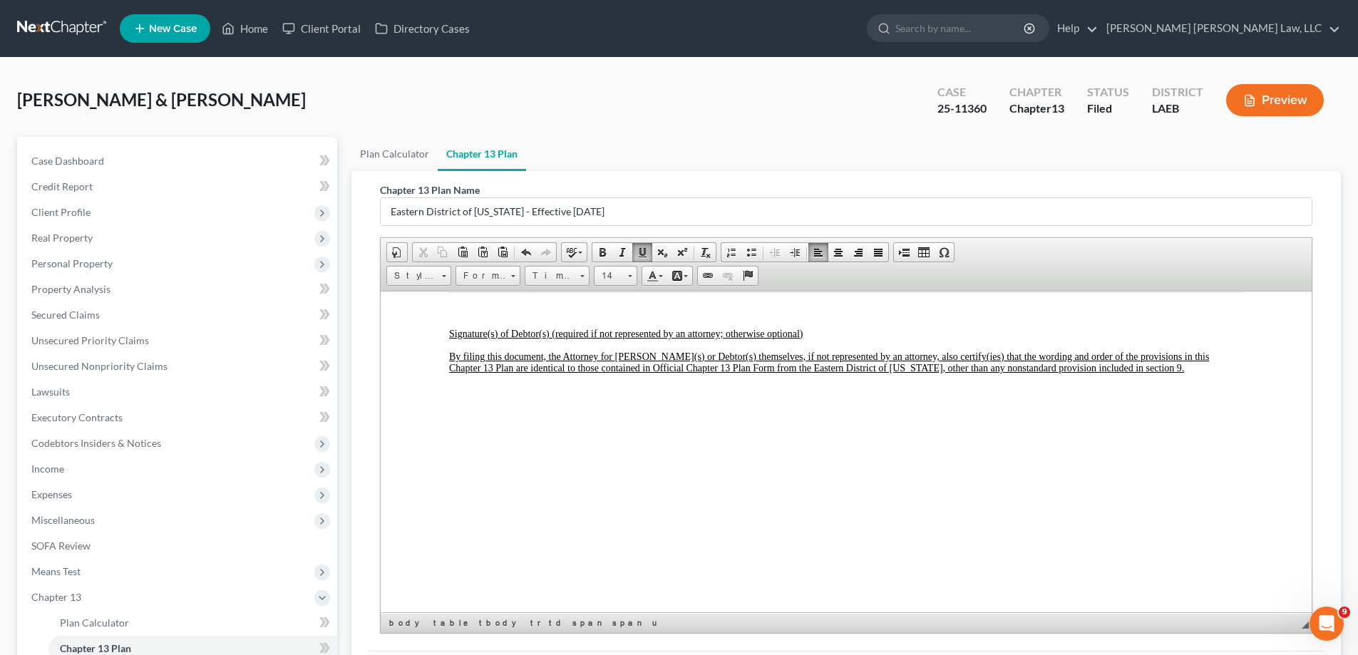
scroll to position [71, 0]
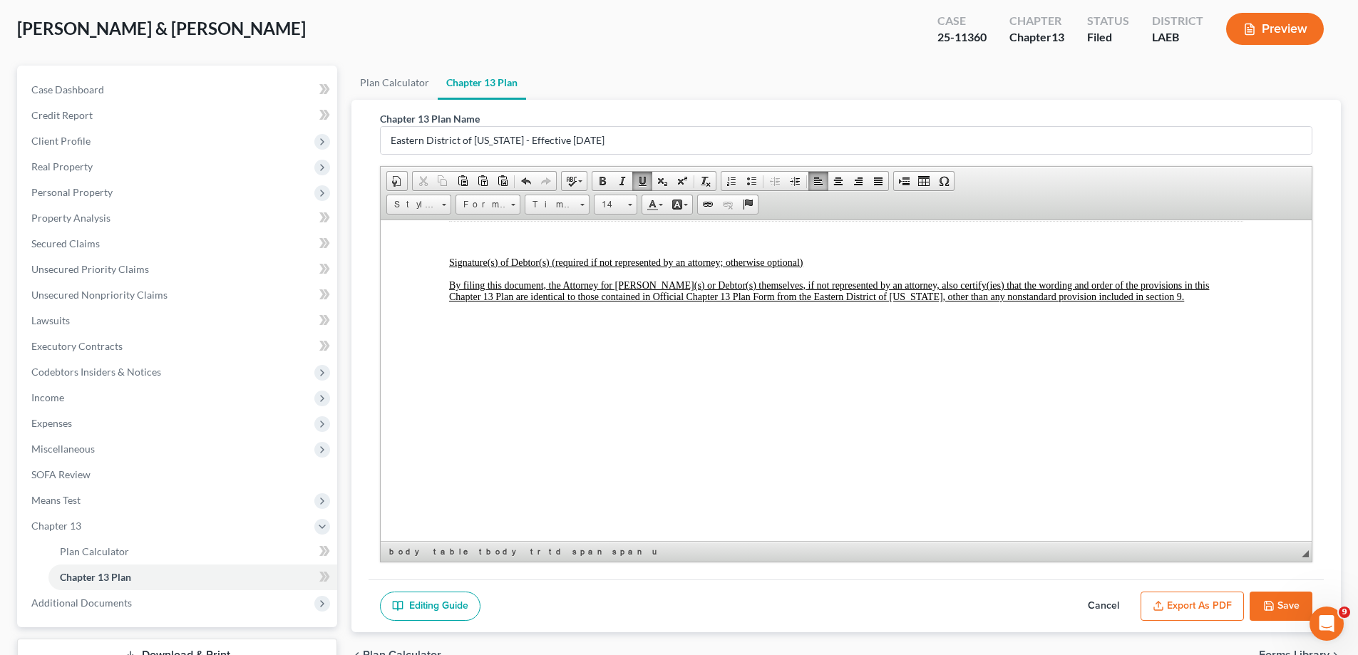
click at [1277, 596] on button "Save" at bounding box center [1280, 607] width 63 height 30
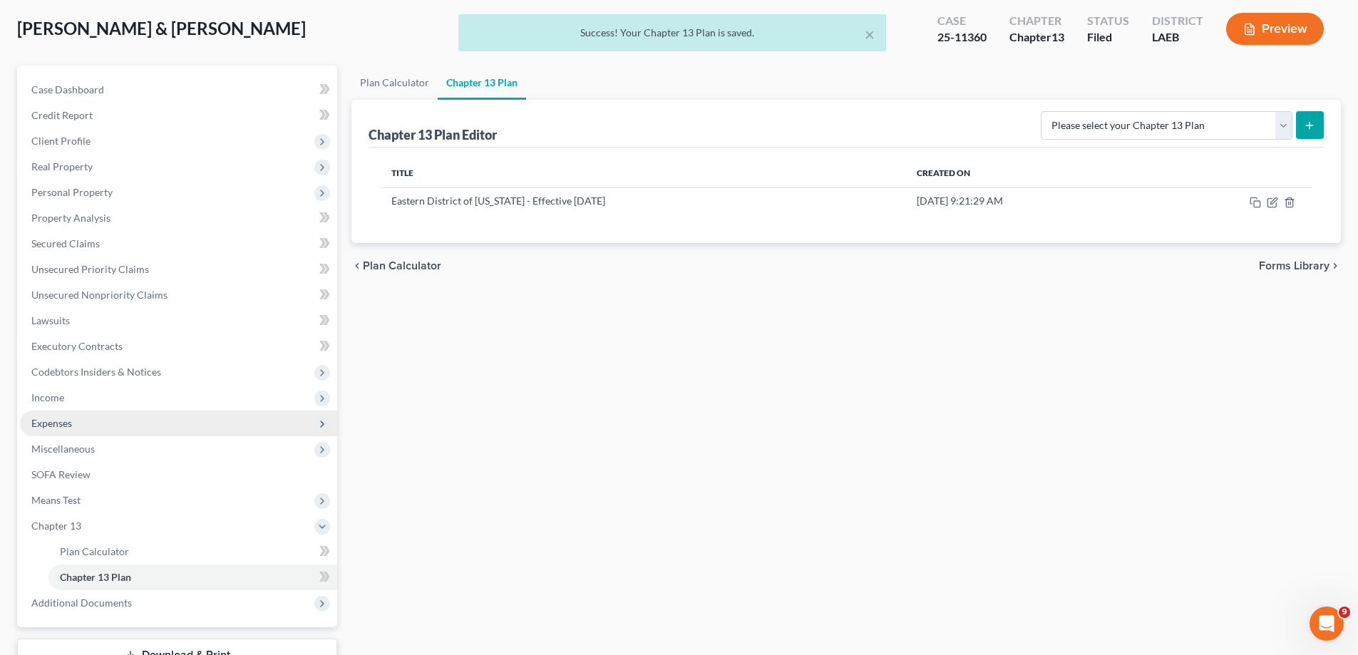
click at [44, 435] on span "Expenses" at bounding box center [178, 423] width 317 height 26
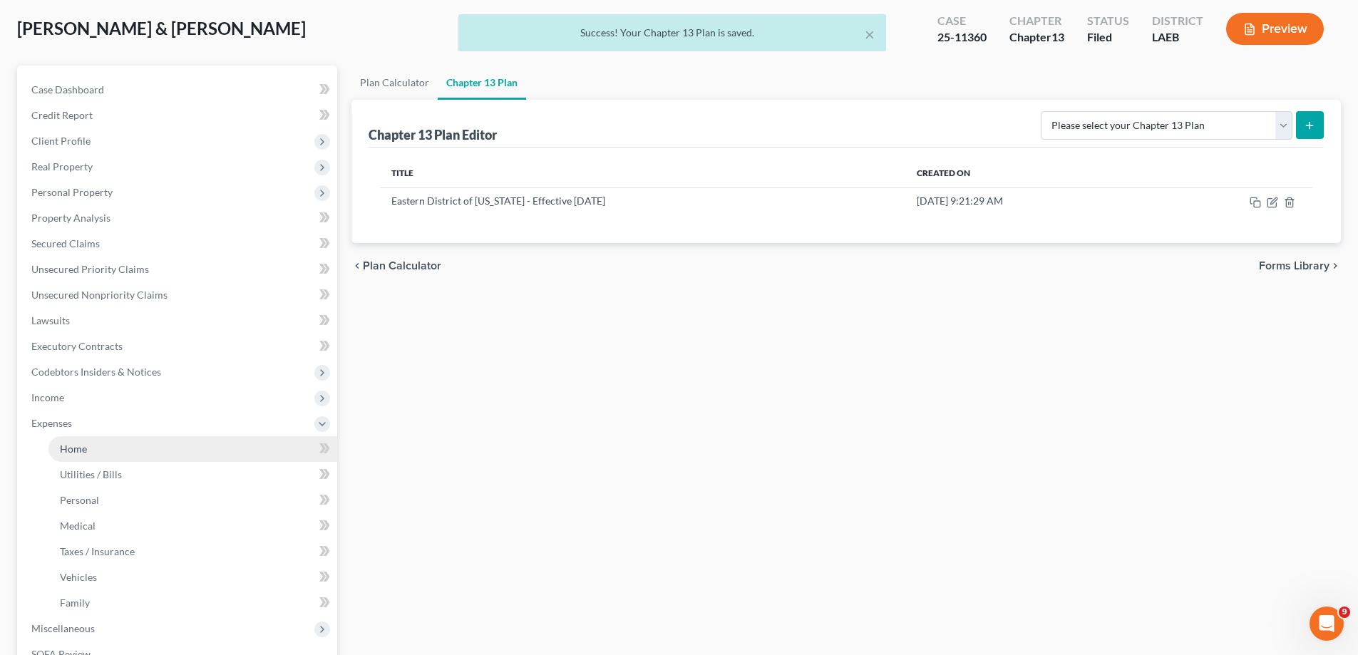
click at [118, 454] on link "Home" at bounding box center [192, 449] width 289 height 26
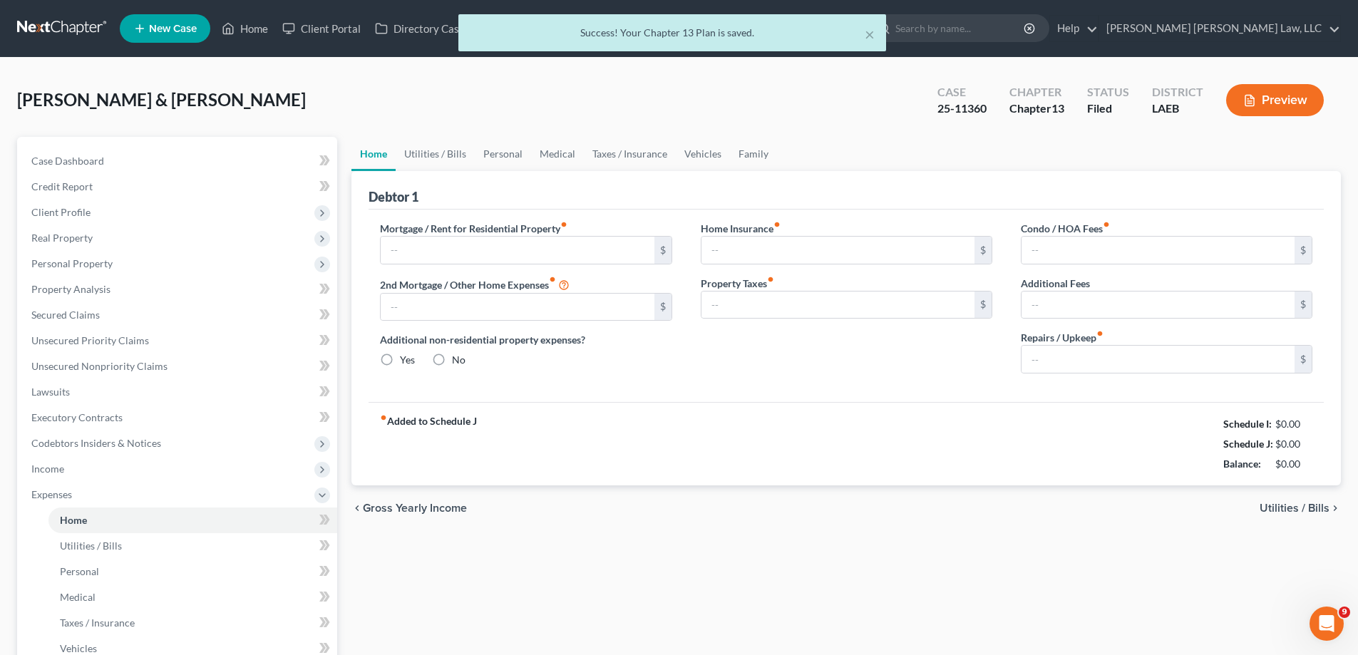
type input "1,603.00"
type input "0.00"
radio input "true"
type input "0.00"
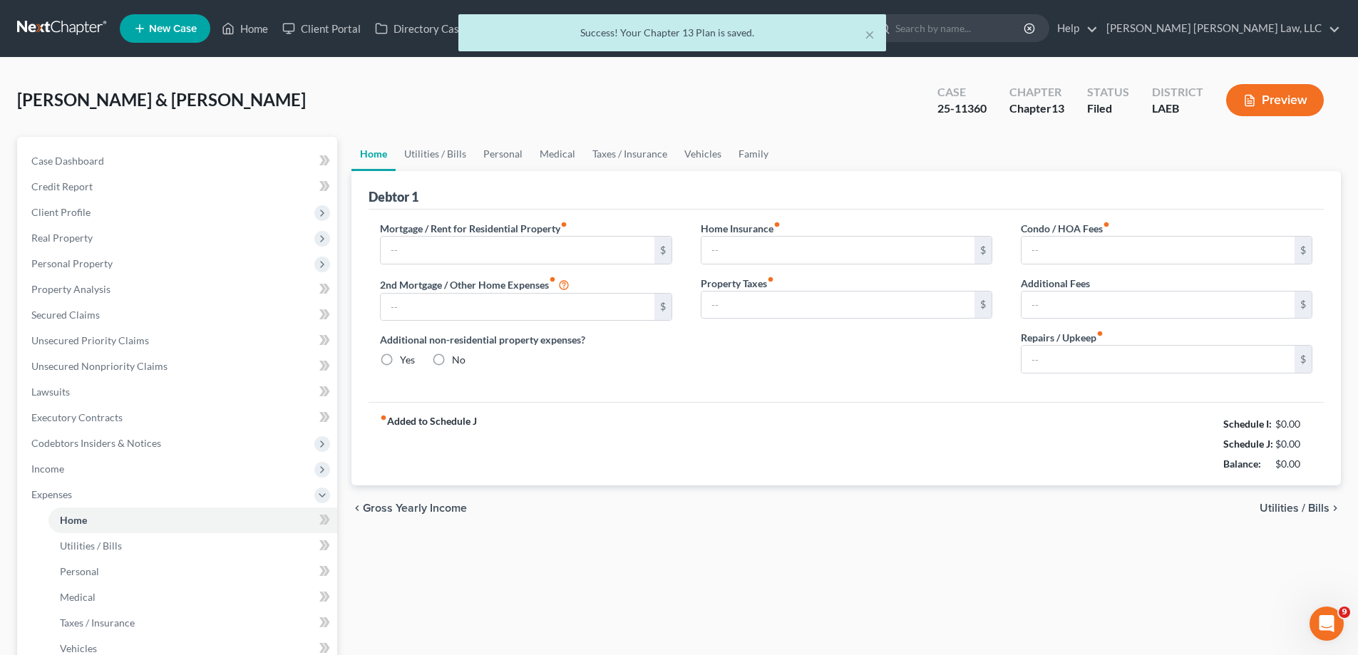
type input "0.00"
type input "80.00"
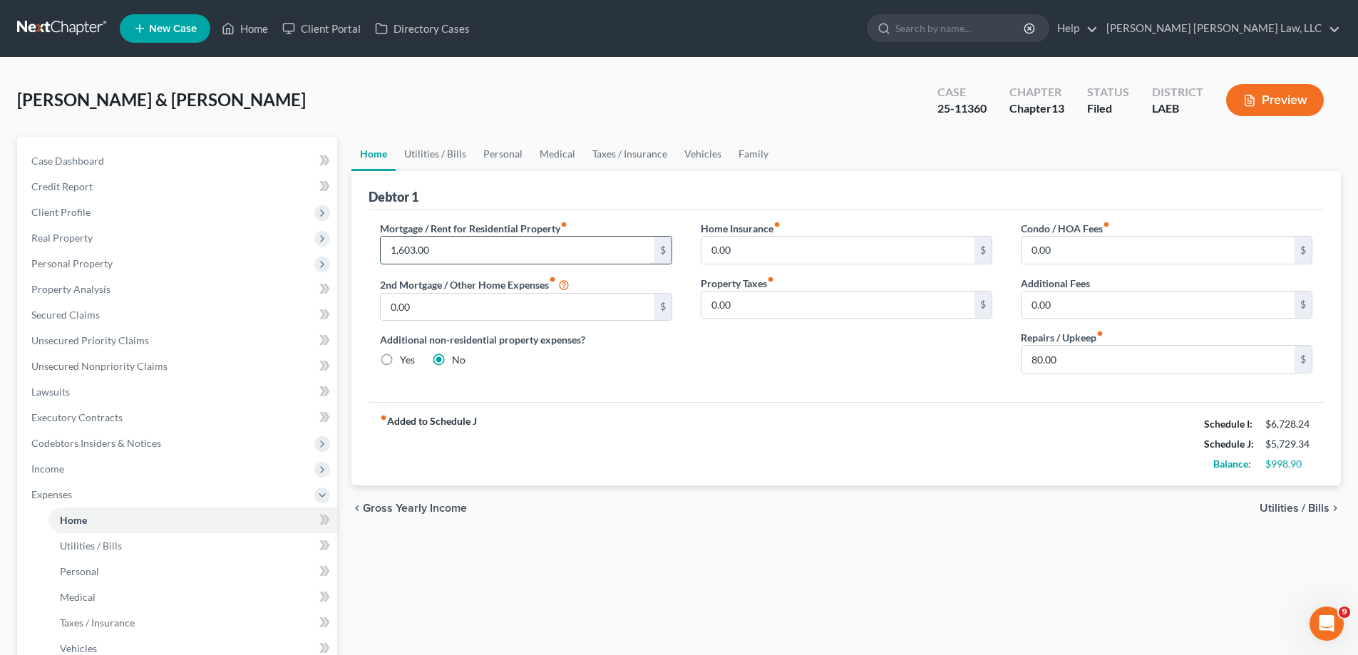
click at [453, 250] on input "1,603.00" at bounding box center [517, 250] width 273 height 27
click at [407, 257] on input "1,603.00" at bounding box center [517, 250] width 273 height 27
type input "1"
type input "1,470.05"
click at [611, 448] on div "fiber_manual_record Added to Schedule J Schedule I: $6,728.24 Schedule J: $5,59…" at bounding box center [845, 443] width 955 height 83
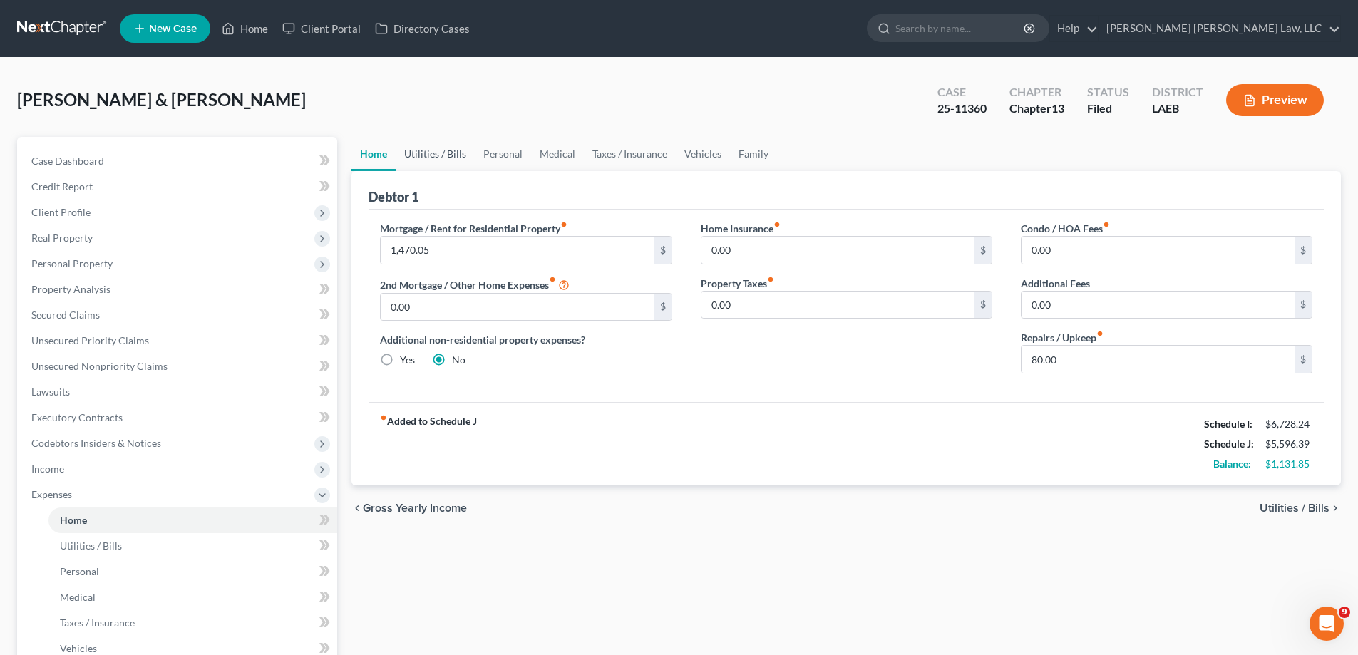
click at [455, 157] on link "Utilities / Bills" at bounding box center [435, 154] width 79 height 34
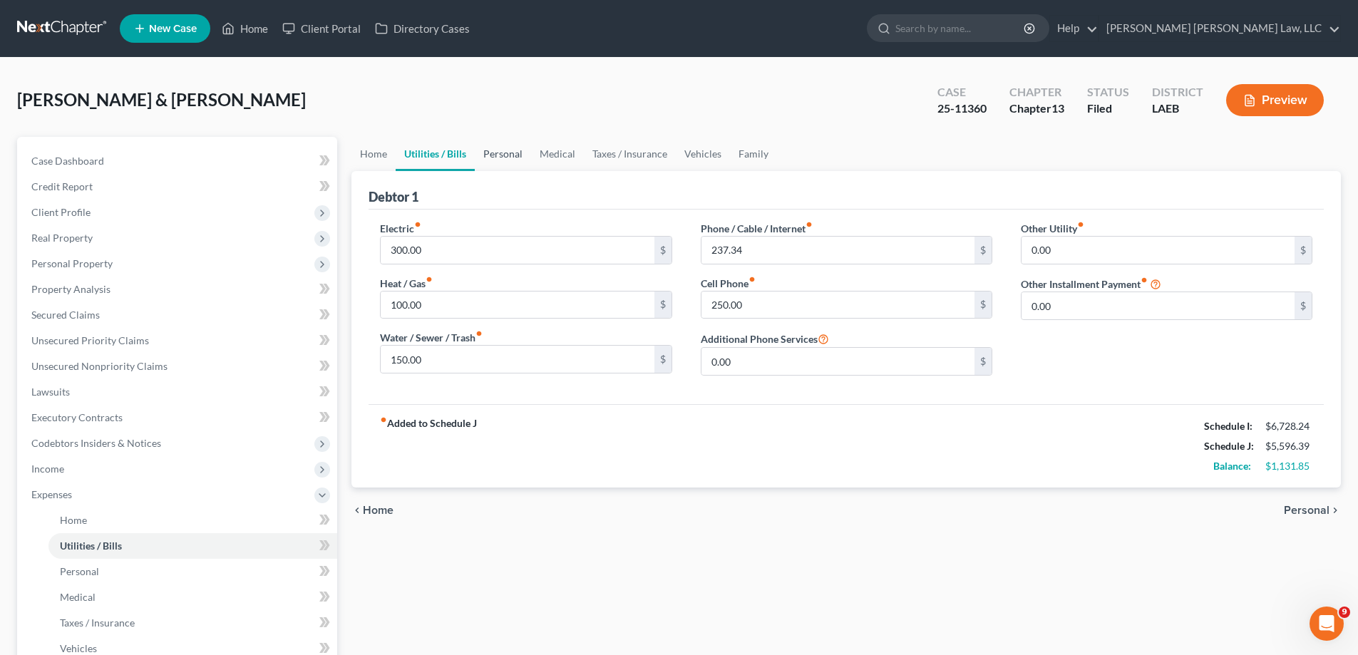
click at [517, 163] on link "Personal" at bounding box center [503, 154] width 56 height 34
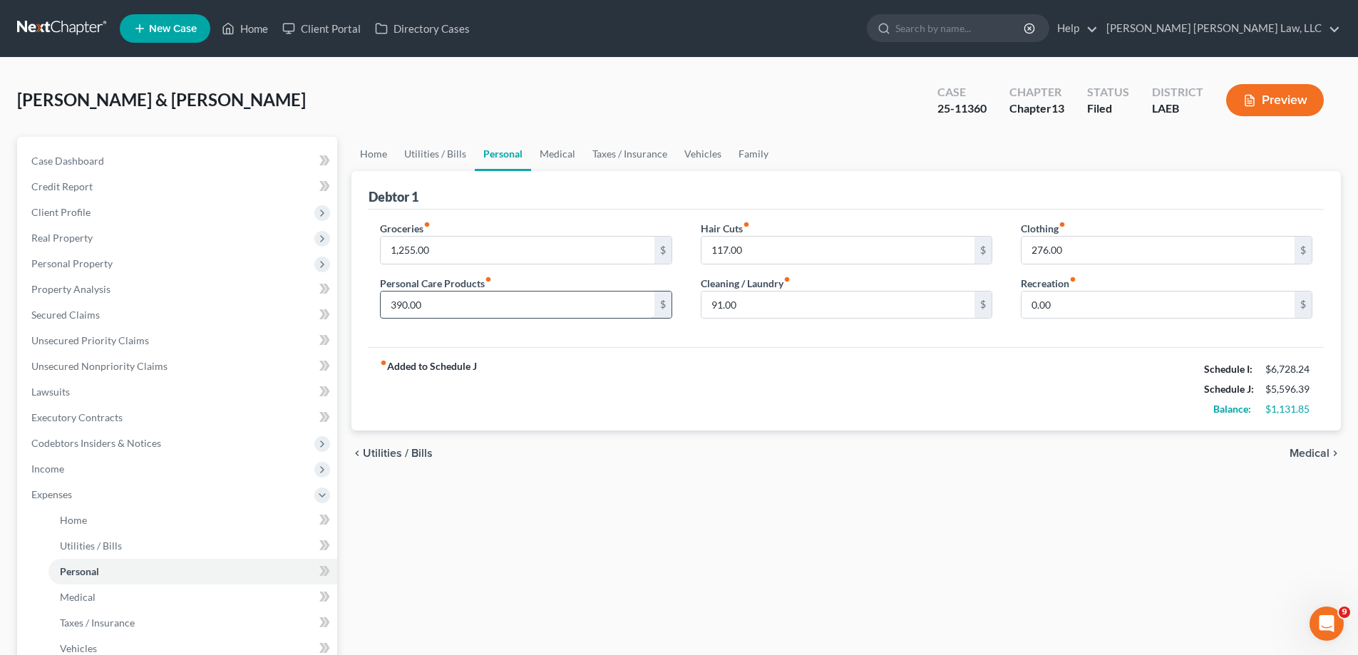
click at [492, 301] on input "390.00" at bounding box center [517, 304] width 273 height 27
click at [632, 501] on div "Home Utilities / Bills Personal Medical Taxes / Insurance Vehicles Family Debto…" at bounding box center [845, 523] width 1003 height 772
click at [387, 155] on link "Home" at bounding box center [373, 154] width 44 height 34
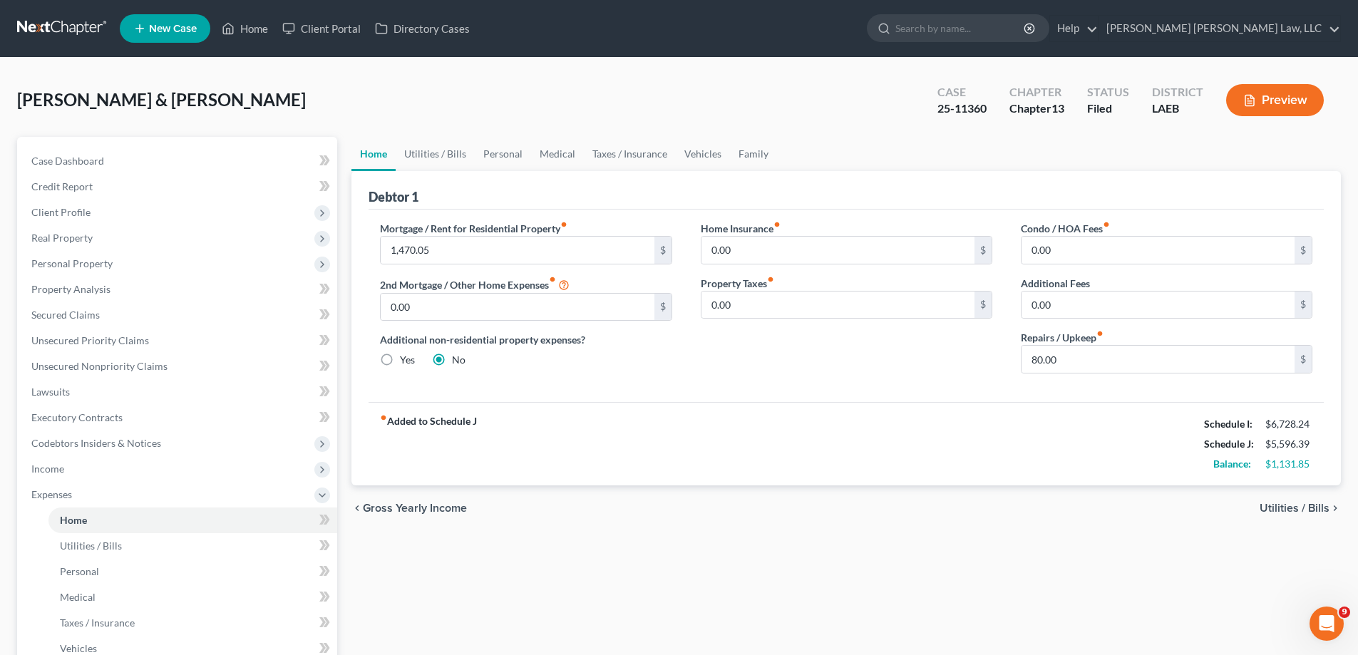
click at [546, 386] on div "Mortgage / Rent for Residential Property fiber_manual_record 1,470.05 $ 2nd Mor…" at bounding box center [845, 306] width 955 height 192
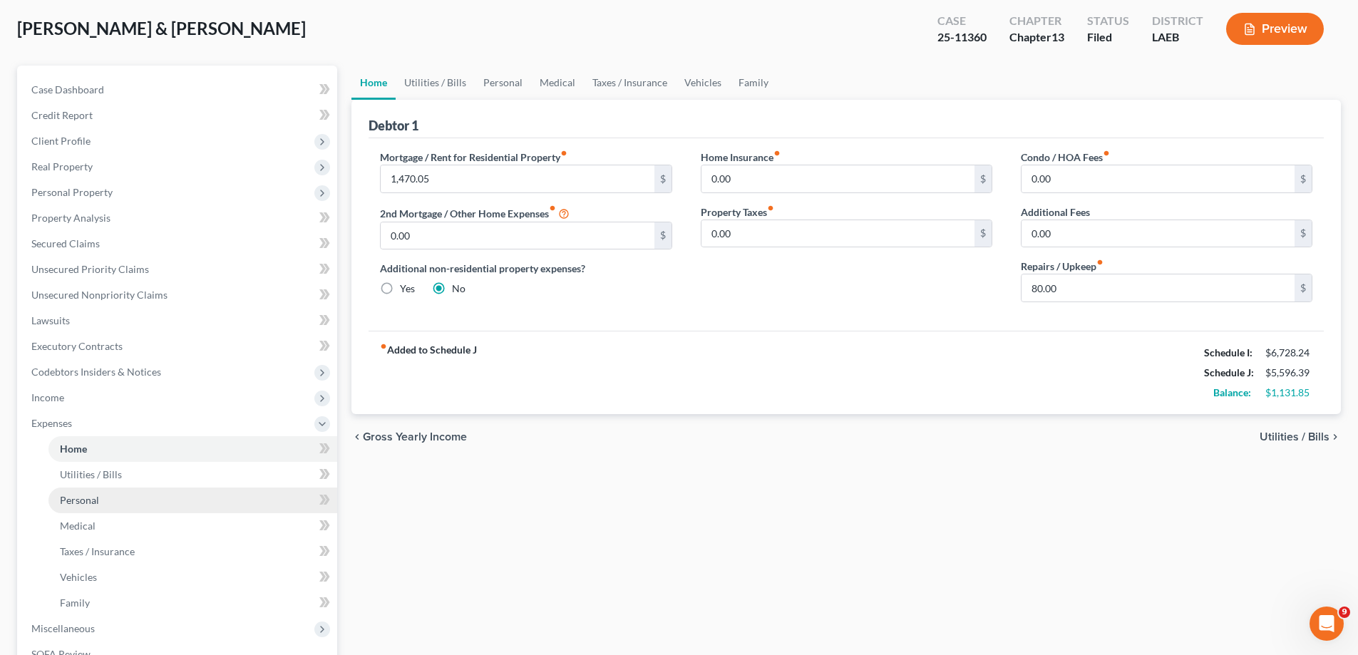
scroll to position [214, 0]
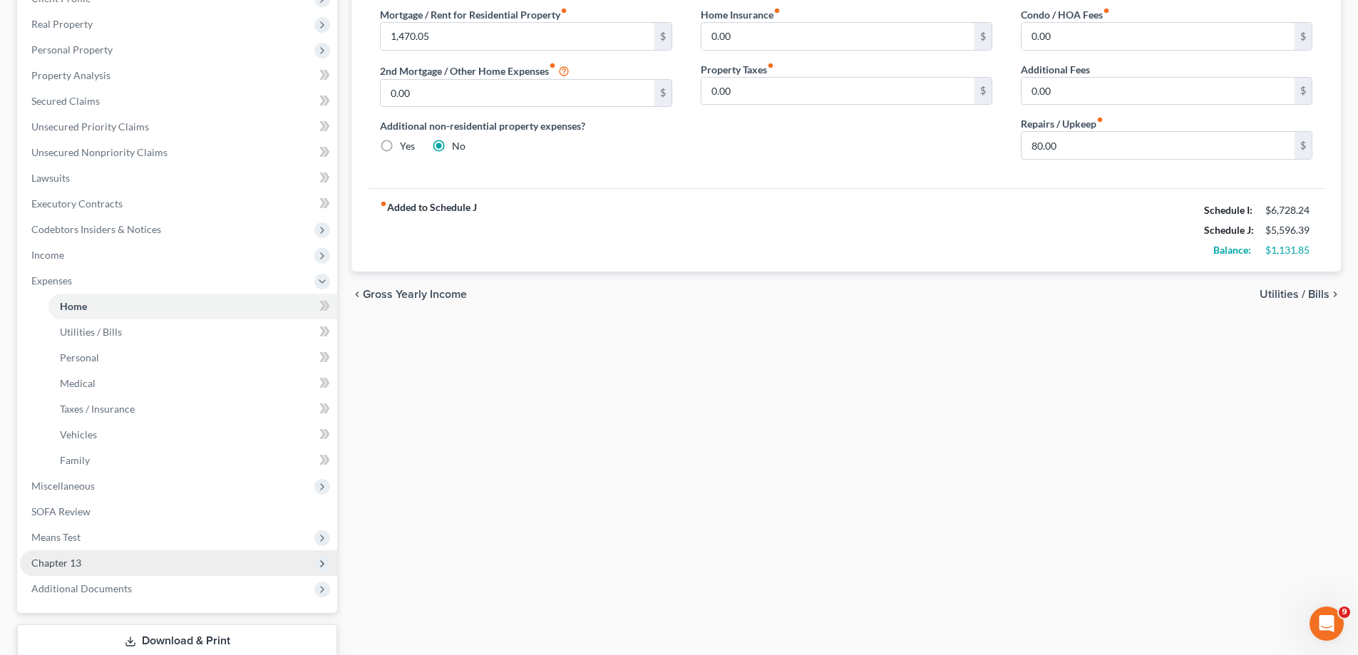
click at [83, 566] on span "Chapter 13" at bounding box center [178, 563] width 317 height 26
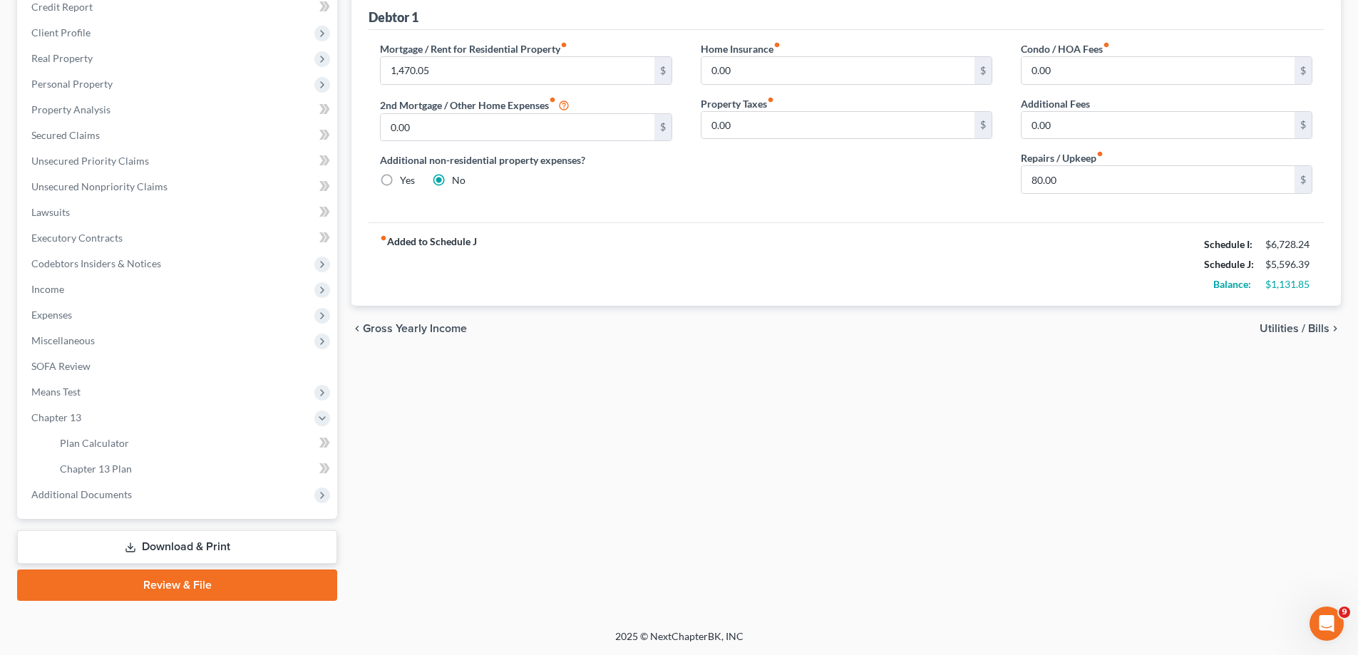
scroll to position [180, 0]
click at [120, 475] on link "Chapter 13 Plan" at bounding box center [192, 469] width 289 height 26
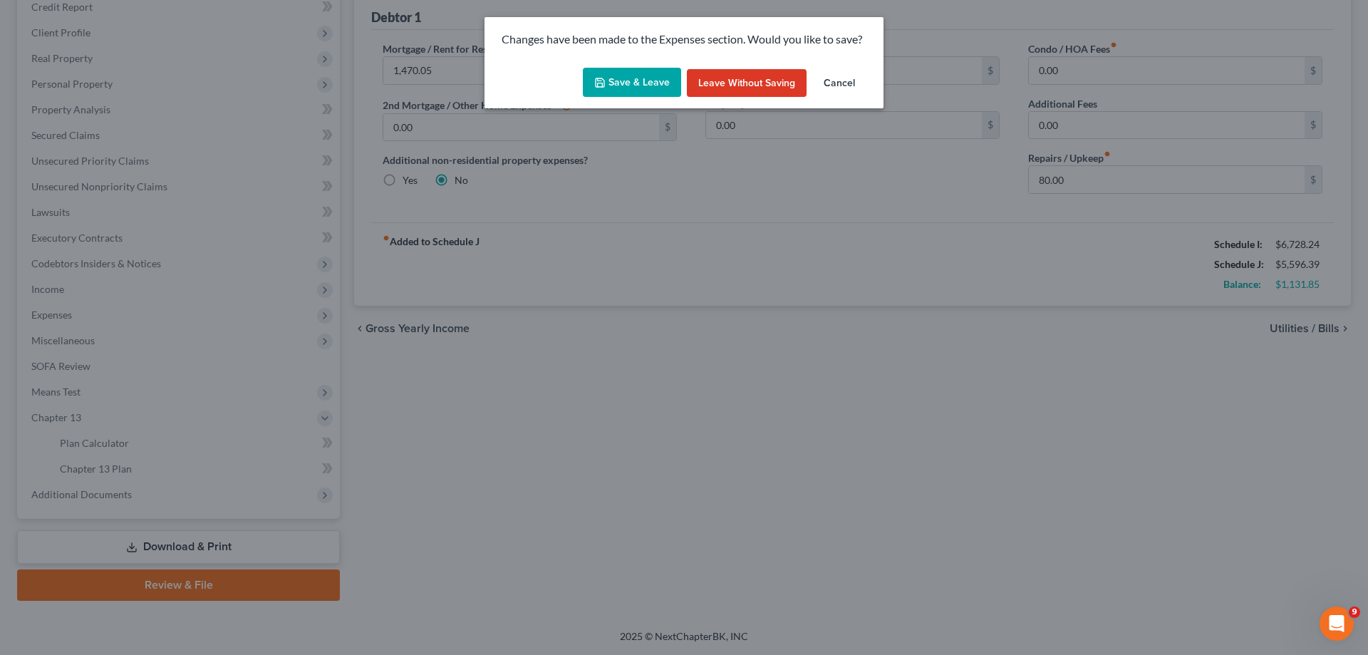
click at [621, 66] on div "Save & Leave Leave without Saving Cancel" at bounding box center [684, 85] width 399 height 47
click at [635, 89] on button "Save & Leave" at bounding box center [632, 83] width 98 height 30
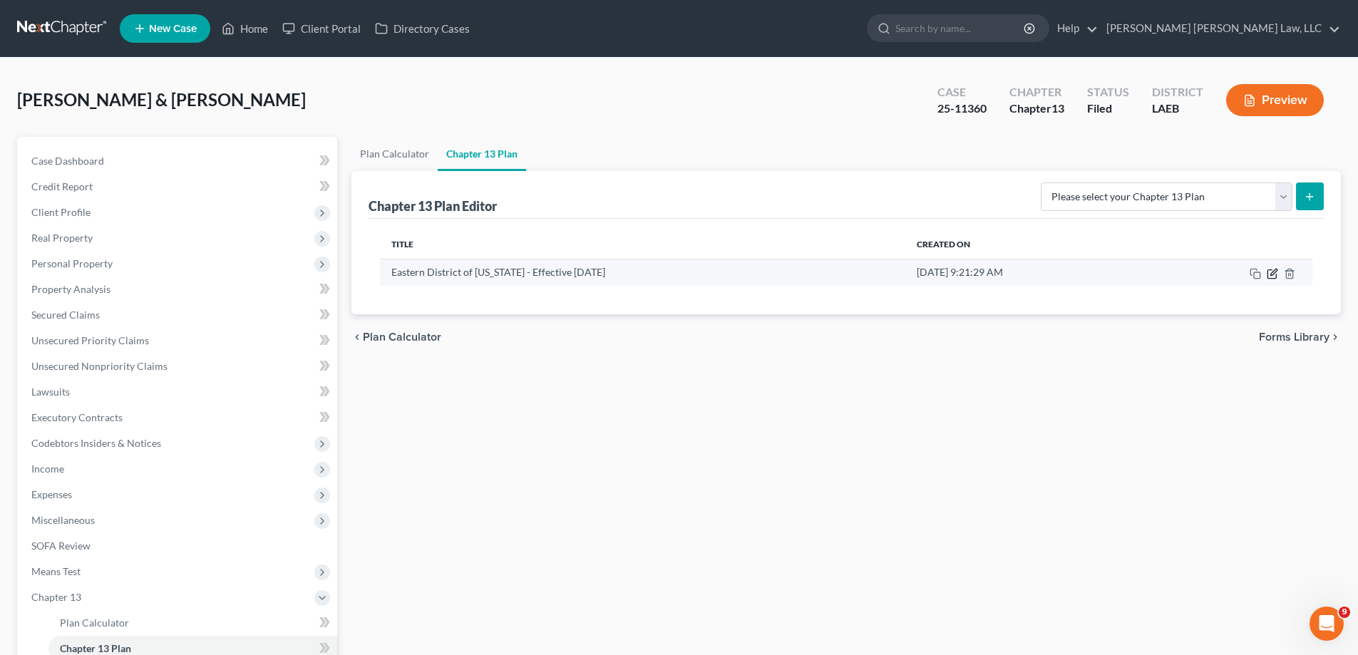
click at [1267, 274] on icon "button" at bounding box center [1271, 273] width 9 height 9
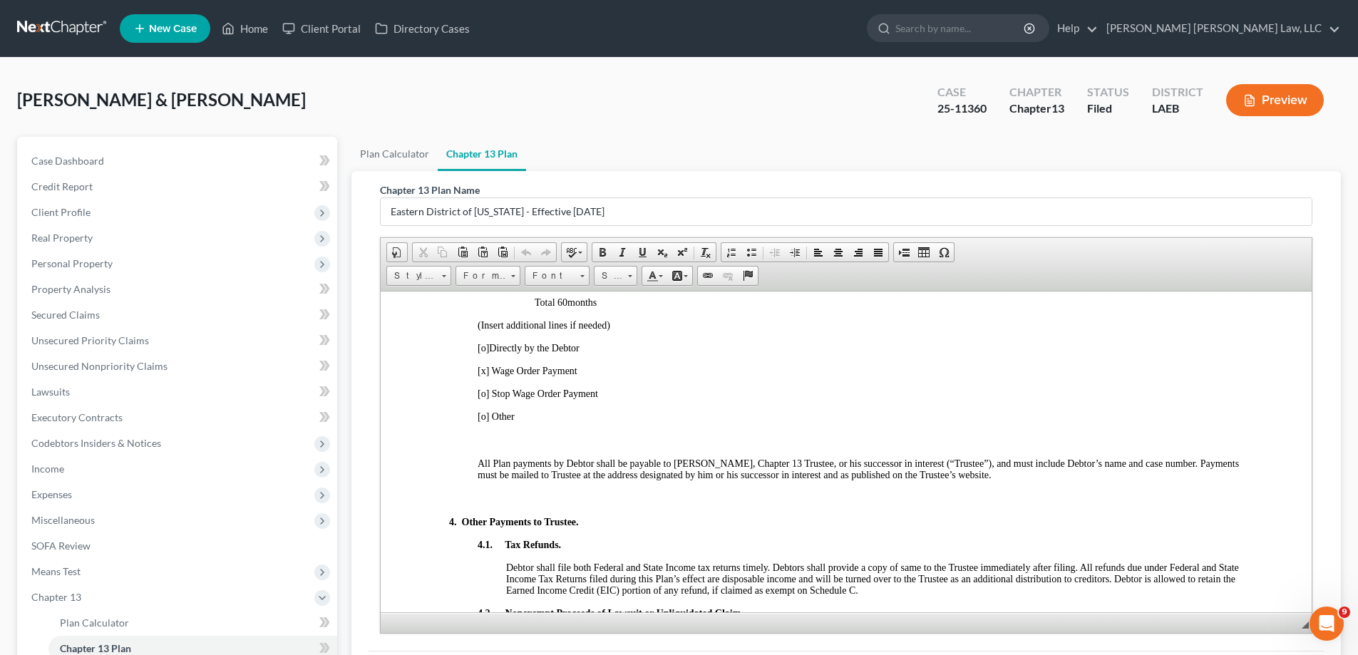
scroll to position [1354, 0]
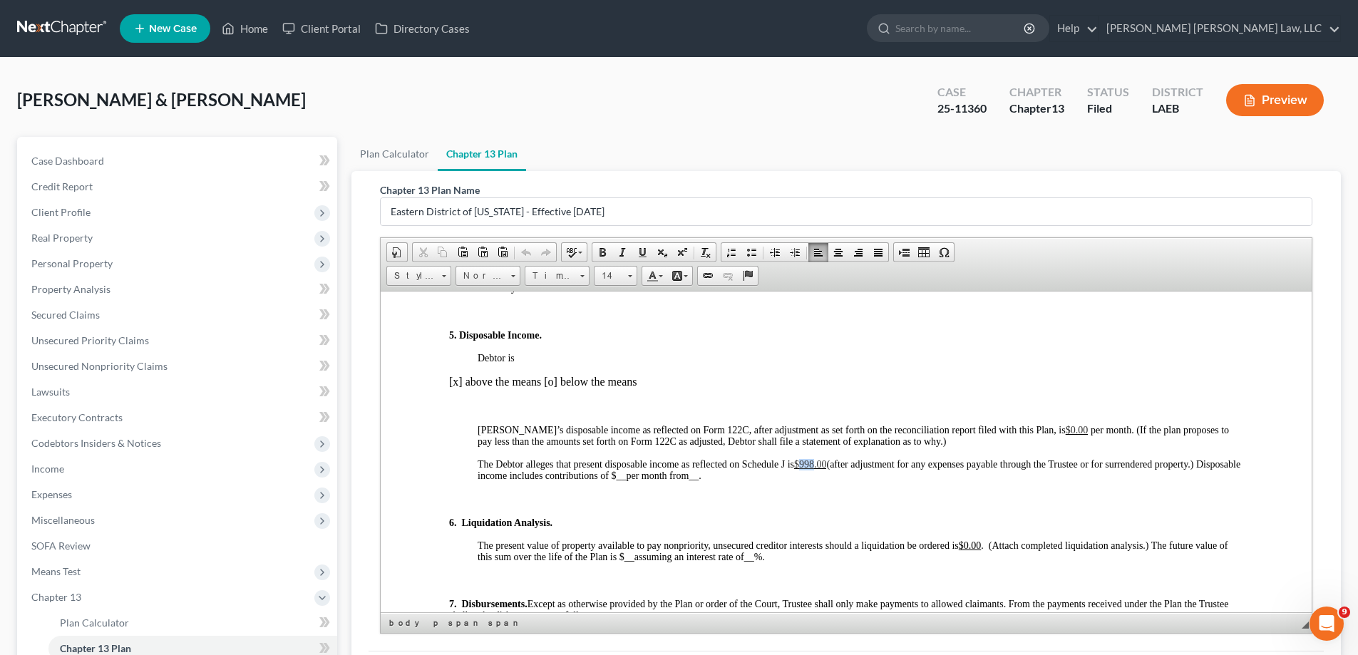
drag, startPoint x: 799, startPoint y: 462, endPoint x: 815, endPoint y: 464, distance: 16.5
click at [815, 464] on span "$998.00" at bounding box center [810, 463] width 33 height 11
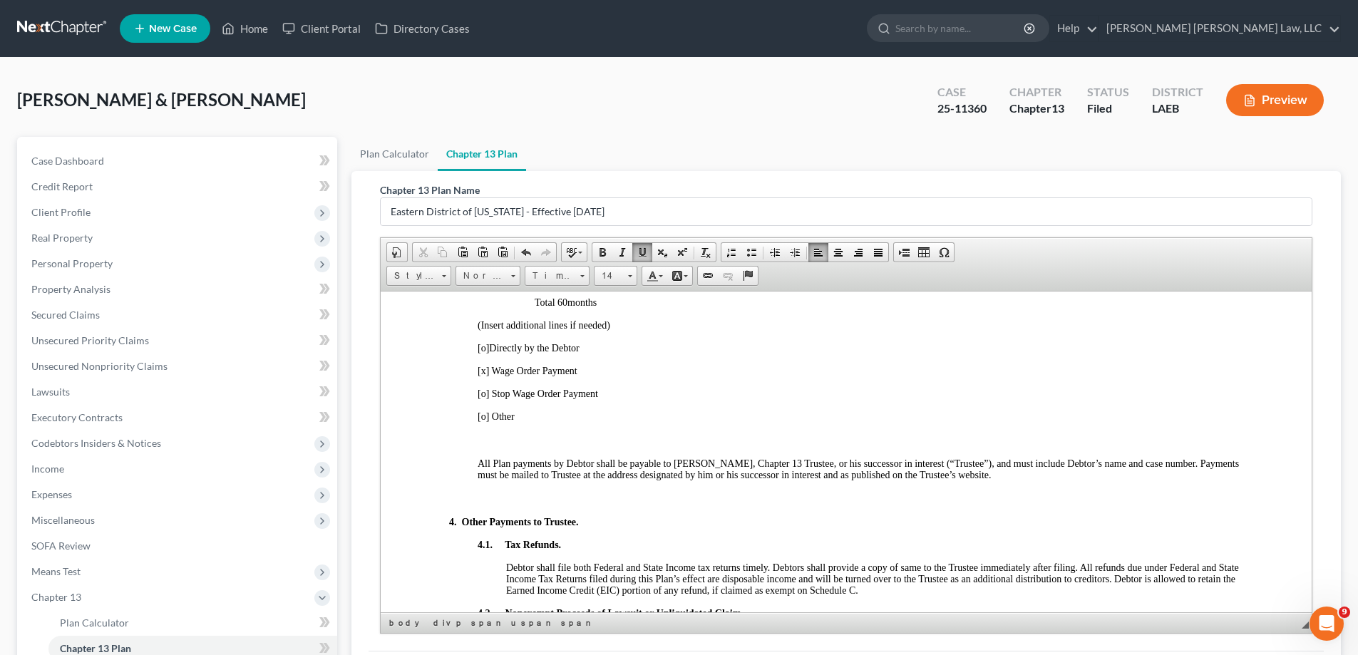
scroll to position [641, 0]
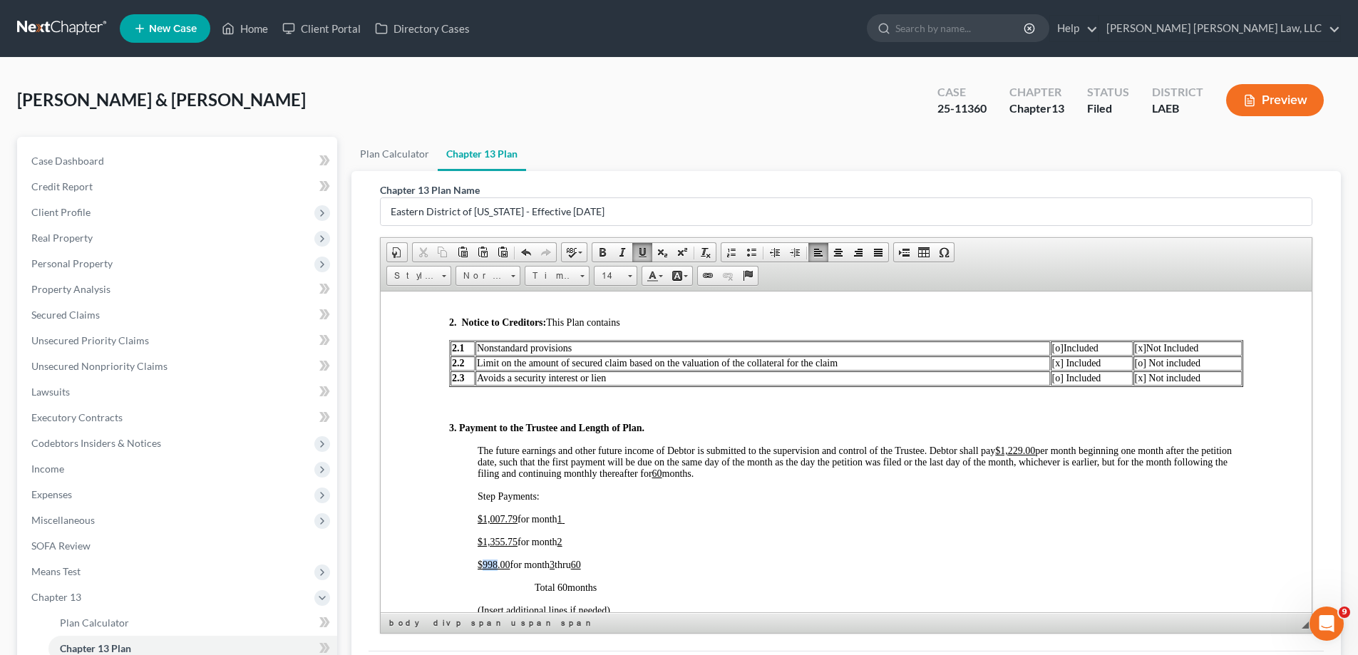
click at [495, 566] on span "998.00" at bounding box center [496, 564] width 28 height 11
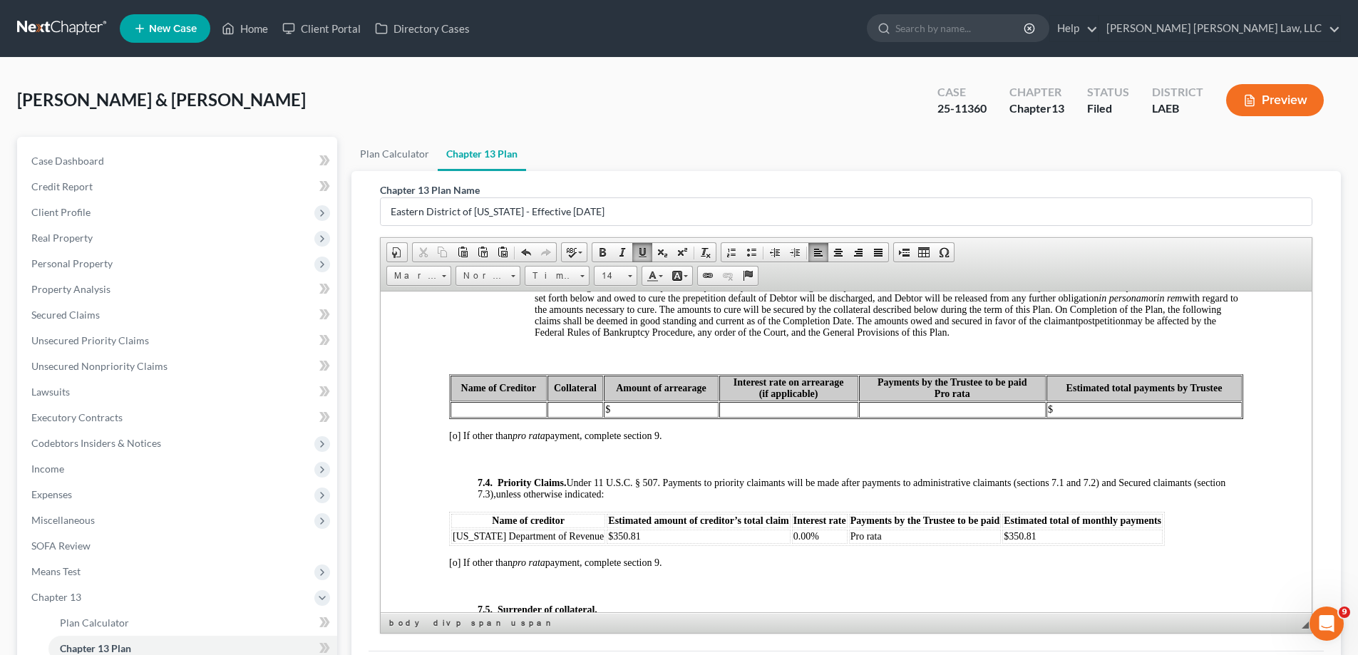
scroll to position [4561, 0]
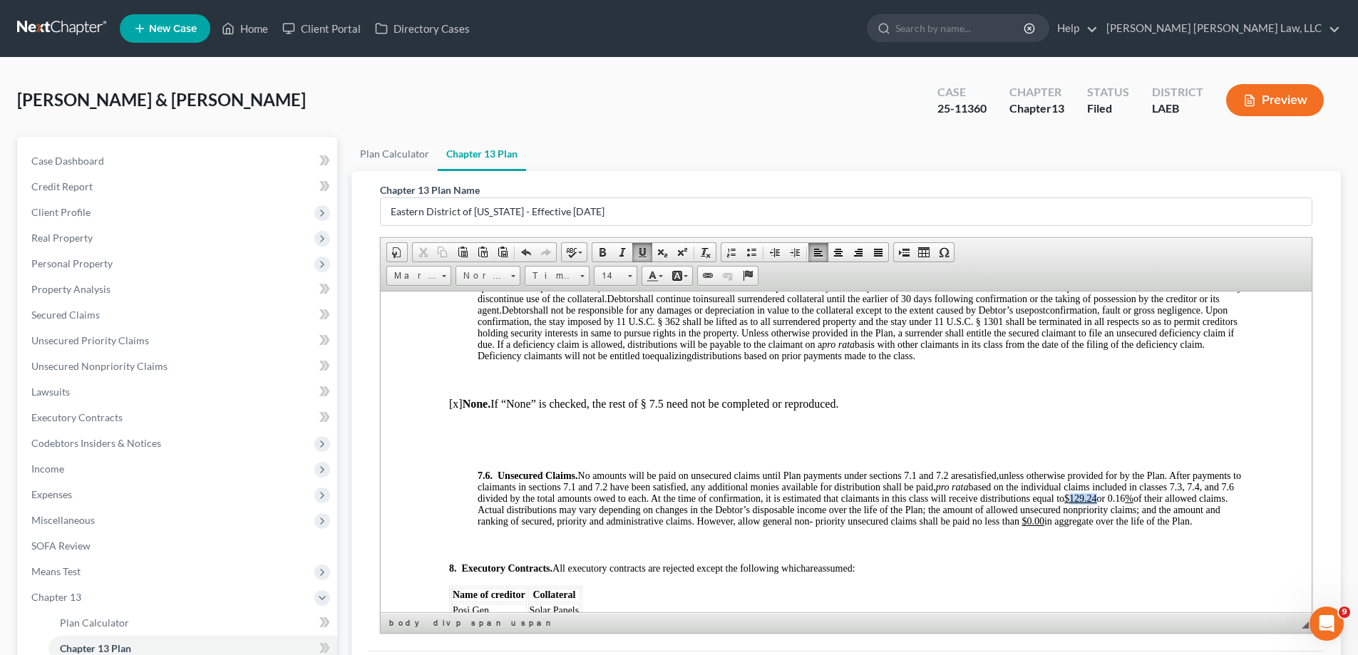
drag, startPoint x: 1138, startPoint y: 504, endPoint x: 1163, endPoint y: 507, distance: 25.2
click at [1097, 503] on u "$129.24" at bounding box center [1080, 497] width 33 height 11
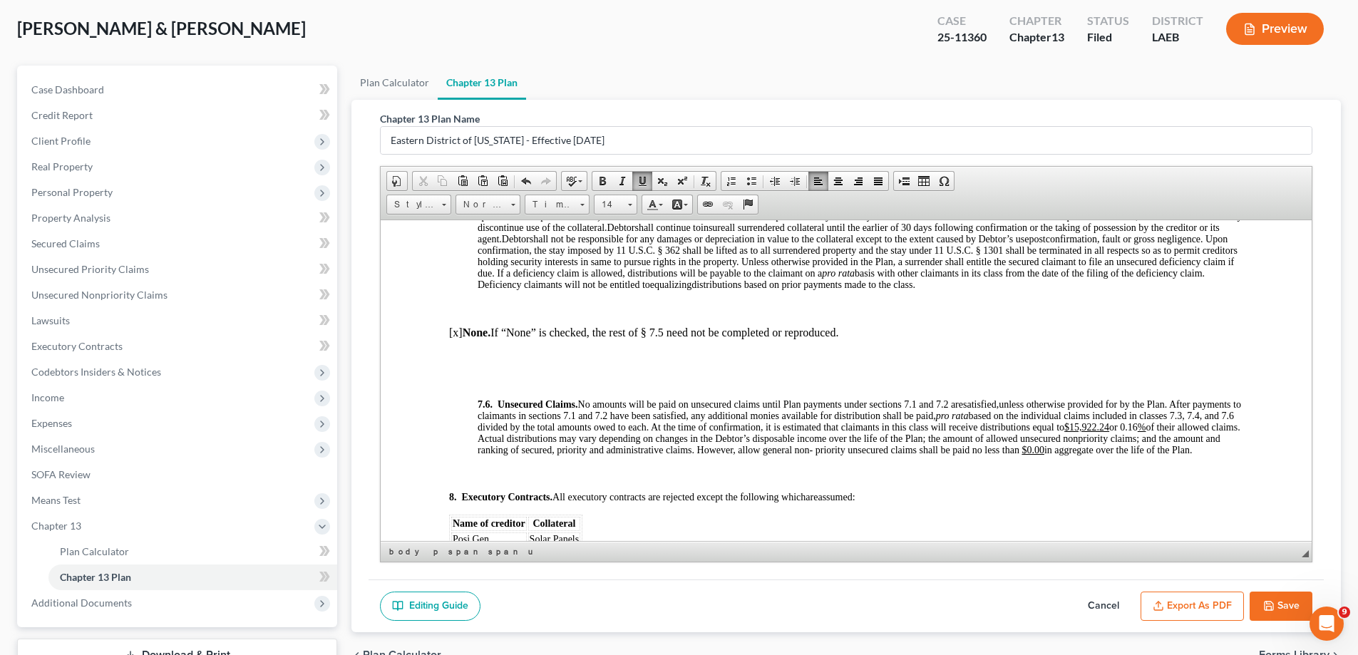
scroll to position [143, 0]
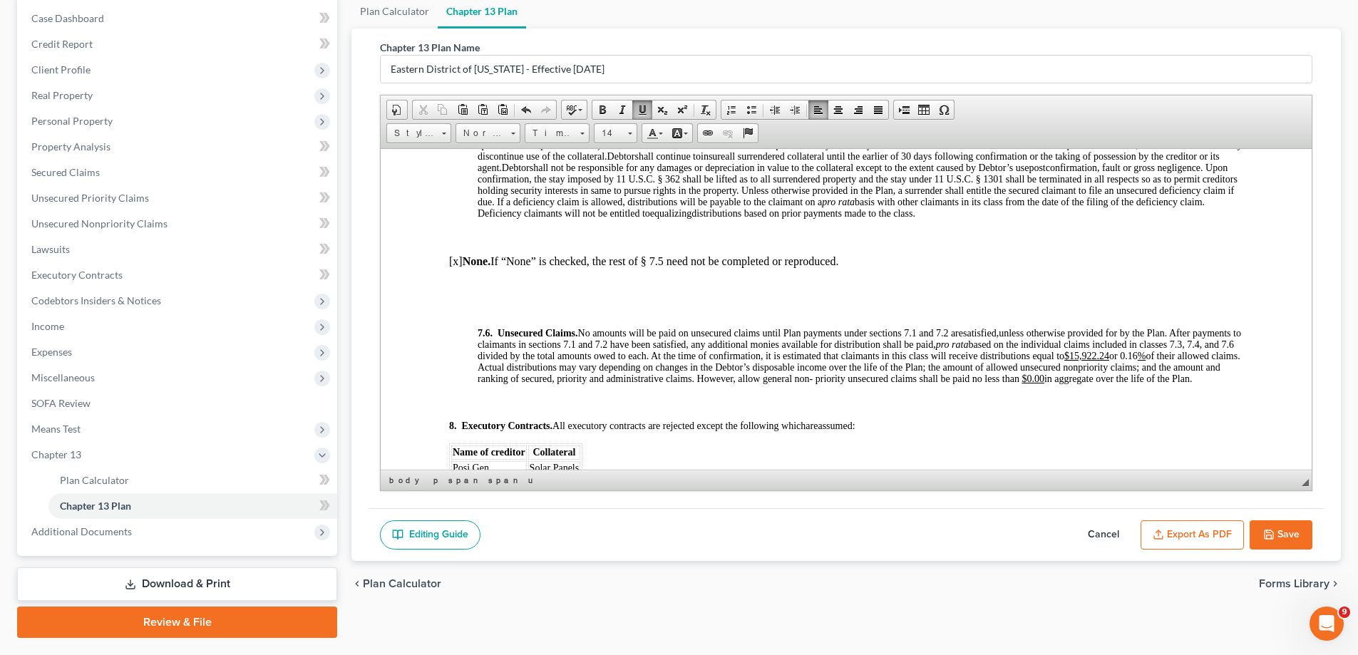
drag, startPoint x: 1196, startPoint y: 367, endPoint x: 1207, endPoint y: 367, distance: 11.4
click at [1207, 367] on span "unless otherwise provided for by the Plan. After payments to claimants in secti…" at bounding box center [858, 355] width 763 height 56
drag, startPoint x: 481, startPoint y: 381, endPoint x: 505, endPoint y: 381, distance: 24.2
click at [505, 381] on span "unless otherwise provided for by the Plan. After payments to claimants in secti…" at bounding box center [858, 355] width 763 height 56
drag, startPoint x: 477, startPoint y: 378, endPoint x: 501, endPoint y: 380, distance: 24.3
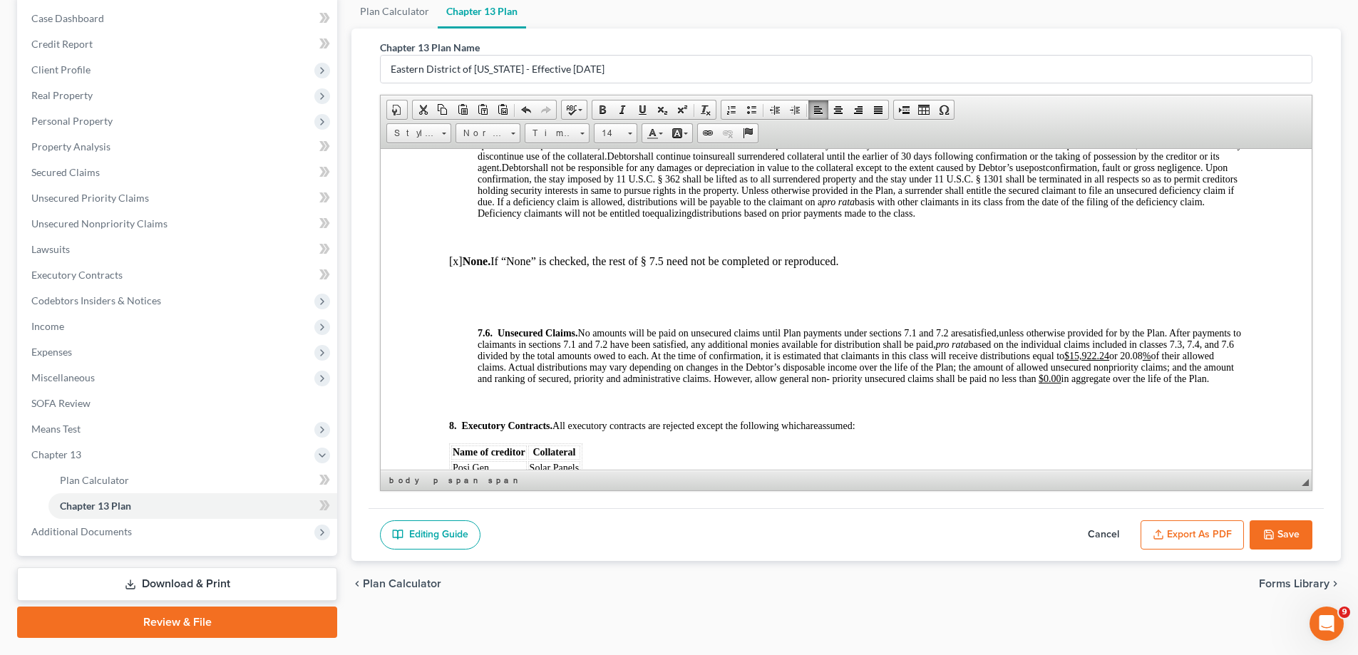
click at [501, 380] on span "unless otherwise provided for by the Plan. After payments to claimants in secti…" at bounding box center [858, 355] width 763 height 56
click at [644, 108] on span at bounding box center [641, 109] width 11 height 11
click at [604, 374] on span "unless otherwise provided for by the Plan. After payments to claimants in secti…" at bounding box center [859, 355] width 765 height 56
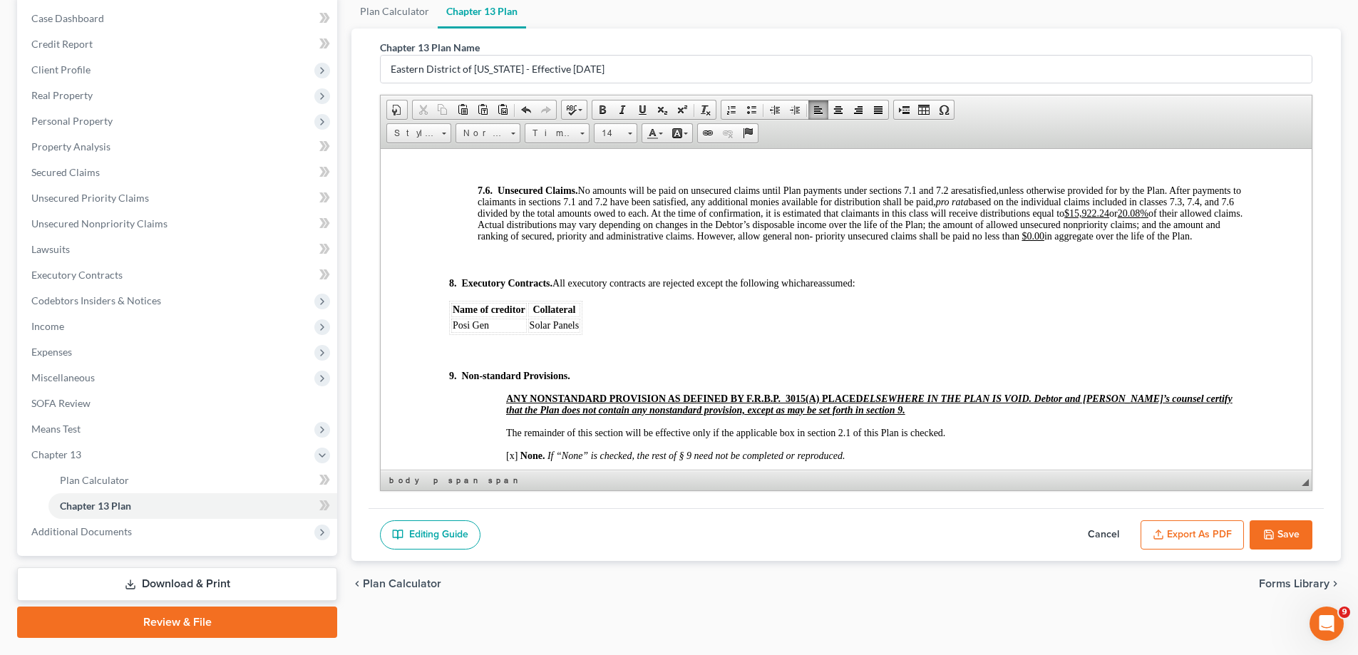
scroll to position [5060, 0]
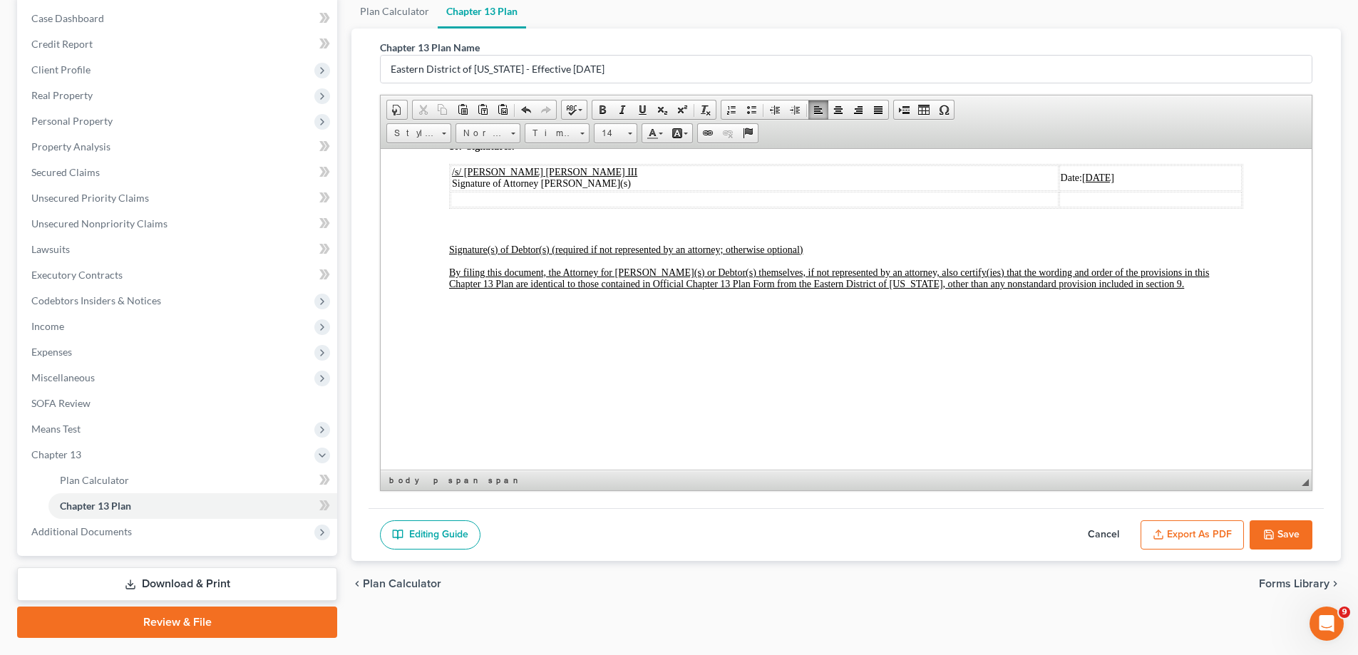
click at [1259, 534] on button "Save" at bounding box center [1280, 535] width 63 height 30
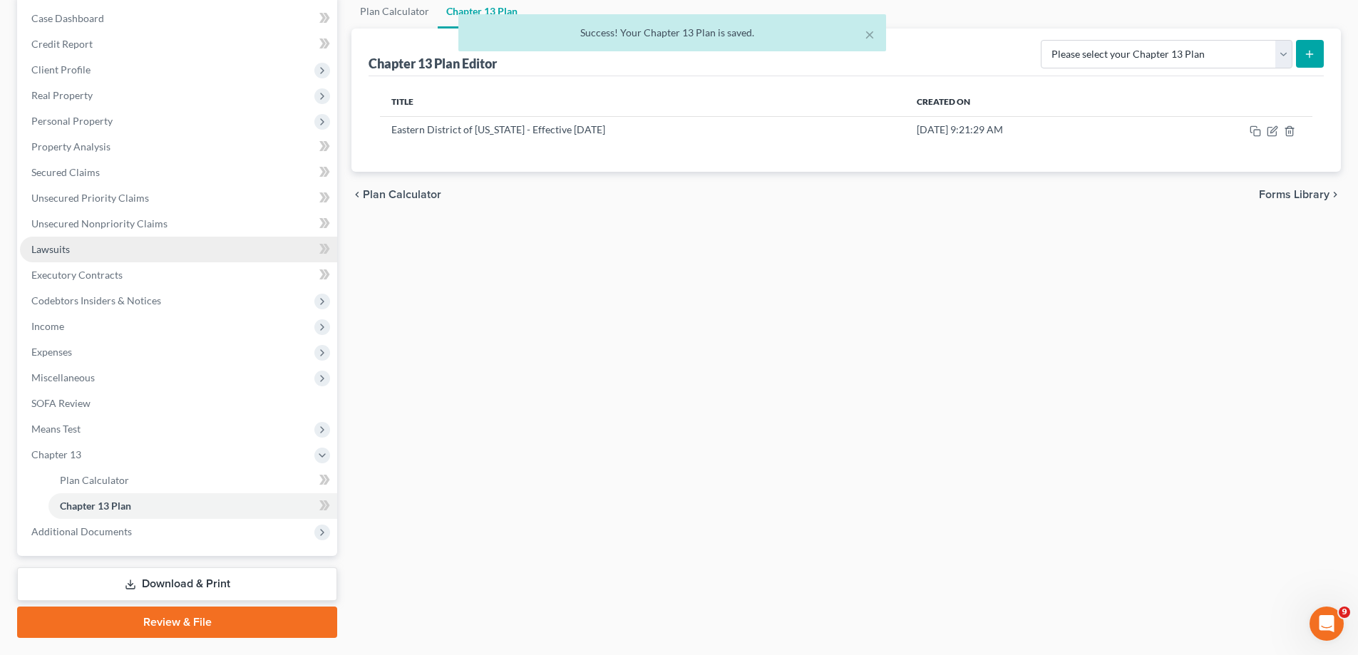
scroll to position [0, 0]
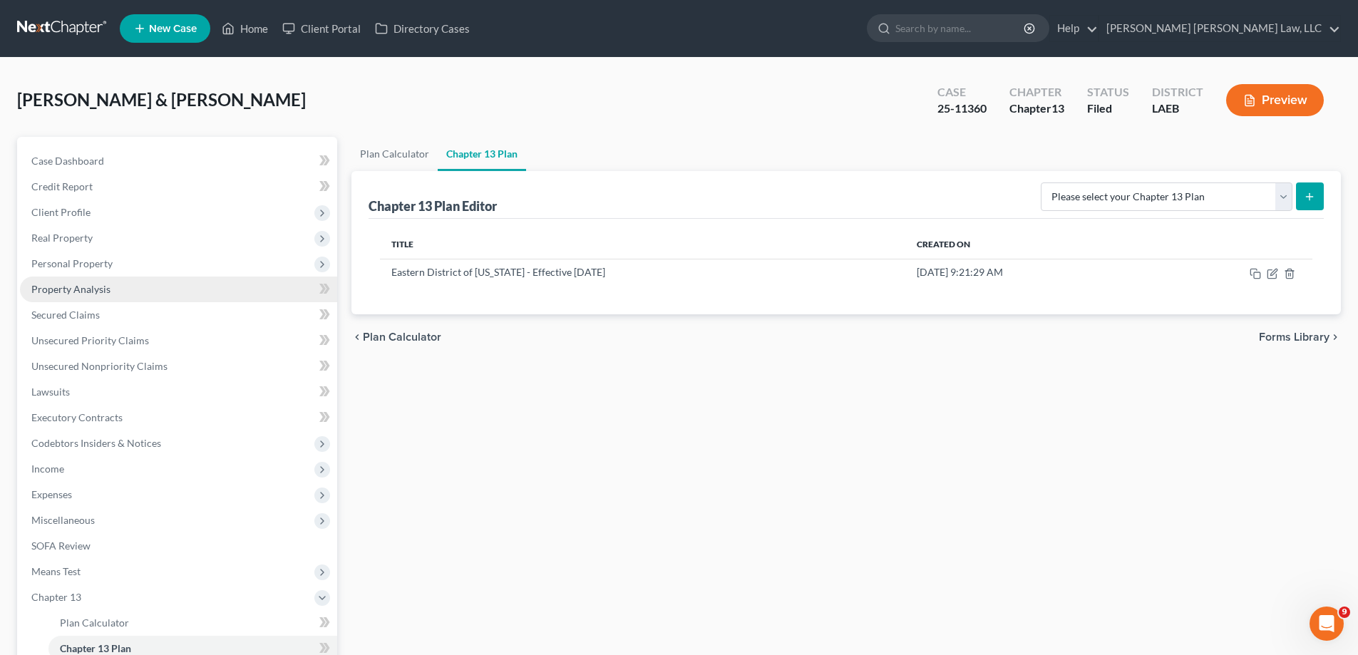
click at [118, 294] on link "Property Analysis" at bounding box center [178, 290] width 317 height 26
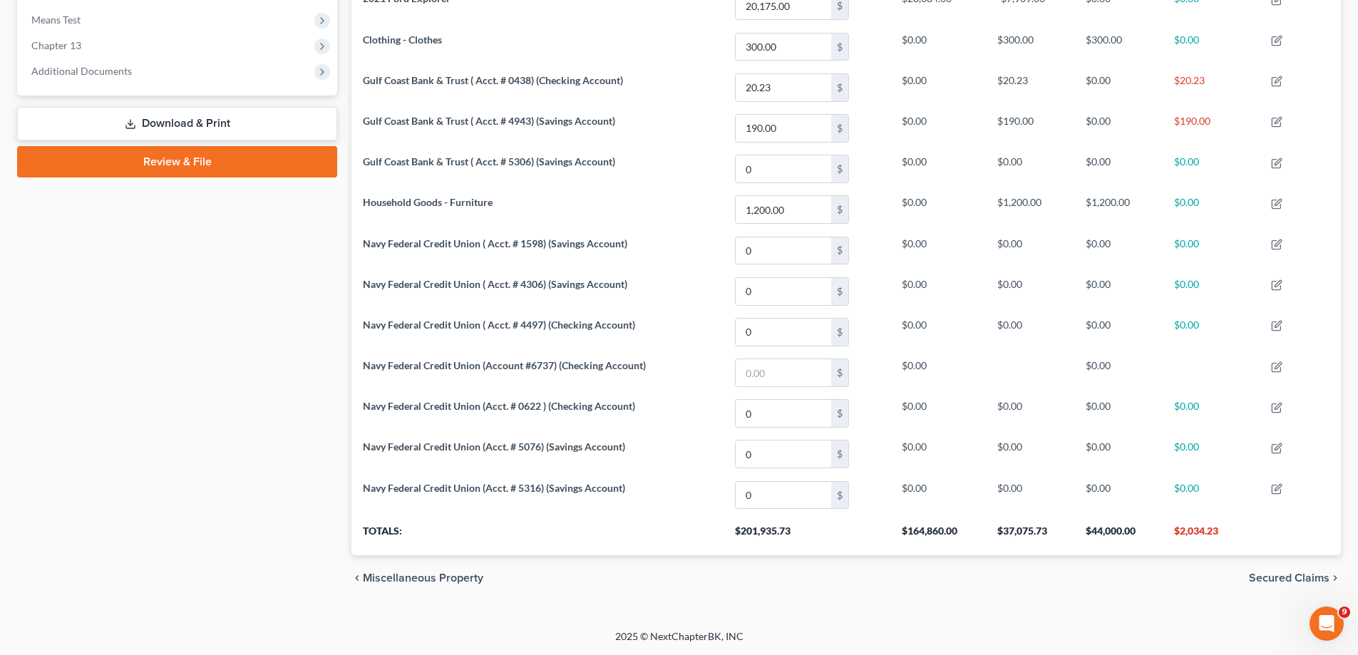
scroll to position [195, 0]
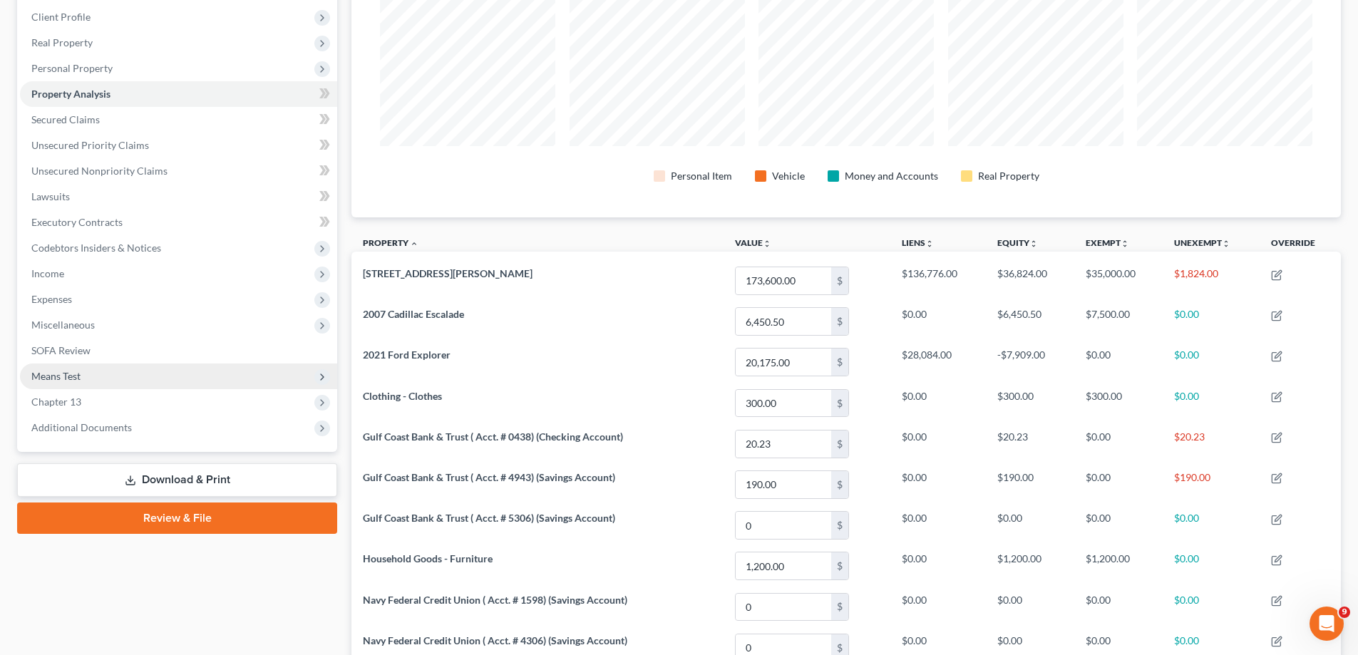
click at [104, 368] on span "Means Test" at bounding box center [178, 376] width 317 height 26
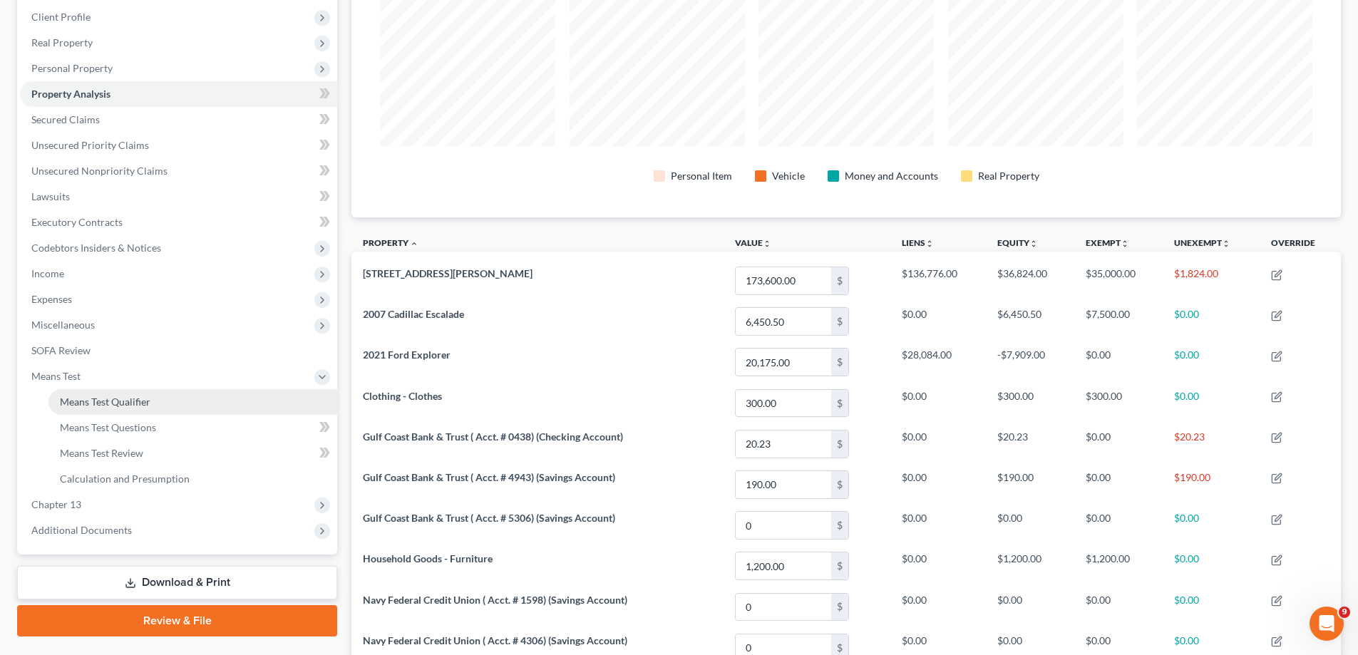
click at [158, 397] on link "Means Test Qualifier" at bounding box center [192, 402] width 289 height 26
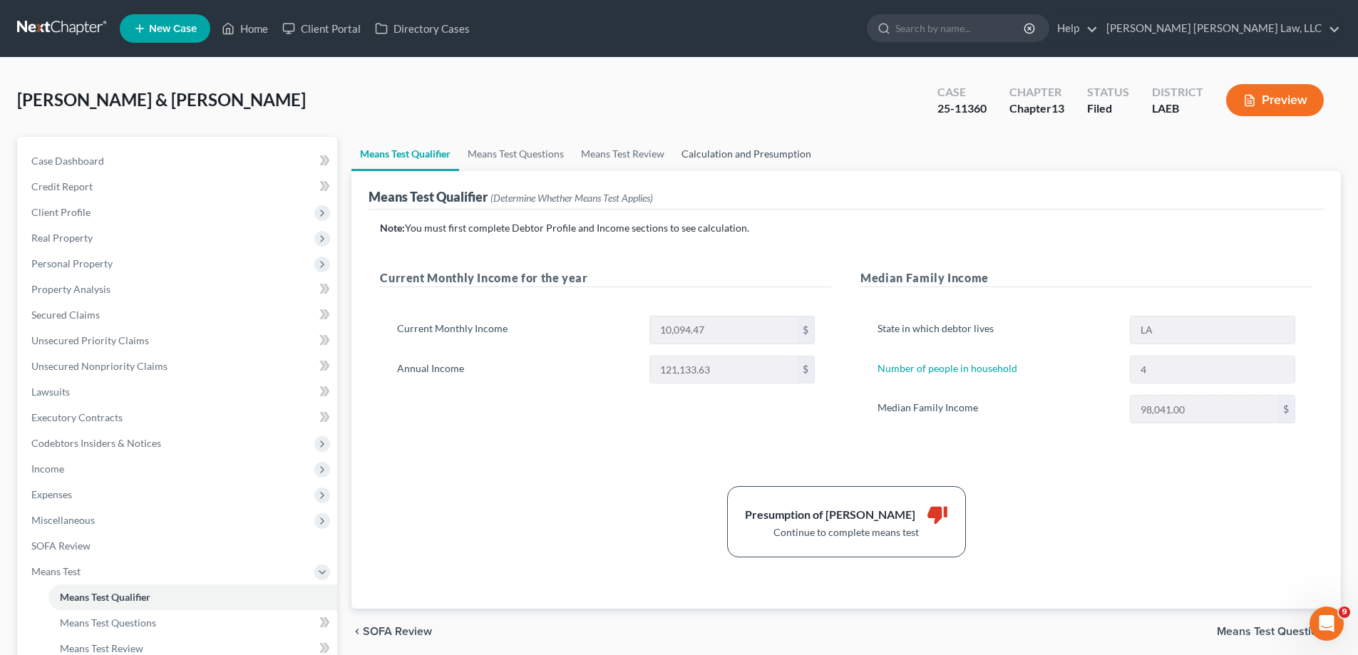
click at [754, 143] on link "Calculation and Presumption" at bounding box center [746, 154] width 147 height 34
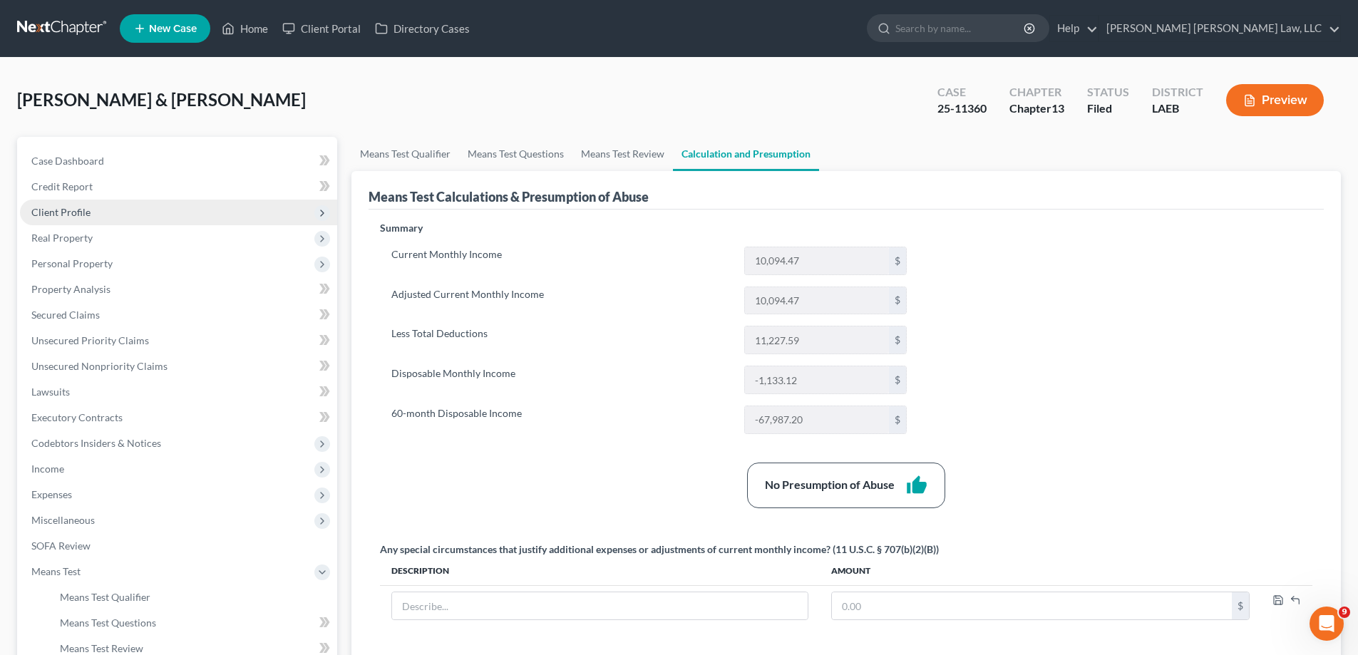
click at [79, 209] on span "Client Profile" at bounding box center [60, 212] width 59 height 12
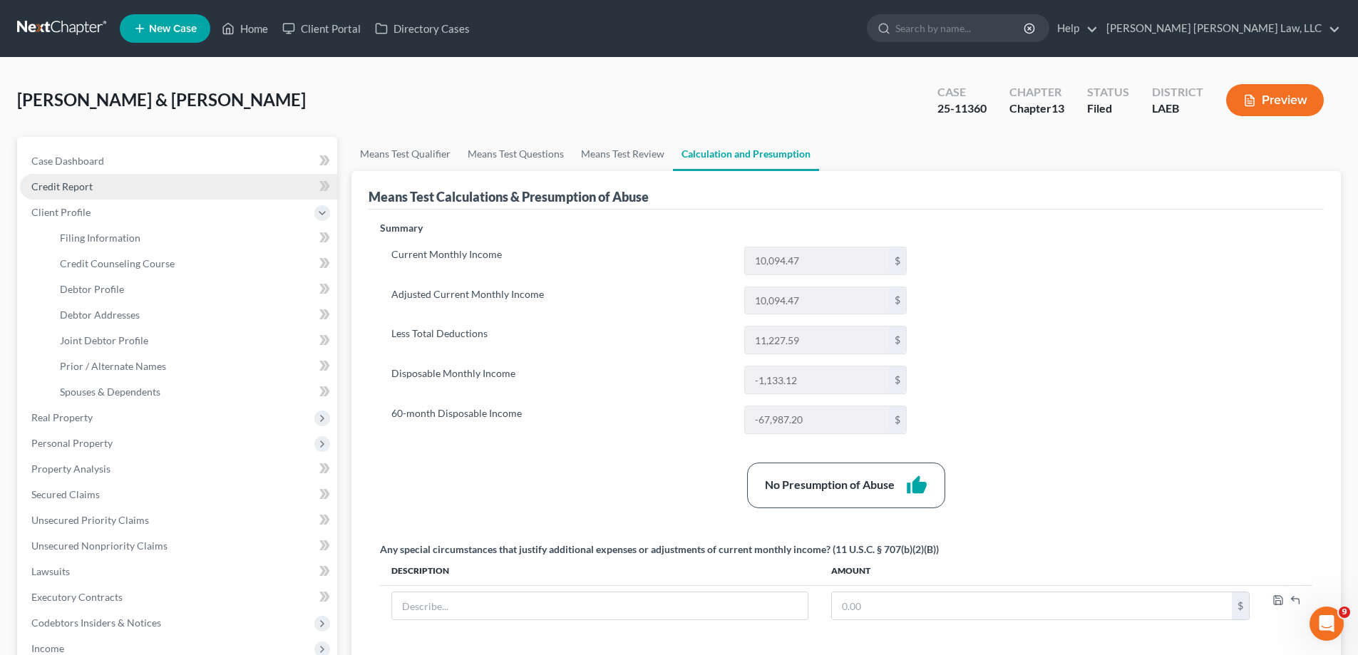
click at [75, 185] on span "Credit Report" at bounding box center [61, 186] width 61 height 12
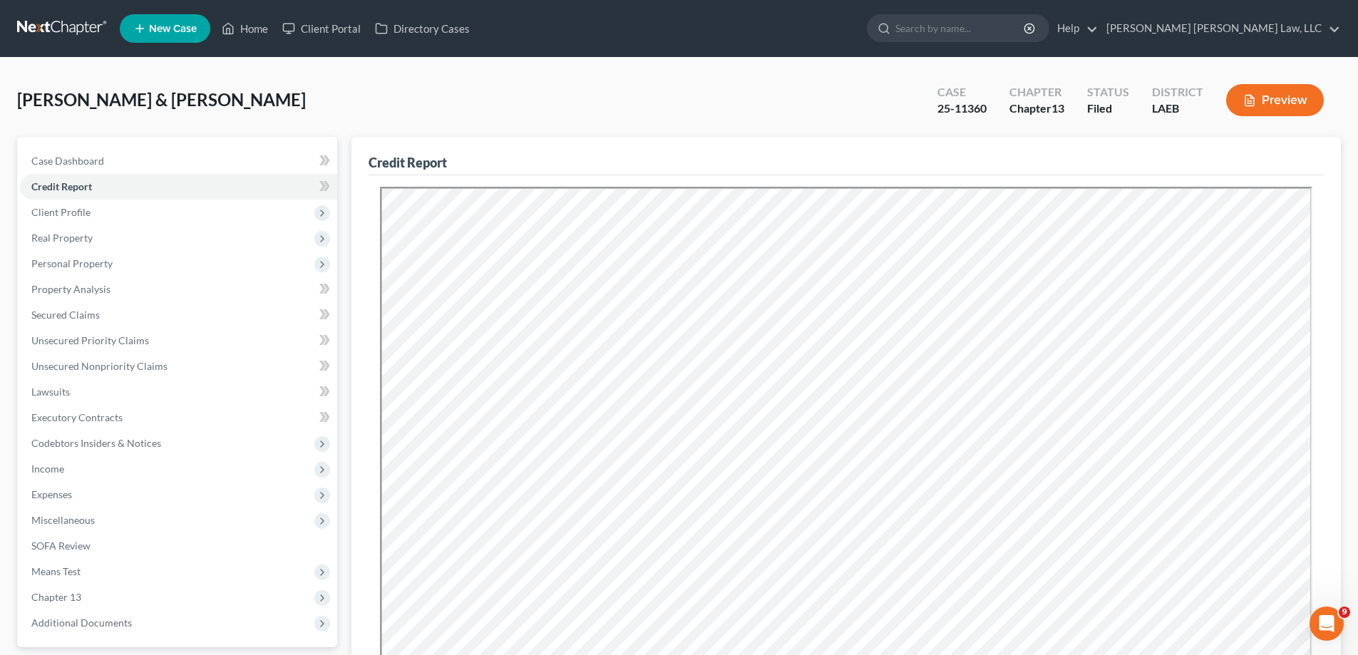
click at [562, 128] on div "[PERSON_NAME] & [PERSON_NAME] Upgraded Case 25-11360 Chapter Chapter 13 Status …" at bounding box center [678, 106] width 1323 height 62
drag, startPoint x: 249, startPoint y: 27, endPoint x: 267, endPoint y: 190, distance: 163.5
click at [249, 27] on link "Home" at bounding box center [245, 29] width 61 height 26
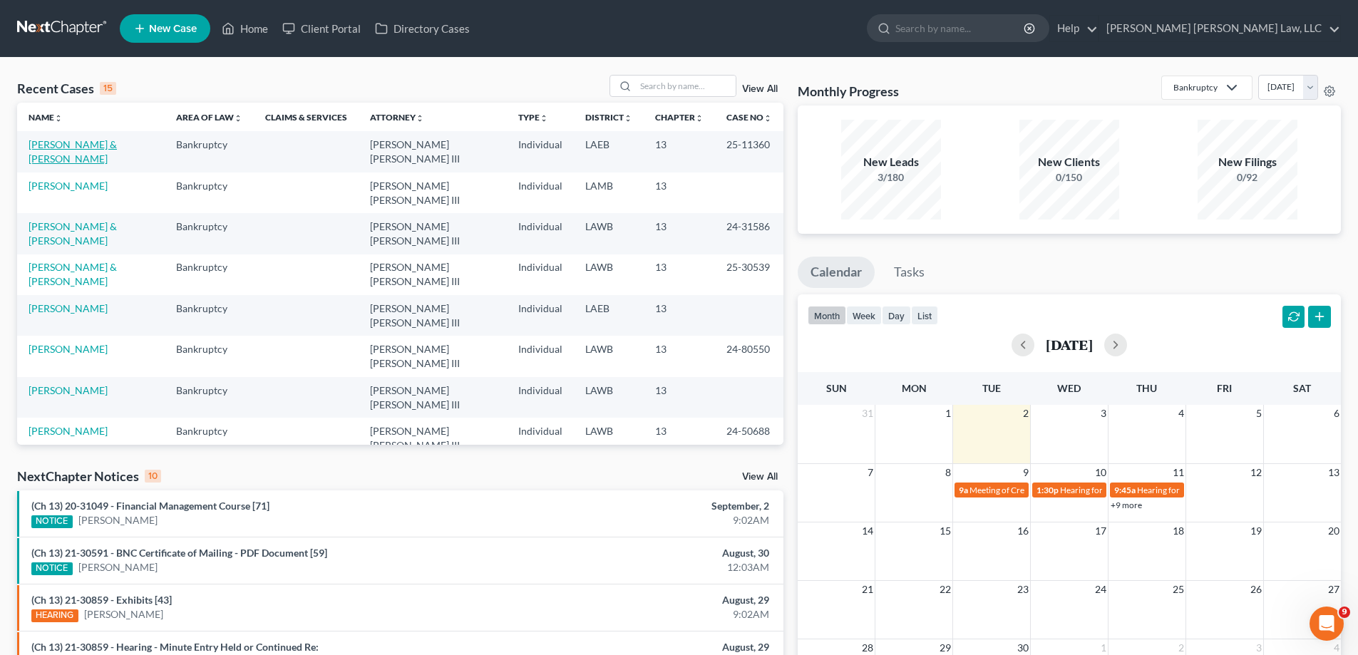
click at [91, 148] on link "[PERSON_NAME] & [PERSON_NAME]" at bounding box center [73, 151] width 88 height 26
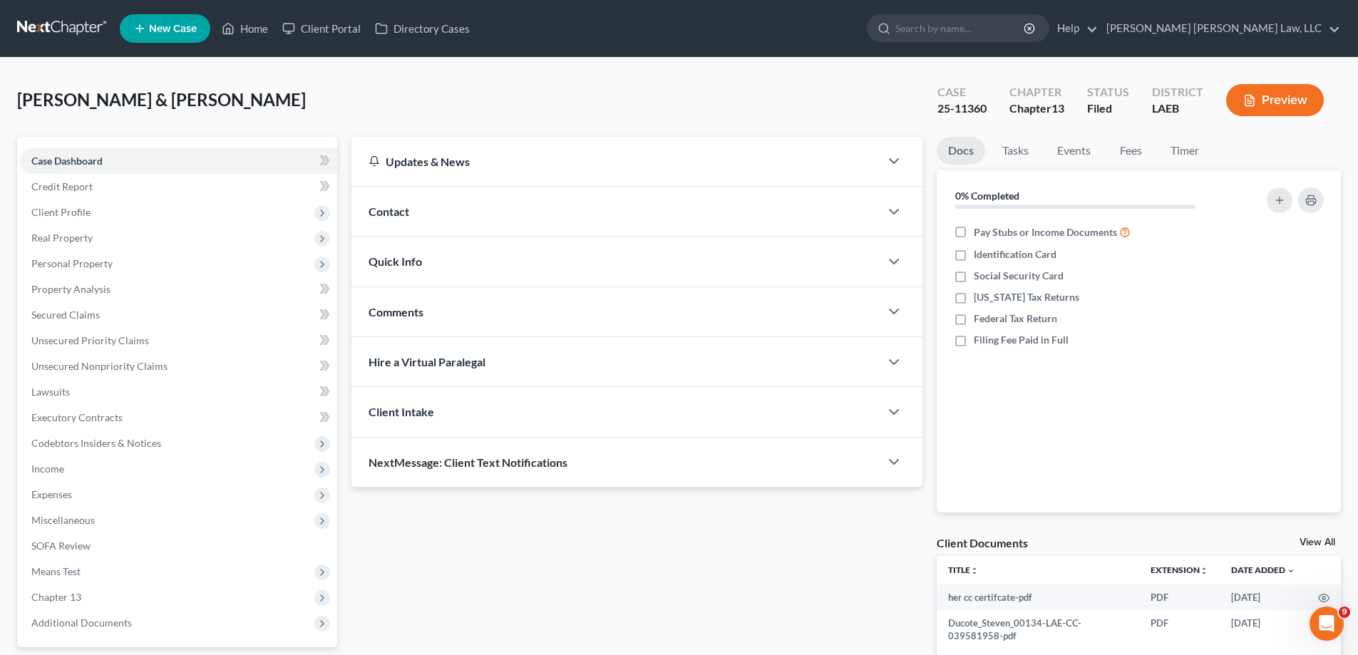
scroll to position [128, 0]
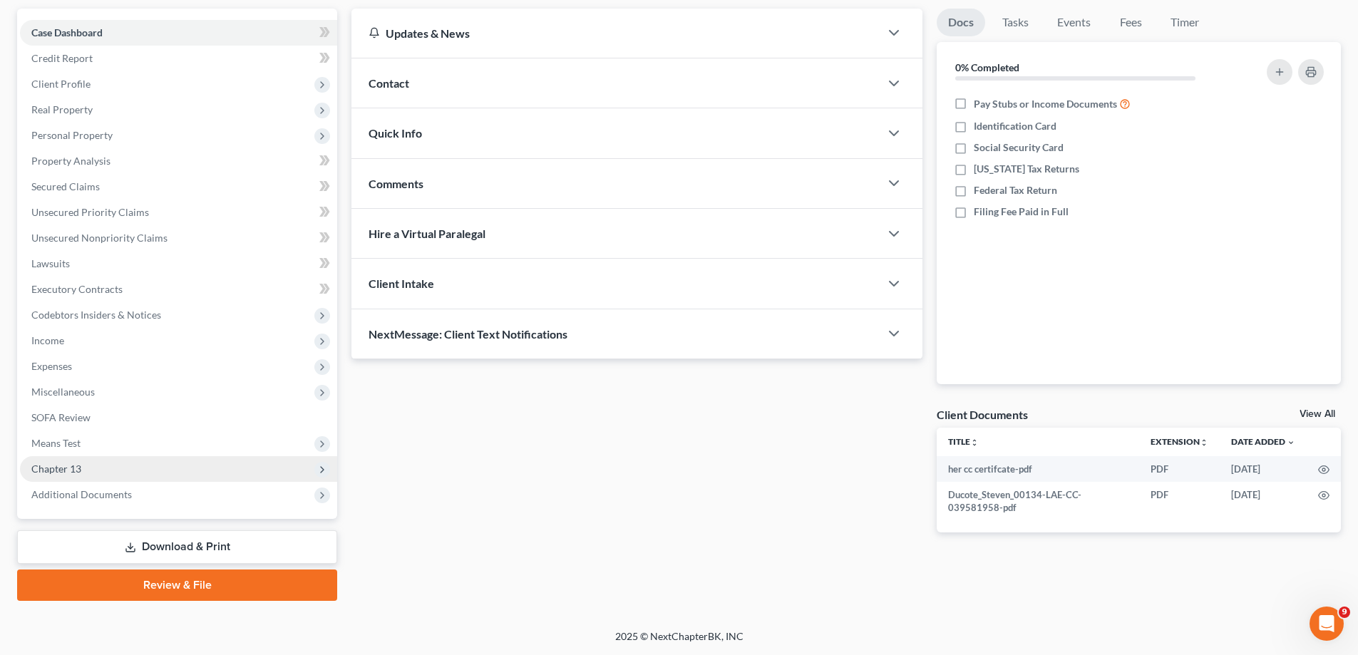
click at [68, 460] on span "Chapter 13" at bounding box center [178, 469] width 317 height 26
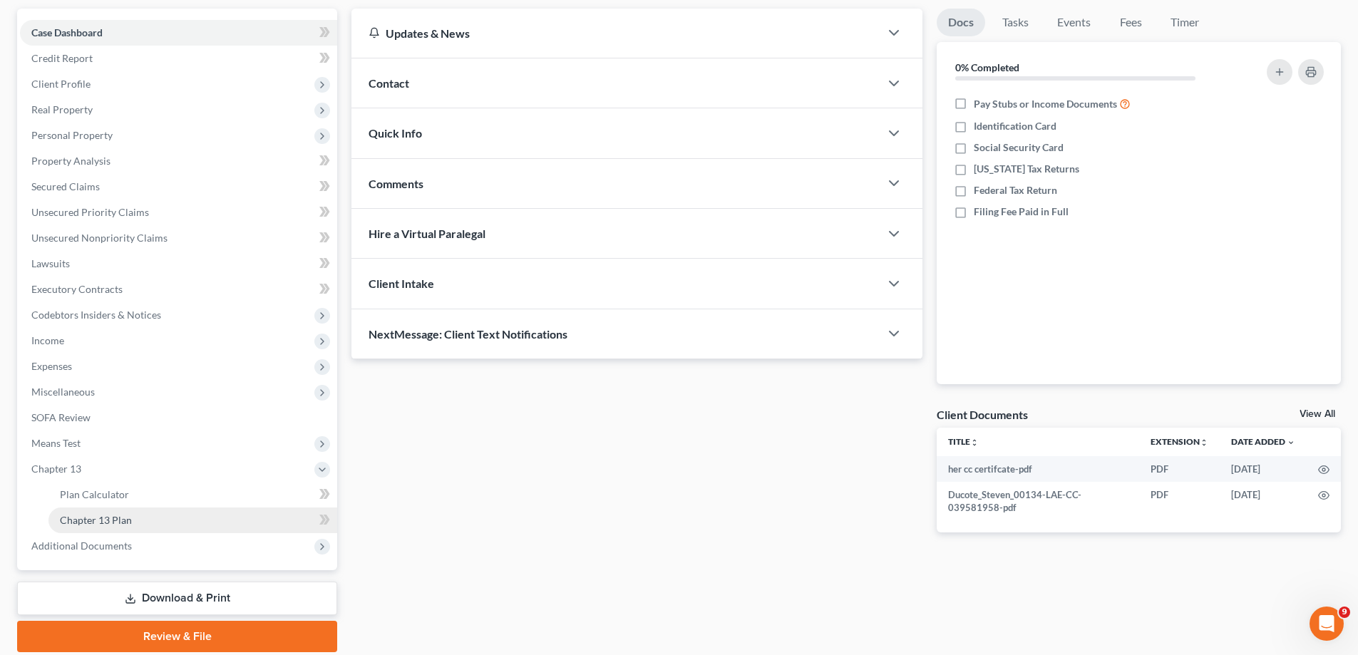
click at [118, 510] on link "Chapter 13 Plan" at bounding box center [192, 520] width 289 height 26
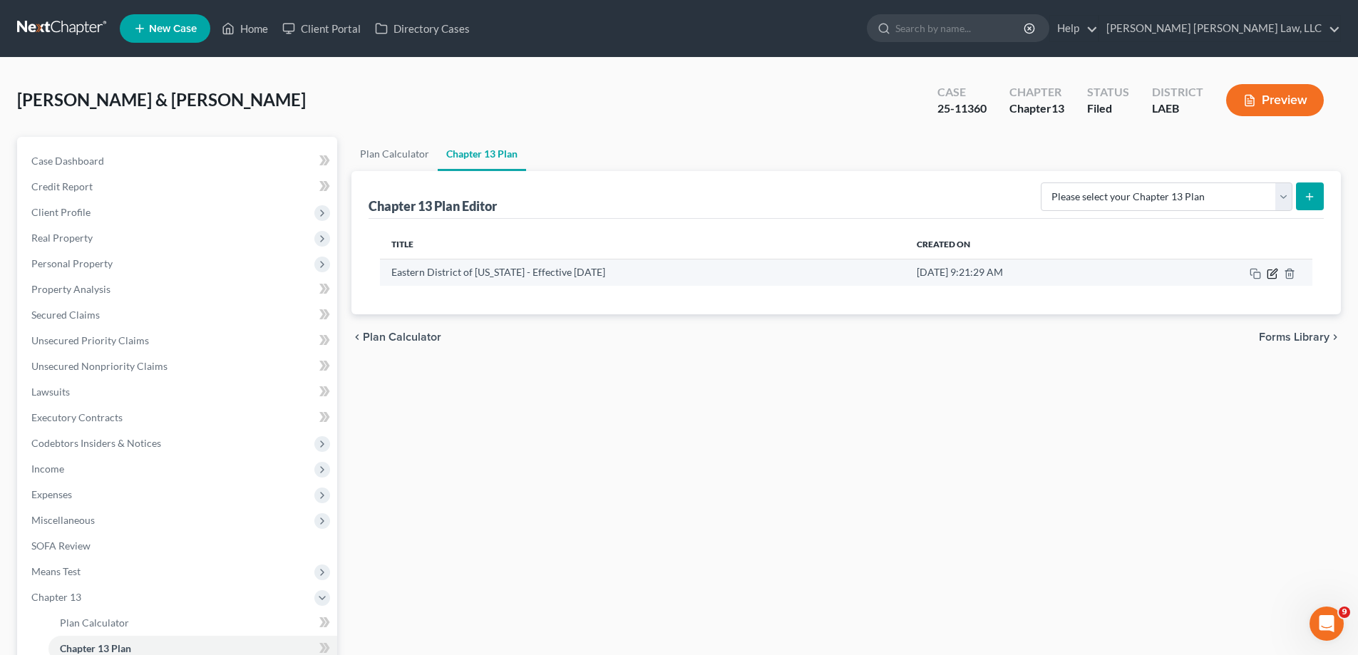
click at [1271, 277] on icon "button" at bounding box center [1271, 273] width 11 height 11
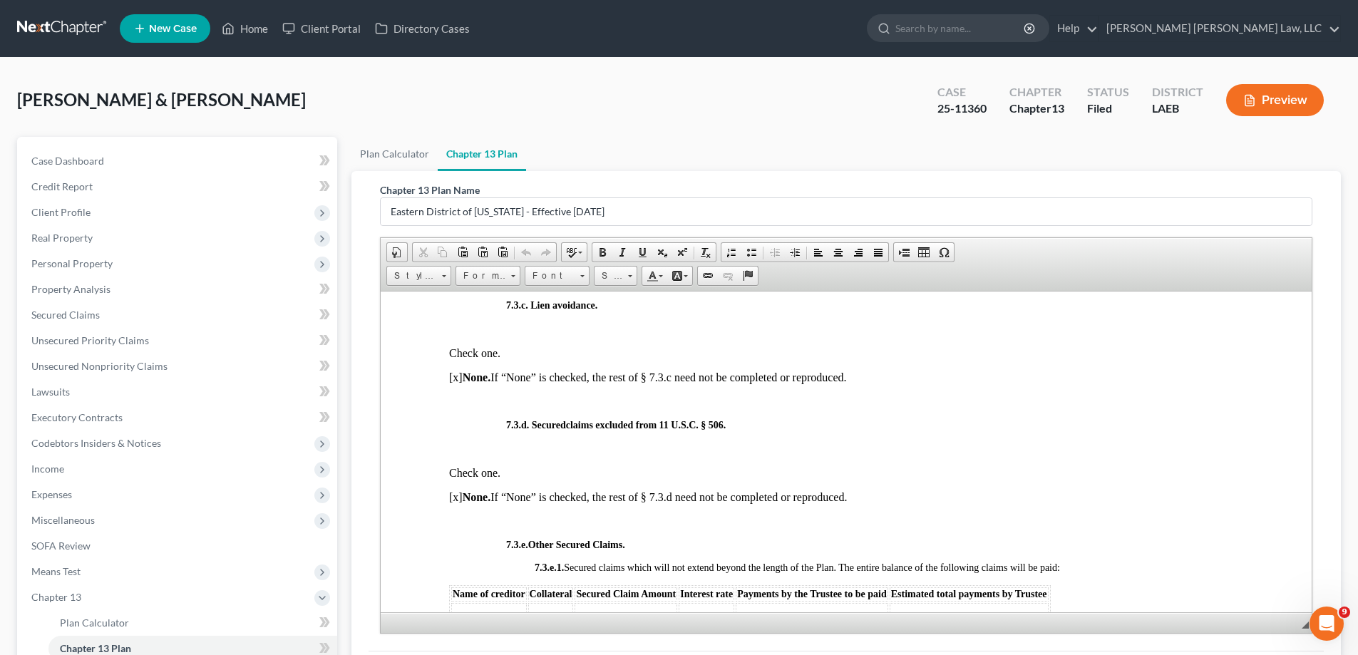
scroll to position [4062, 0]
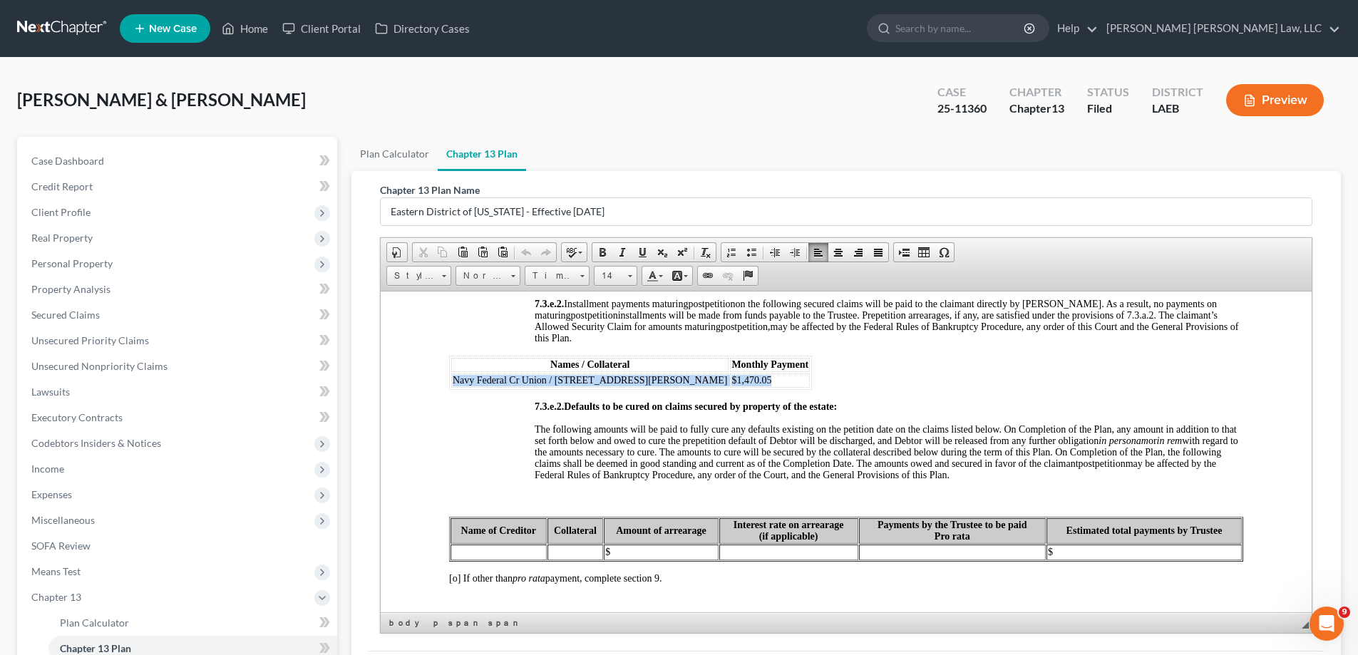
drag, startPoint x: 450, startPoint y: 388, endPoint x: 702, endPoint y: 389, distance: 251.6
click at [702, 387] on tr "Navy Federal Cr Union / [STREET_ADDRESS][PERSON_NAME] $1,470.05" at bounding box center [630, 380] width 358 height 14
drag, startPoint x: 455, startPoint y: 388, endPoint x: 688, endPoint y: 394, distance: 233.1
click at [688, 387] on tr "Navy Federal Cr Union / [STREET_ADDRESS][PERSON_NAME] $1,470.05" at bounding box center [630, 380] width 358 height 14
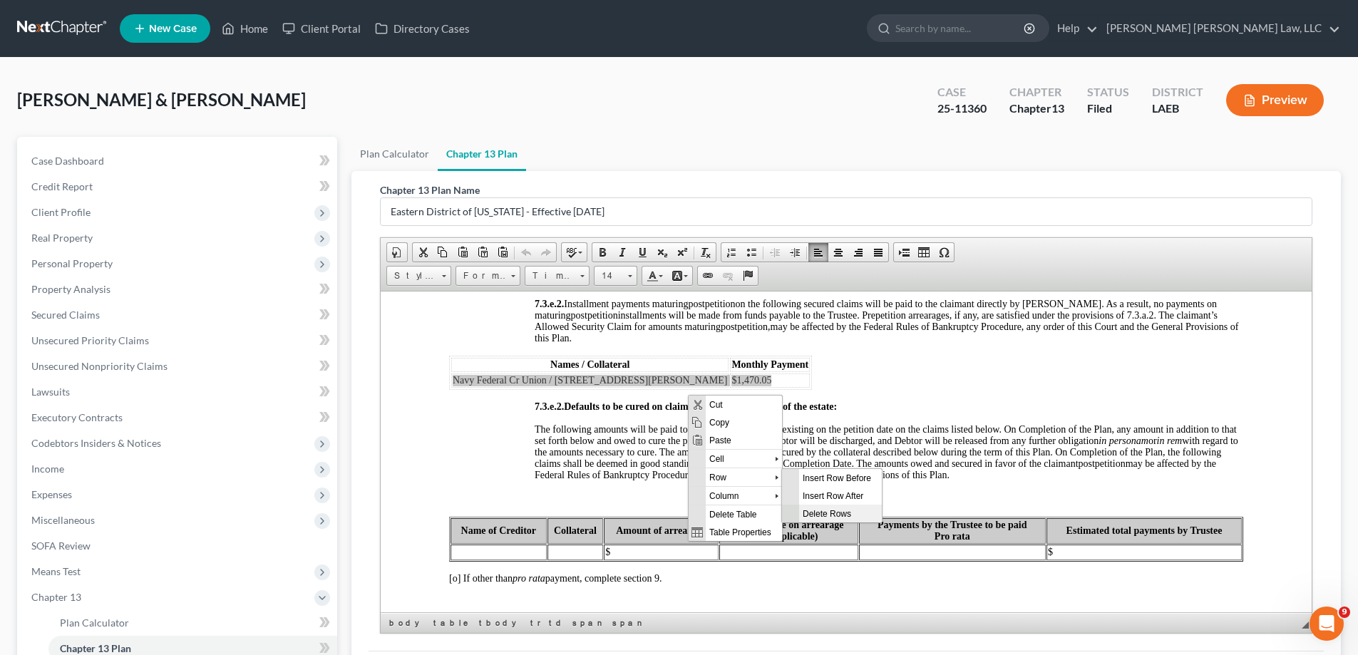
click at [806, 508] on span "Delete Rows" at bounding box center [840, 513] width 83 height 18
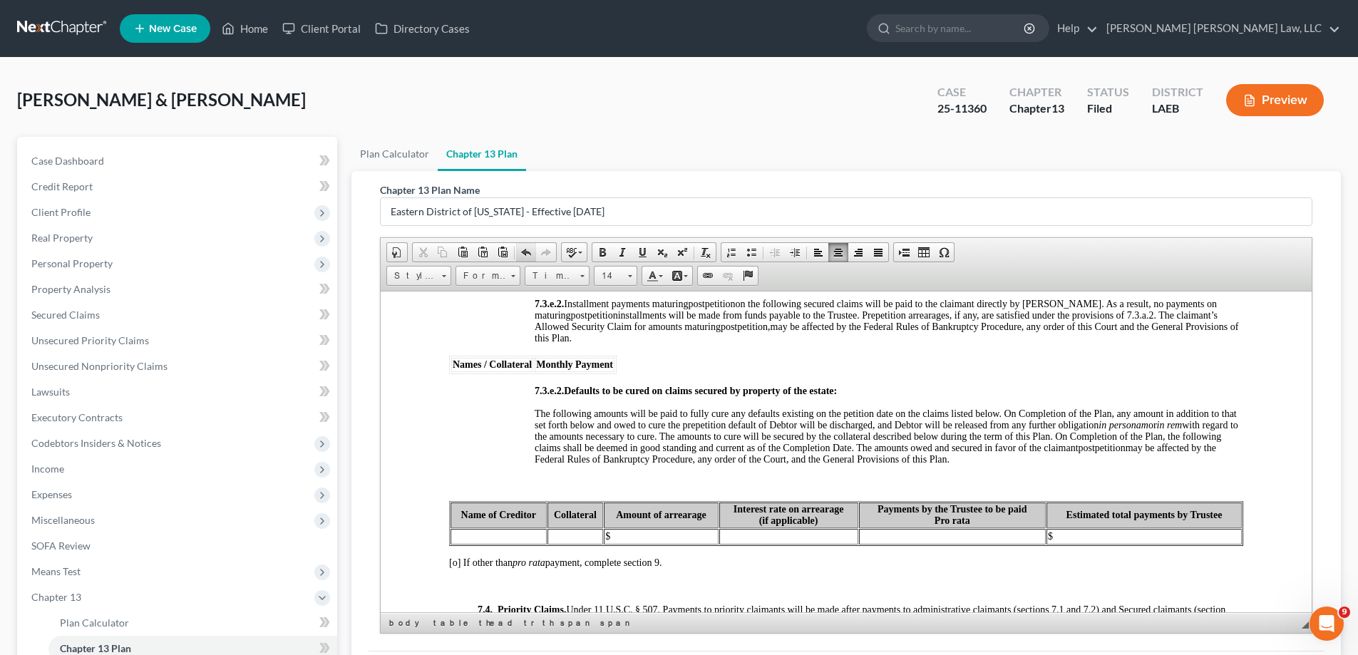
click at [533, 254] on link "Undo" at bounding box center [526, 252] width 20 height 19
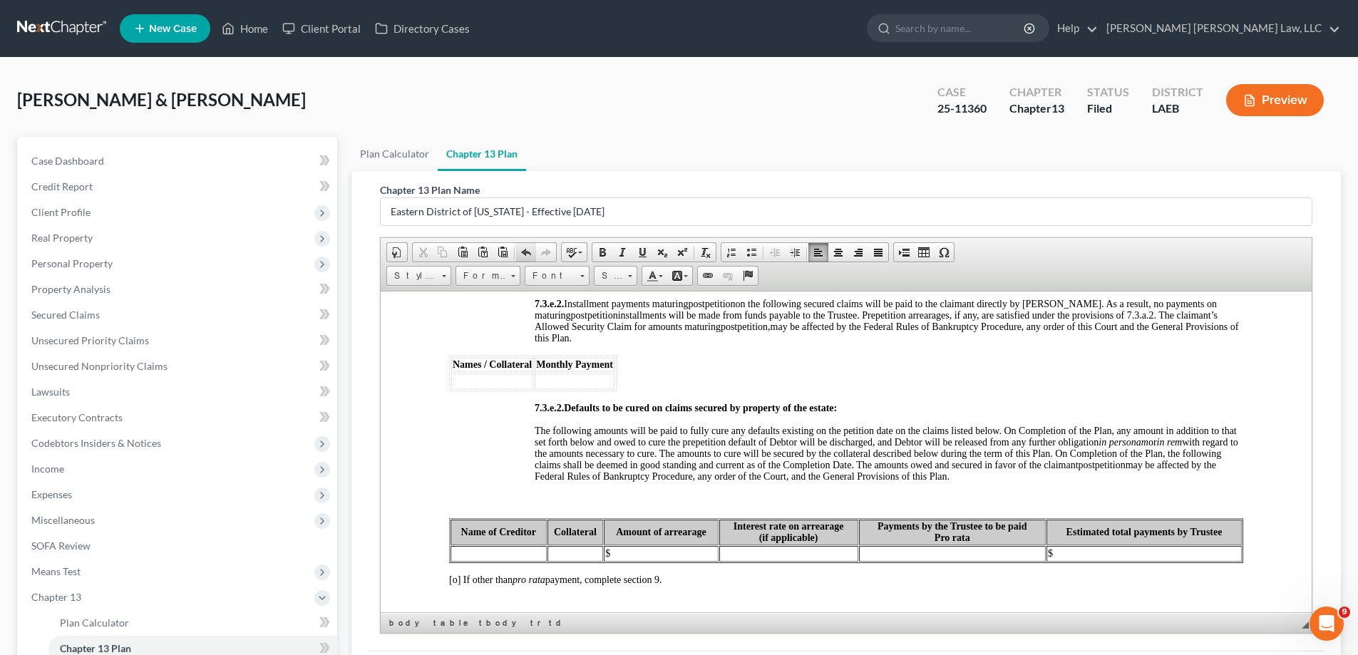
click at [531, 254] on span at bounding box center [525, 252] width 11 height 11
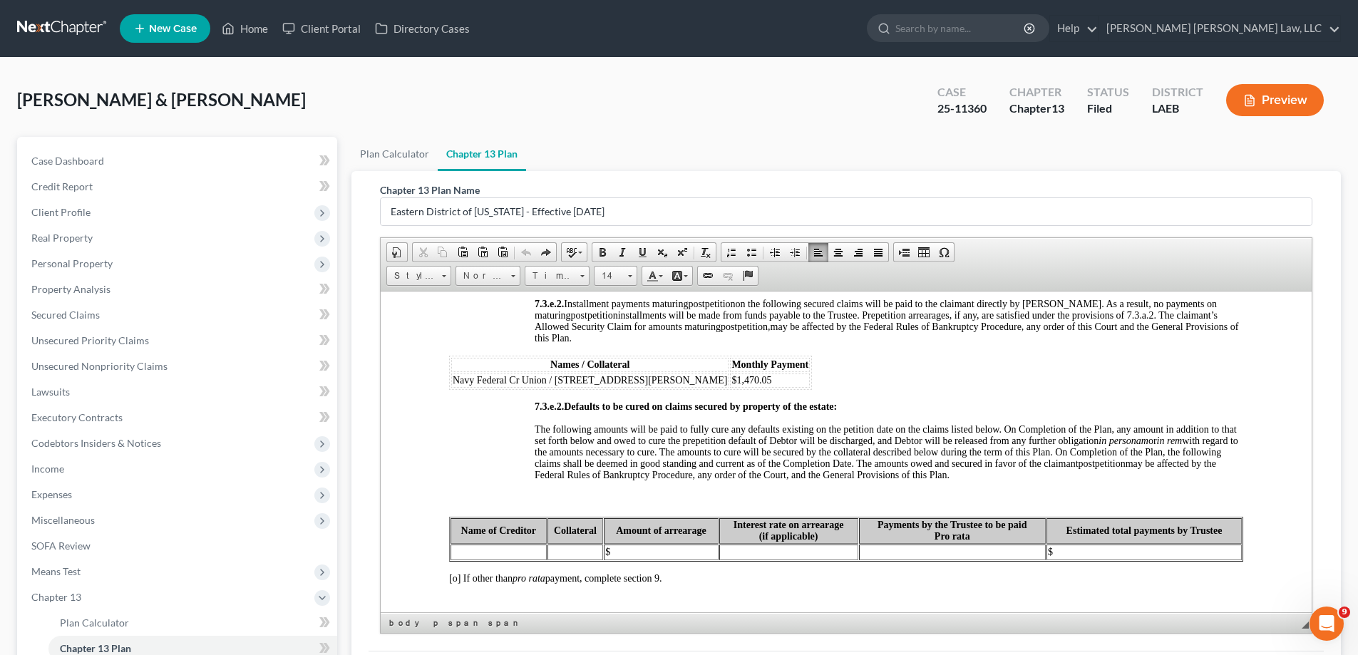
click at [1000, 460] on span "The following amounts will be paid to fully cure any defaults existing on the p…" at bounding box center [886, 445] width 703 height 45
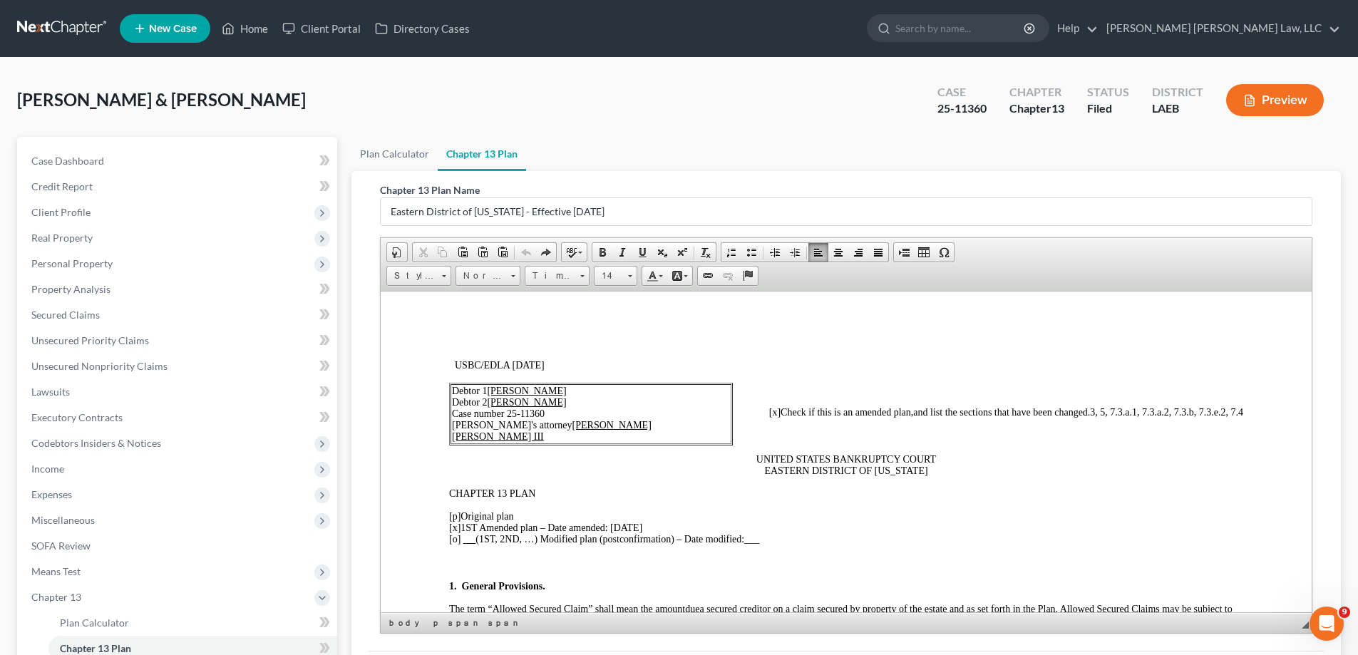
click at [1186, 412] on span "3, 5, 7.3.a.1, 7.3.a.2, 7.3.b, 7.3.e.2, 7.4, 7.6" at bounding box center [1158, 411] width 170 height 11
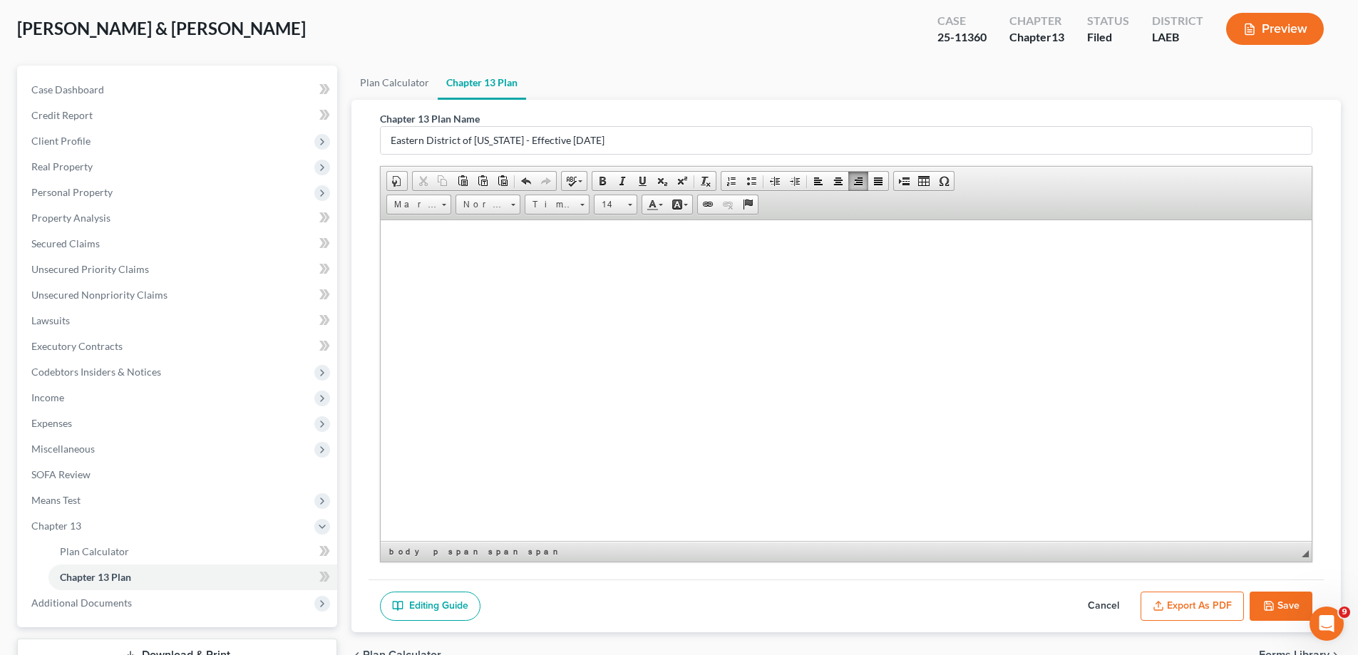
scroll to position [180, 0]
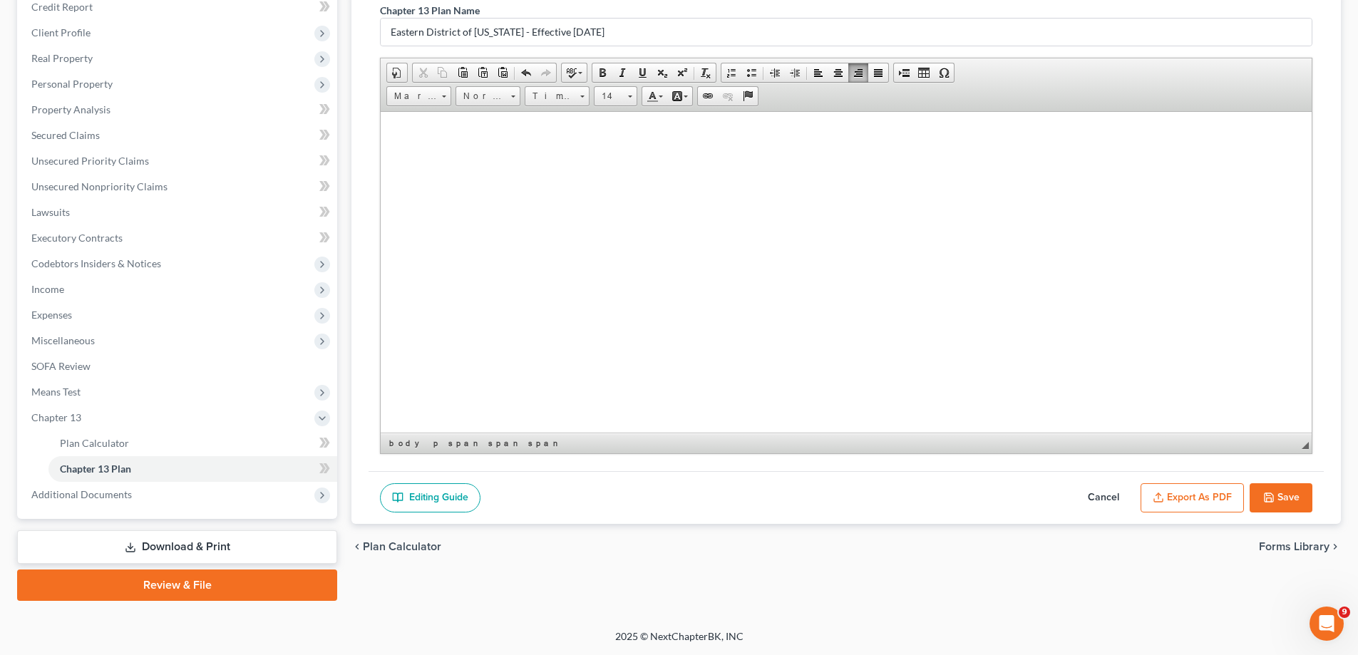
click at [1306, 499] on button "Save" at bounding box center [1280, 498] width 63 height 30
